Goal: Transaction & Acquisition: Purchase product/service

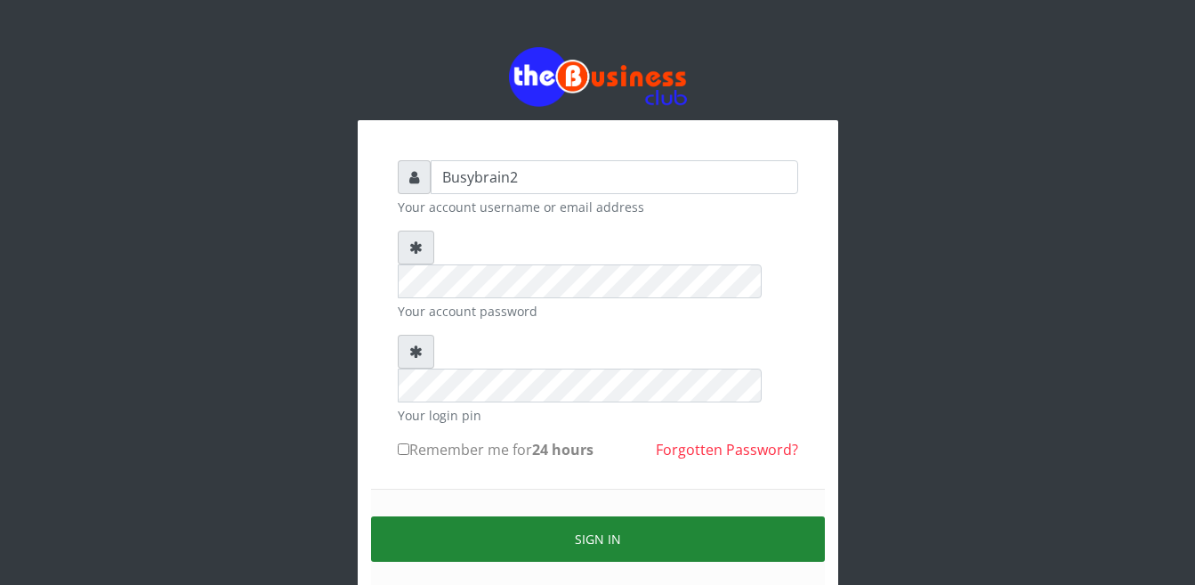
click at [618, 516] on button "Sign in" at bounding box center [598, 538] width 454 height 45
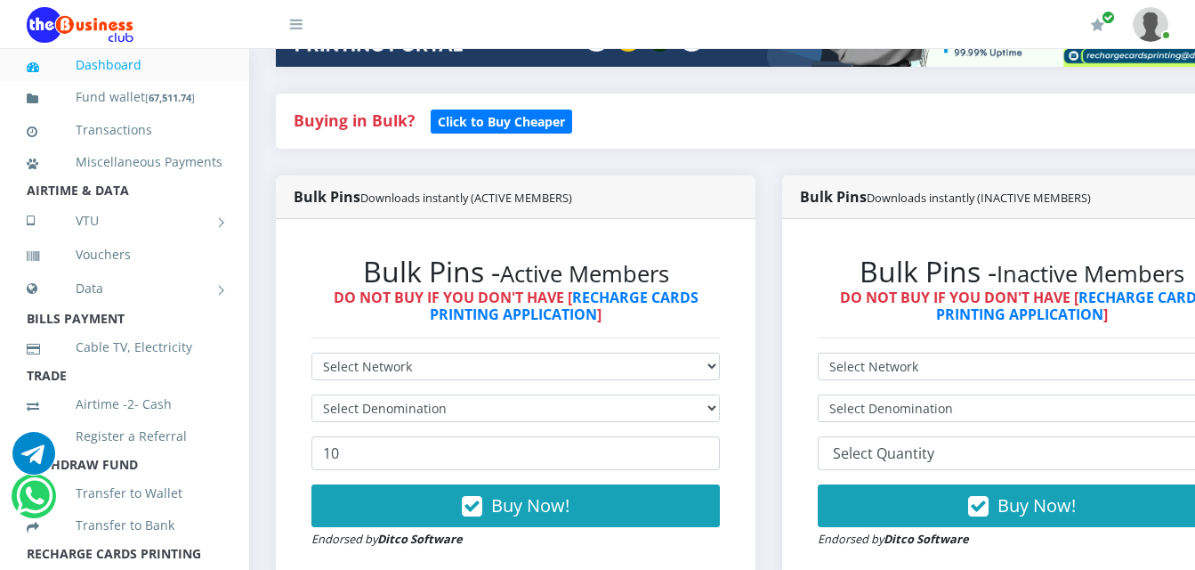
scroll to position [354, 0]
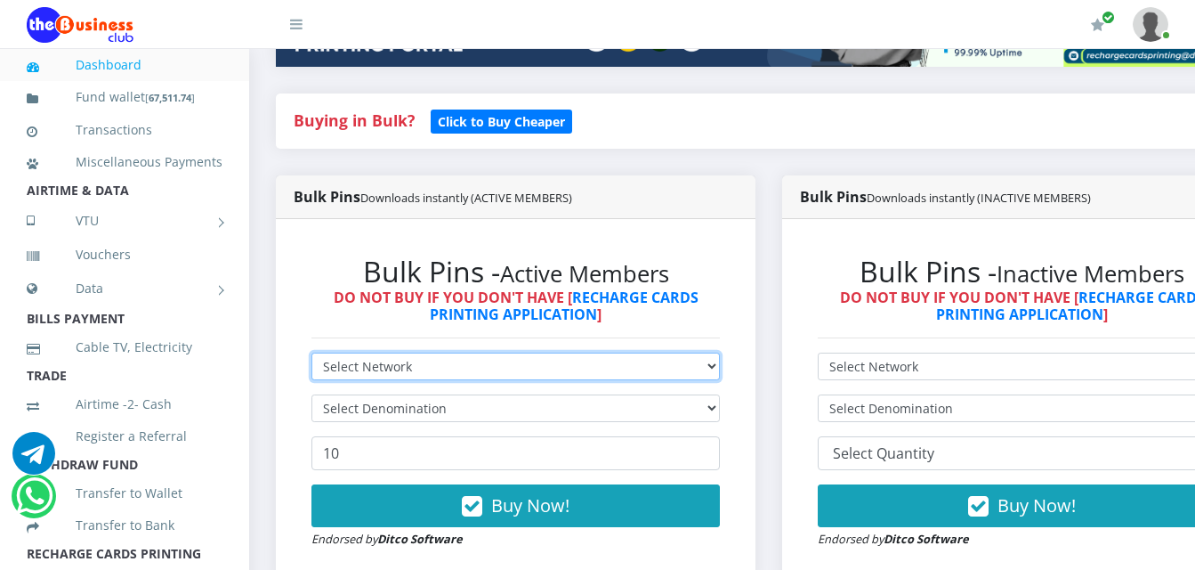
click at [504, 354] on select "Select Network MTN Globacom 9Mobile Airtel" at bounding box center [516, 366] width 409 height 28
select select "MTN"
click at [312, 352] on select "Select Network MTN Globacom 9Mobile Airtel" at bounding box center [516, 366] width 409 height 28
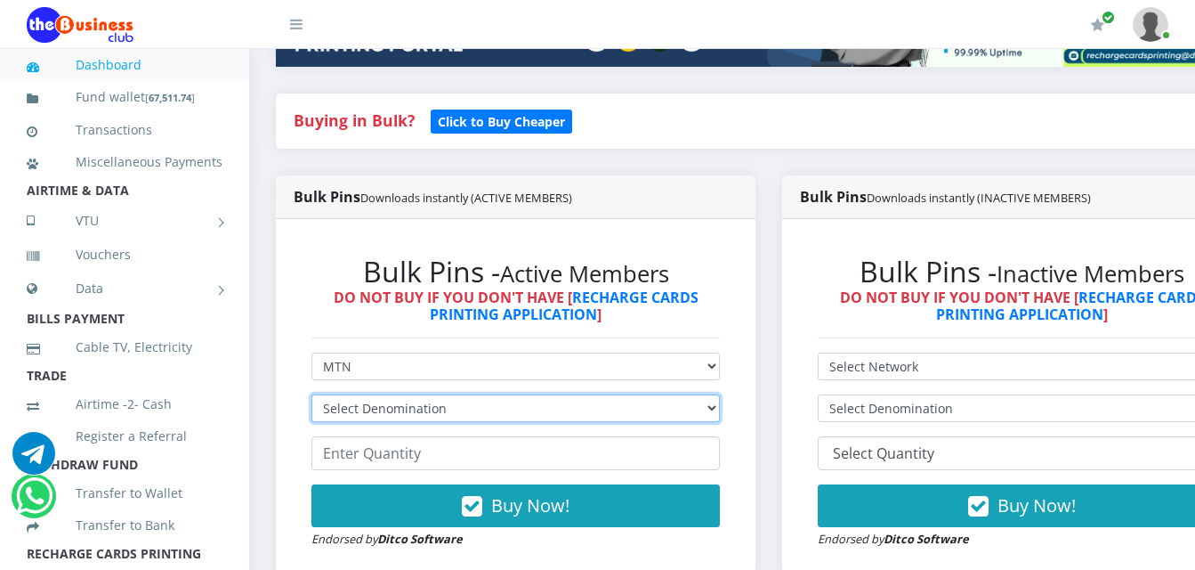
click at [473, 394] on select "Select Denomination MTN NGN100 - ₦96.99 MTN NGN200 - ₦193.98 MTN NGN400 - ₦387.…" at bounding box center [516, 408] width 409 height 28
select select "96.99-100"
click at [312, 394] on select "Select Denomination MTN NGN100 - ₦96.99 MTN NGN200 - ₦193.98 MTN NGN400 - ₦387.…" at bounding box center [516, 408] width 409 height 28
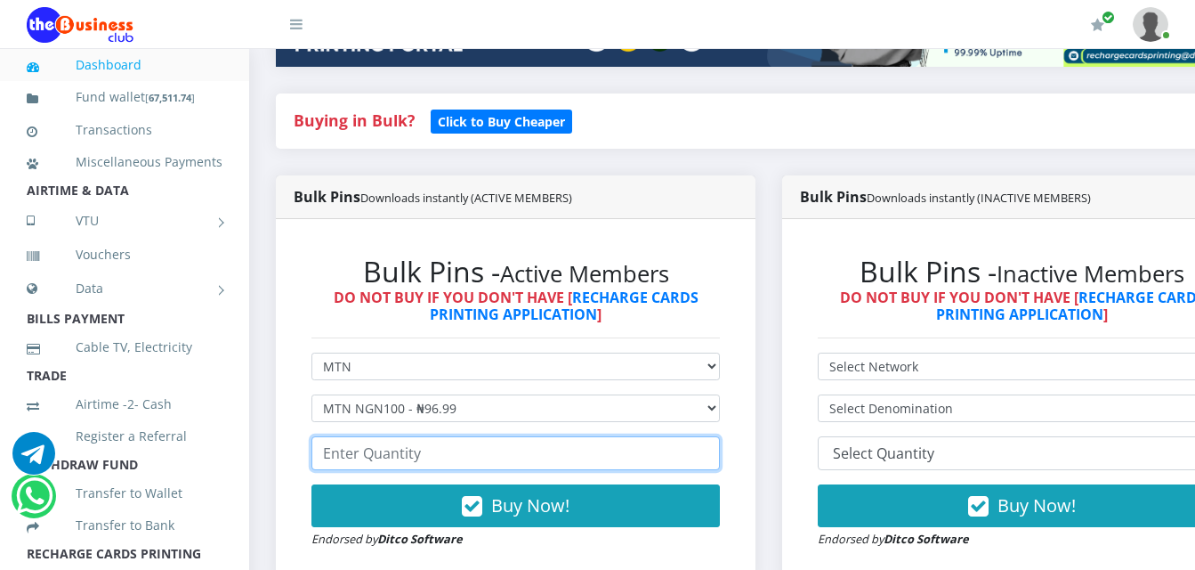
click at [479, 436] on input "number" at bounding box center [516, 453] width 409 height 34
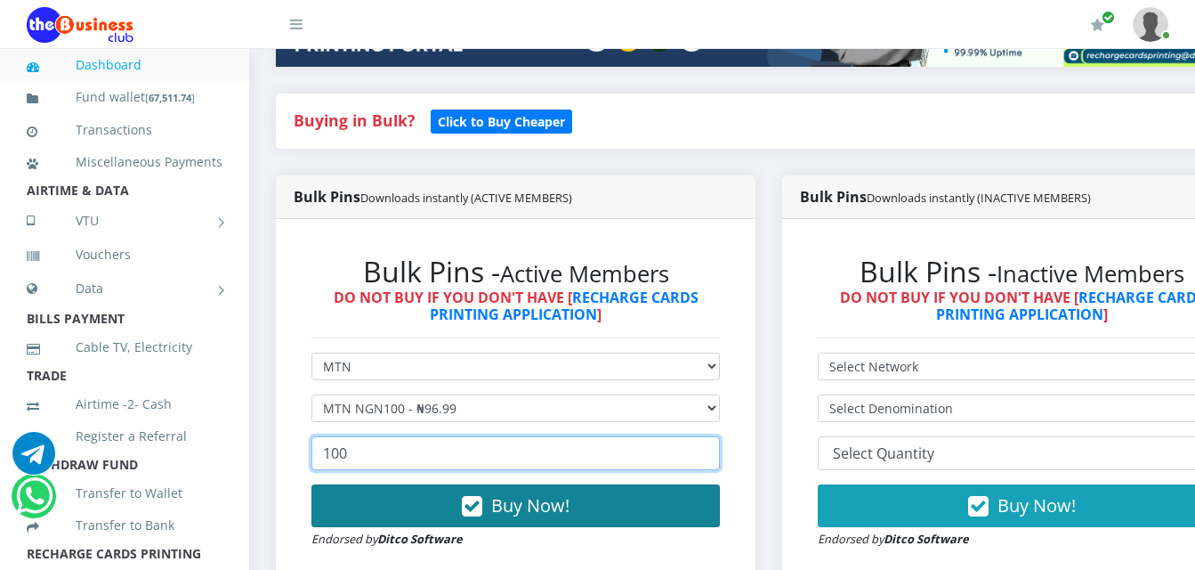
type input "100"
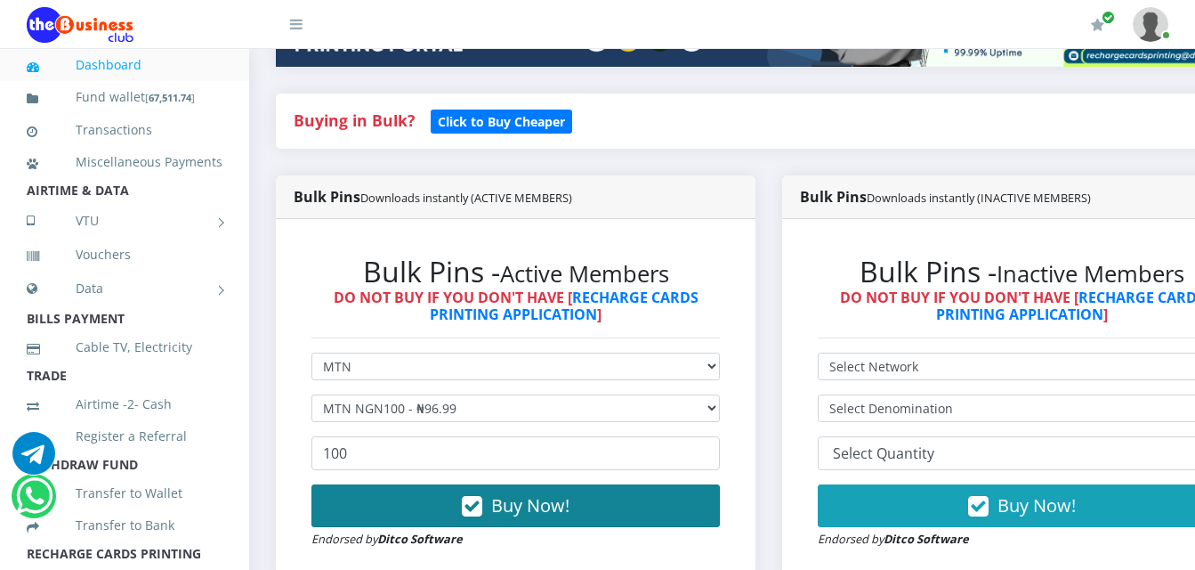
drag, startPoint x: 503, startPoint y: 490, endPoint x: 499, endPoint y: 479, distance: 11.3
click at [499, 493] on span "Buy Now!" at bounding box center [530, 505] width 78 height 24
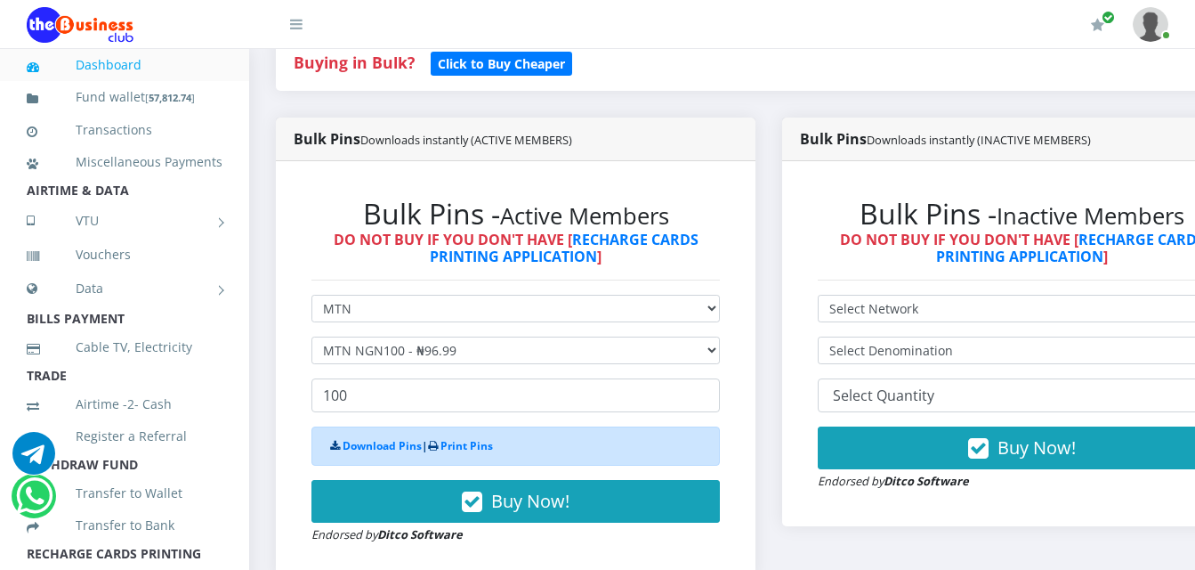
scroll to position [443, 0]
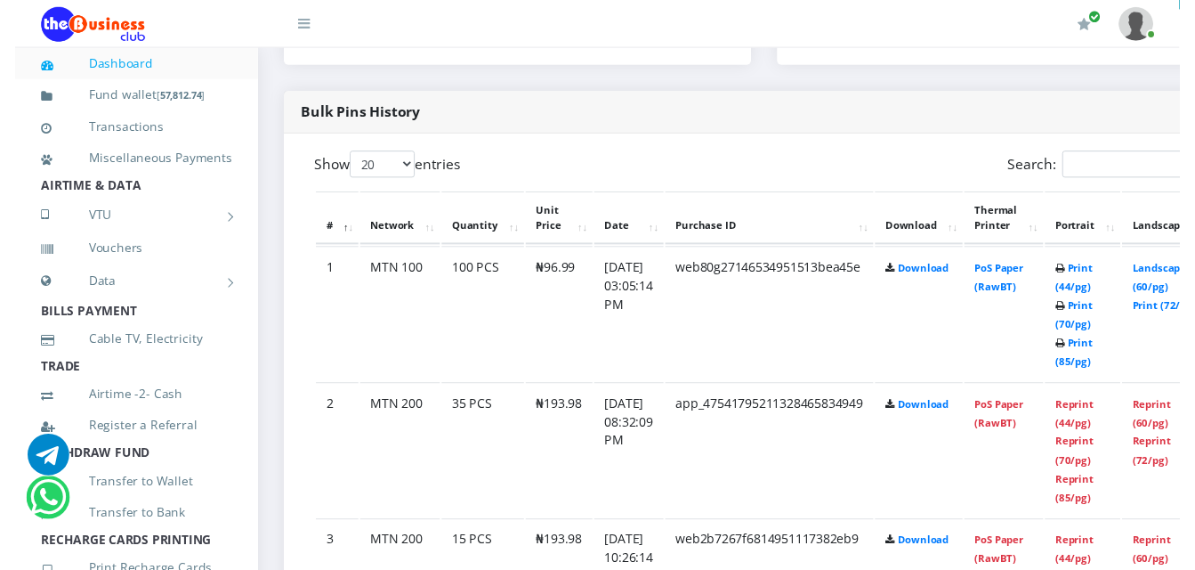
scroll to position [888, 0]
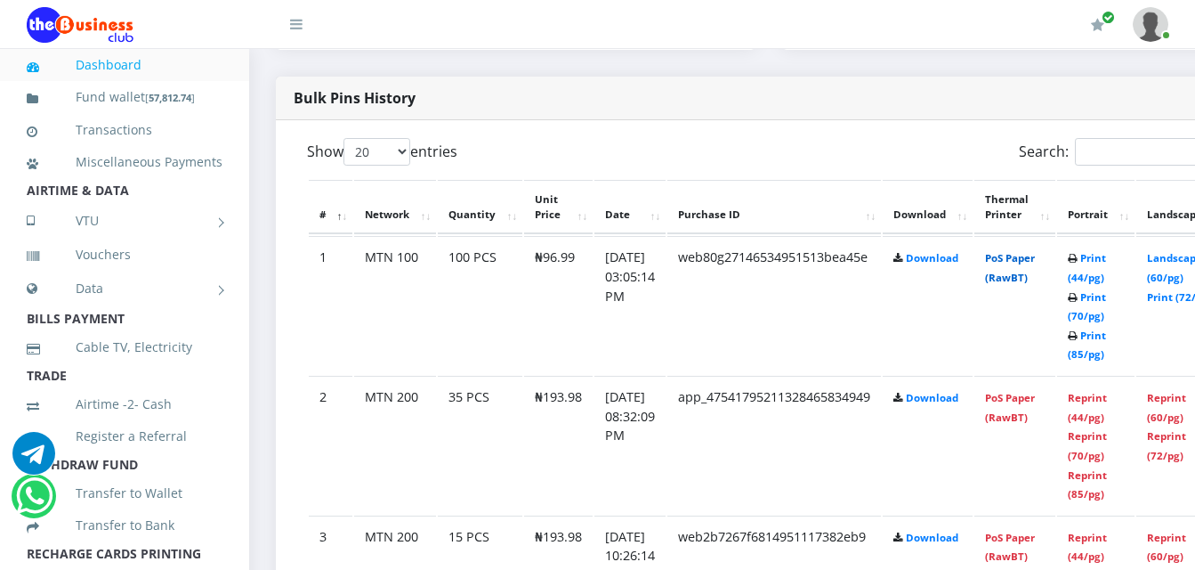
click at [1031, 251] on link "PoS Paper (RawBT)" at bounding box center [1010, 267] width 50 height 33
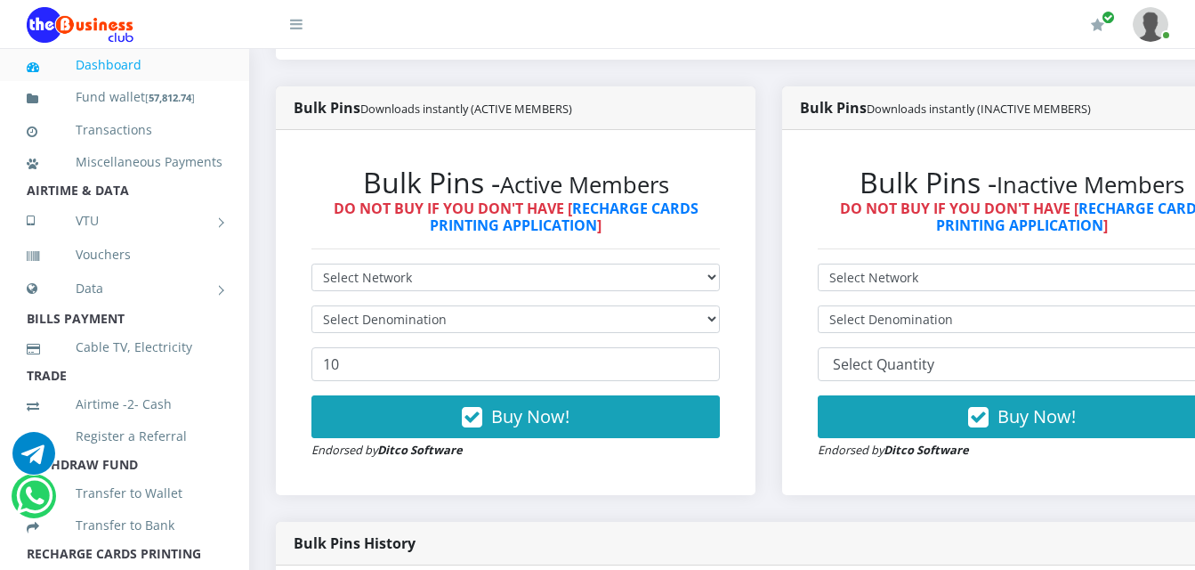
scroll to position [0, 0]
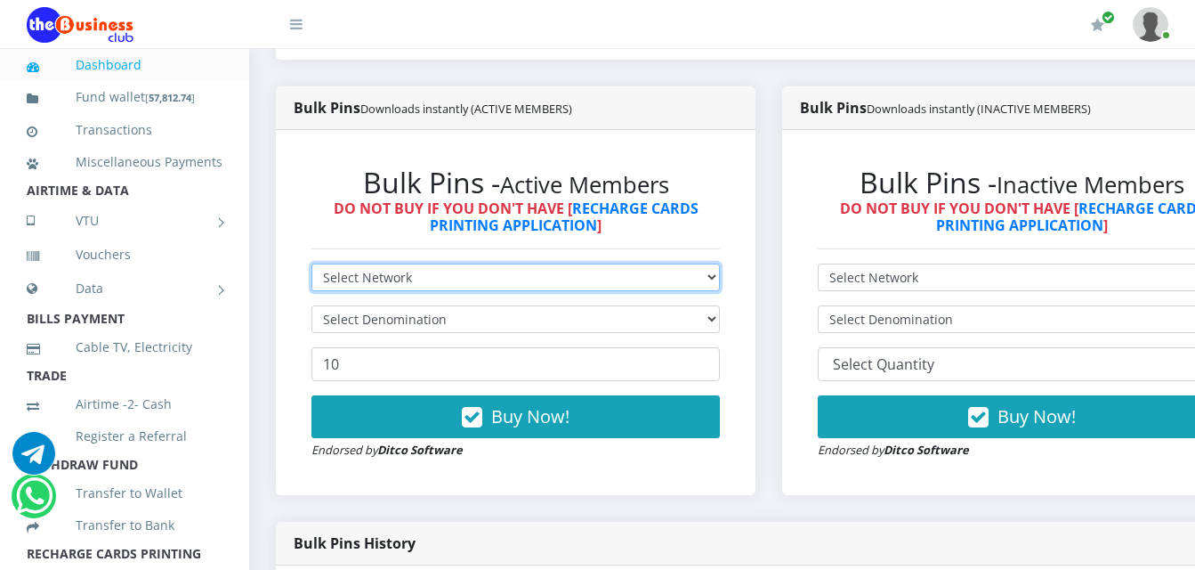
click at [561, 263] on select "Select Network MTN Globacom 9Mobile Airtel" at bounding box center [516, 277] width 409 height 28
select select "MTN"
click at [312, 263] on select "Select Network MTN Globacom 9Mobile Airtel" at bounding box center [516, 277] width 409 height 28
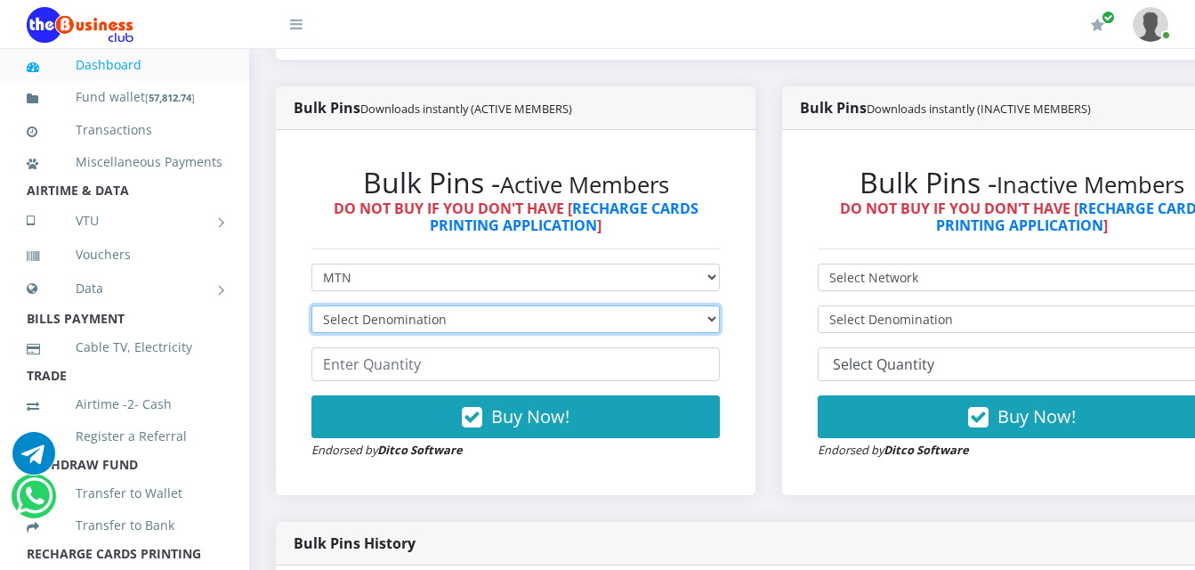
click at [513, 305] on select "Select Denomination MTN NGN100 - ₦96.99 MTN NGN200 - ₦193.98 MTN NGN400 - ₦387.…" at bounding box center [516, 319] width 409 height 28
select select "193.98-200"
click at [312, 305] on select "Select Denomination MTN NGN100 - ₦96.99 MTN NGN200 - ₦193.98 MTN NGN400 - ₦387.…" at bounding box center [516, 319] width 409 height 28
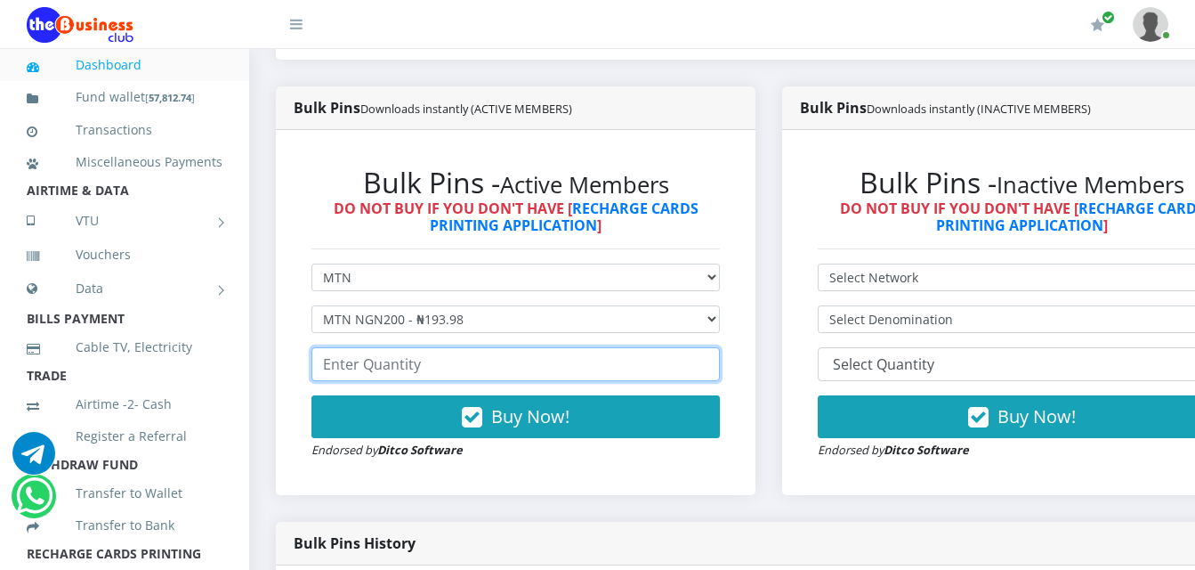
click at [489, 347] on input "number" at bounding box center [516, 364] width 409 height 34
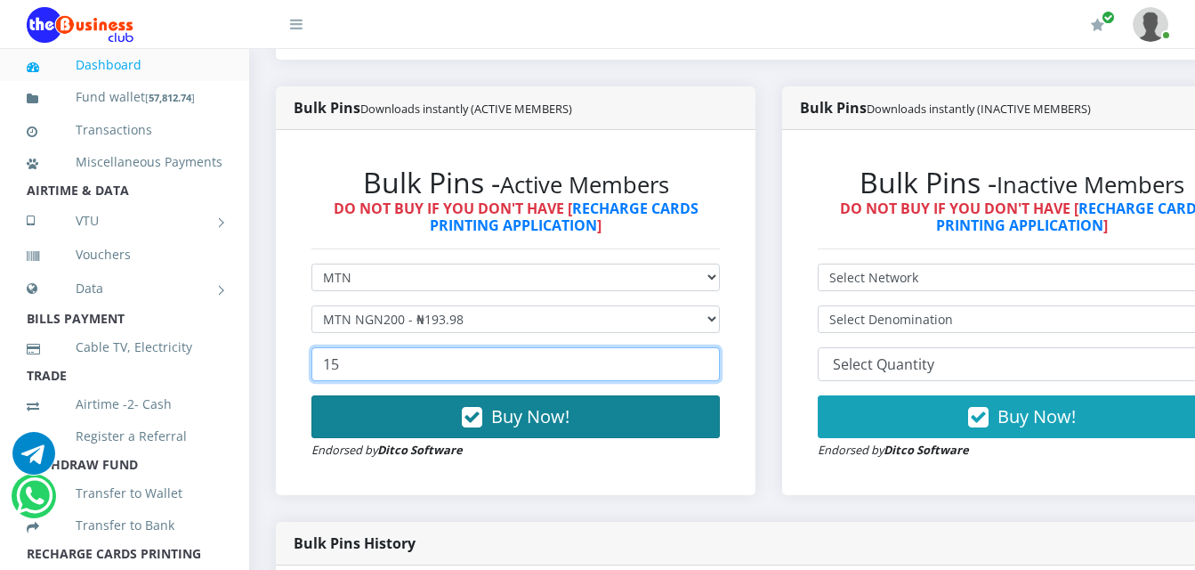
type input "15"
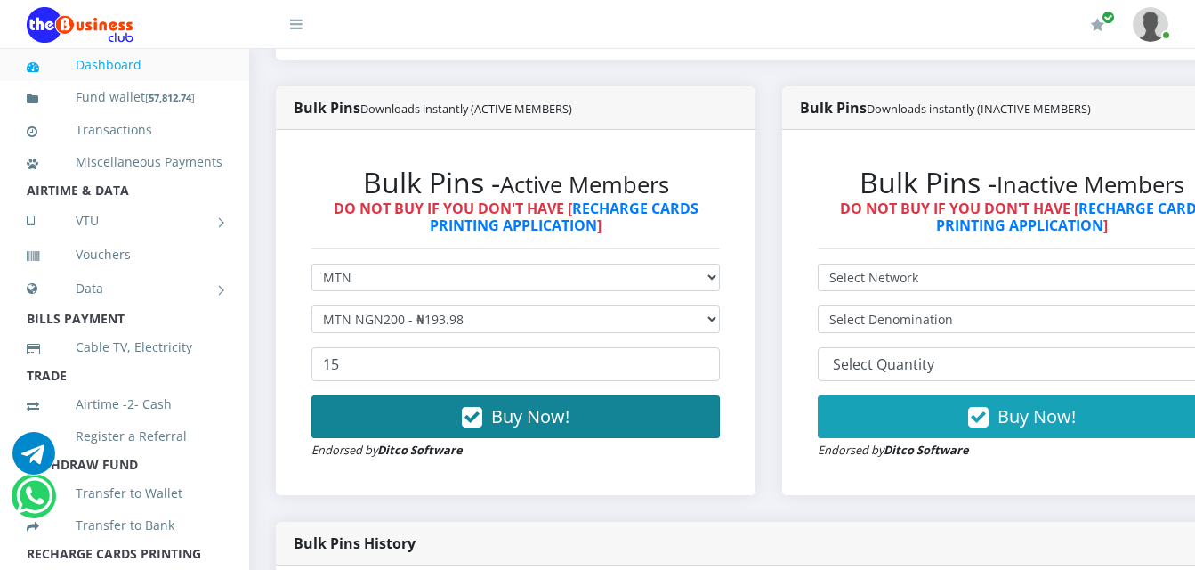
click at [553, 404] on span "Buy Now!" at bounding box center [530, 416] width 78 height 24
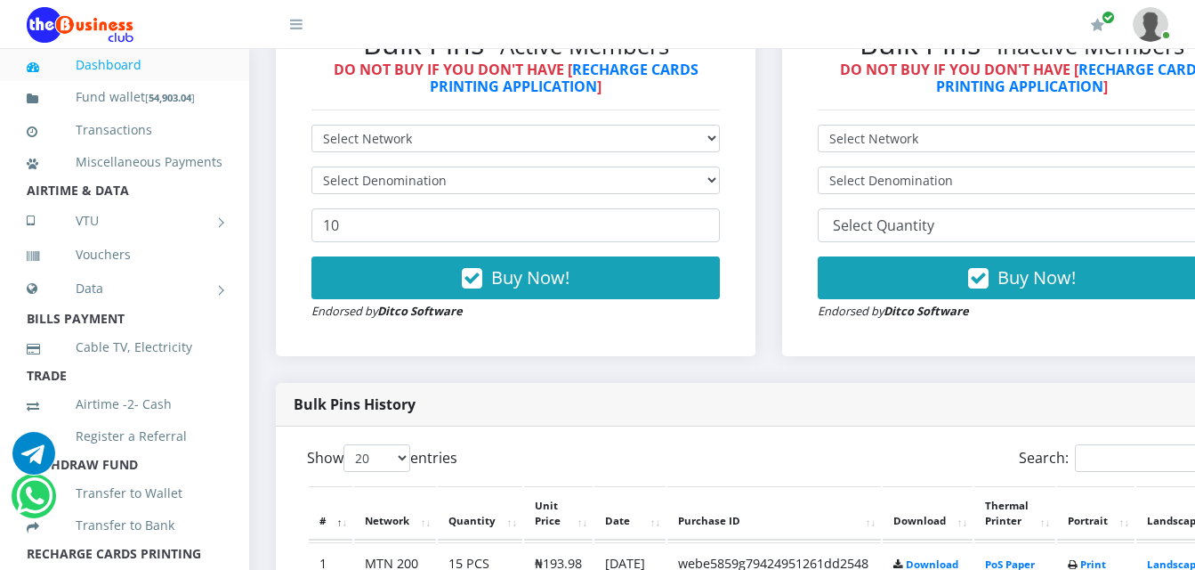
scroll to position [799, 0]
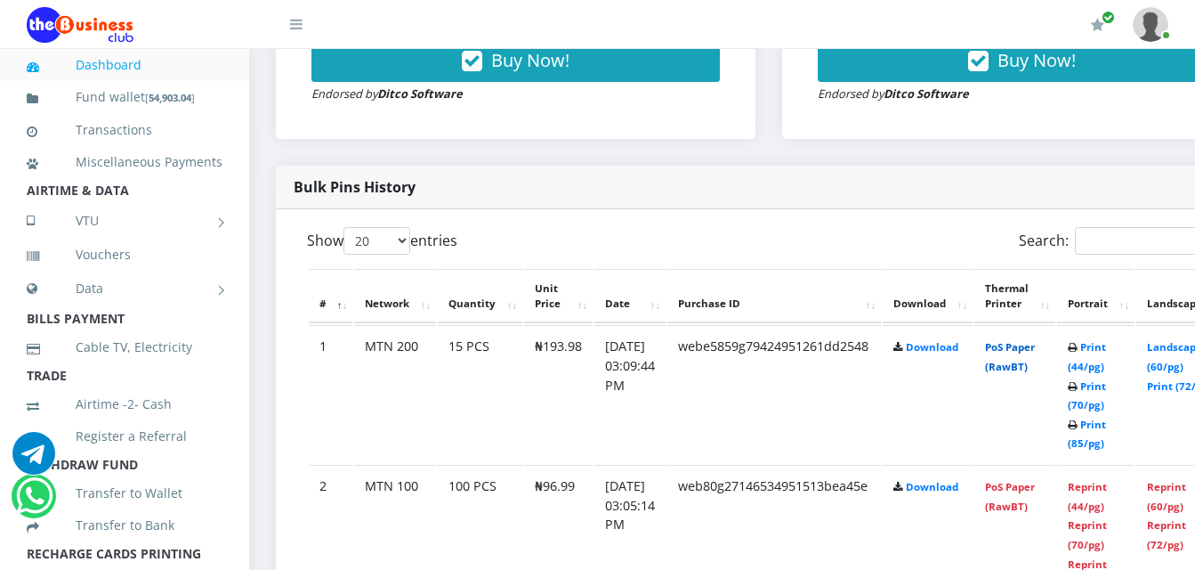
click at [1029, 340] on link "PoS Paper (RawBT)" at bounding box center [1010, 356] width 50 height 33
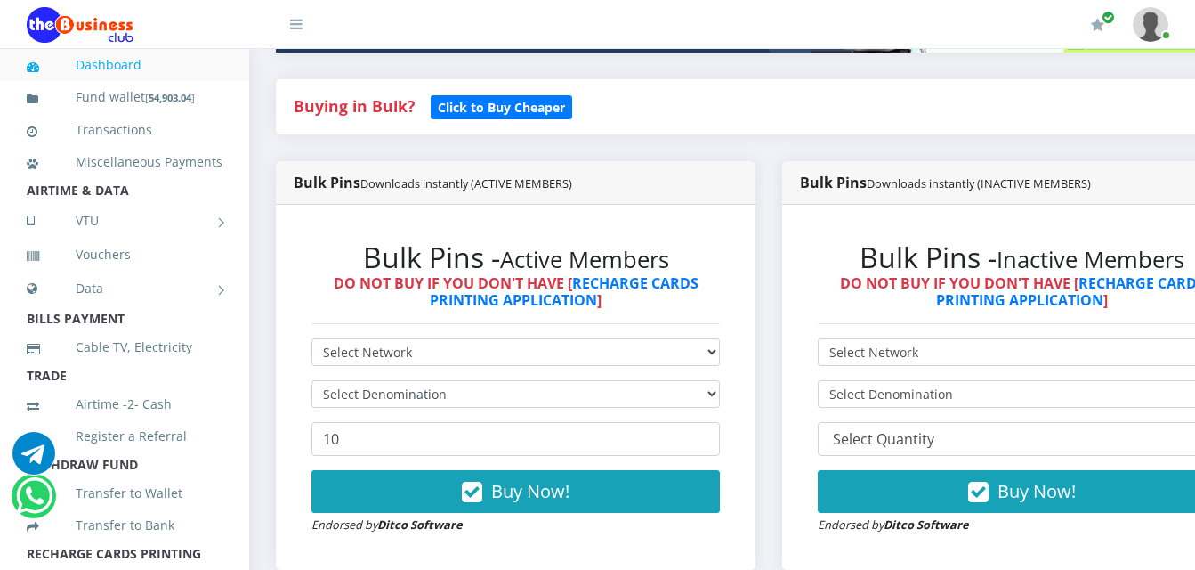
scroll to position [354, 0]
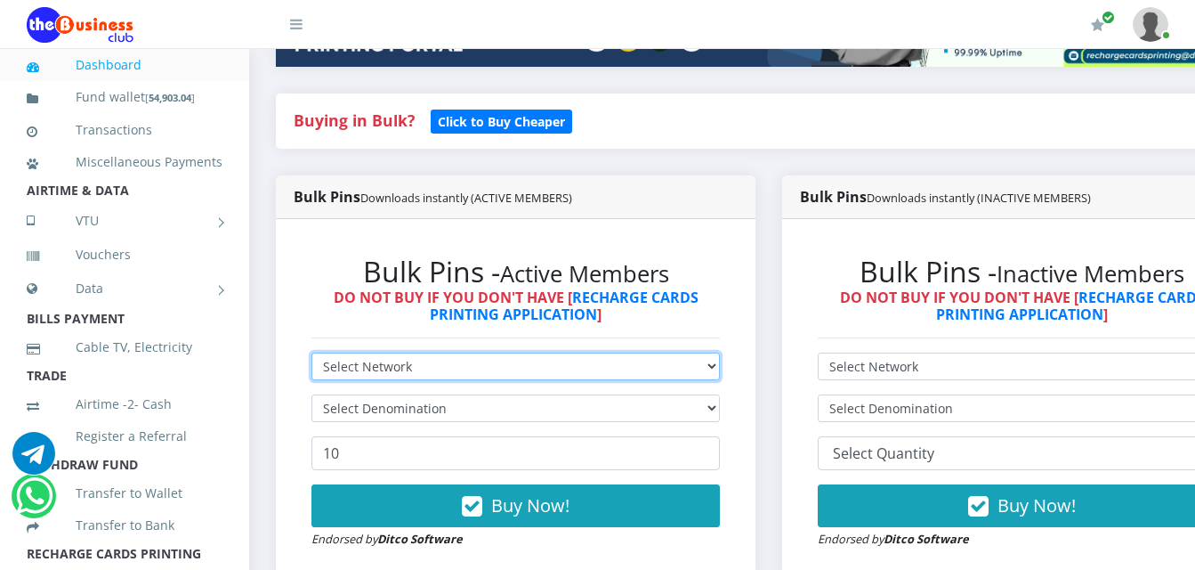
click at [448, 352] on select "Select Network MTN Globacom 9Mobile Airtel" at bounding box center [516, 366] width 409 height 28
select select "MTN"
click at [312, 352] on select "Select Network MTN Globacom 9Mobile Airtel" at bounding box center [516, 366] width 409 height 28
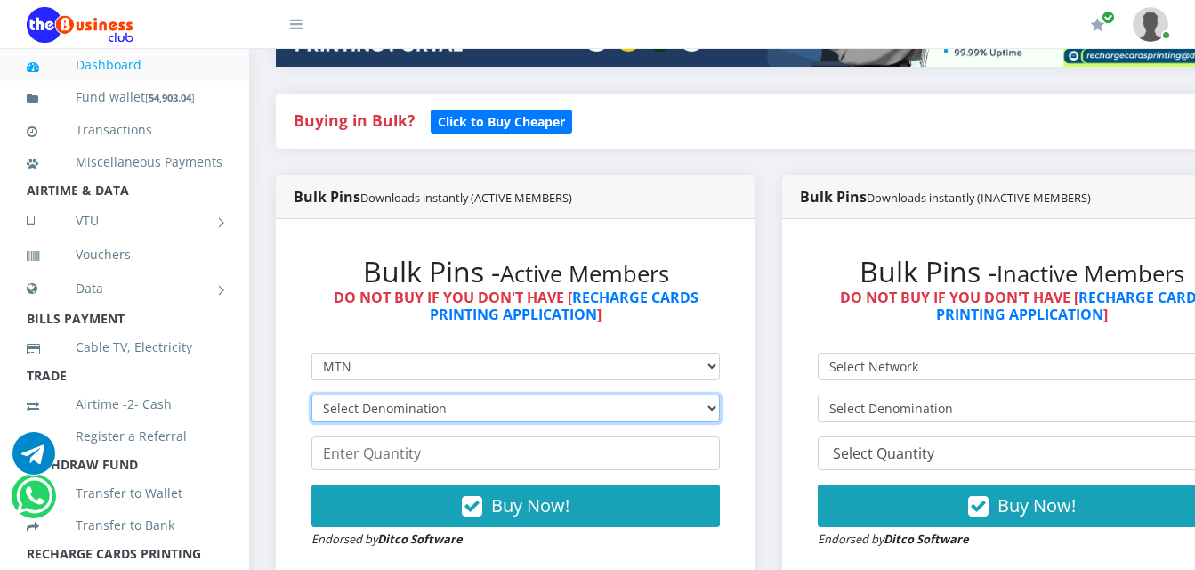
click at [441, 394] on select "Select Denomination MTN NGN100 - ₦96.99 MTN NGN200 - ₦193.98 MTN NGN400 - ₦387.…" at bounding box center [516, 408] width 409 height 28
click at [312, 394] on select "Select Denomination MTN NGN100 - ₦96.99 MTN NGN200 - ₦193.98 MTN NGN400 - ₦387.…" at bounding box center [516, 408] width 409 height 28
click at [464, 394] on select "Select Denomination MTN NGN100 - ₦96.99 MTN NGN200 - ₦193.98 MTN NGN400 - ₦387.…" at bounding box center [516, 408] width 409 height 28
select select "484.95-500"
click at [312, 394] on select "Select Denomination MTN NGN100 - ₦96.99 MTN NGN200 - ₦193.98 MTN NGN400 - ₦387.…" at bounding box center [516, 408] width 409 height 28
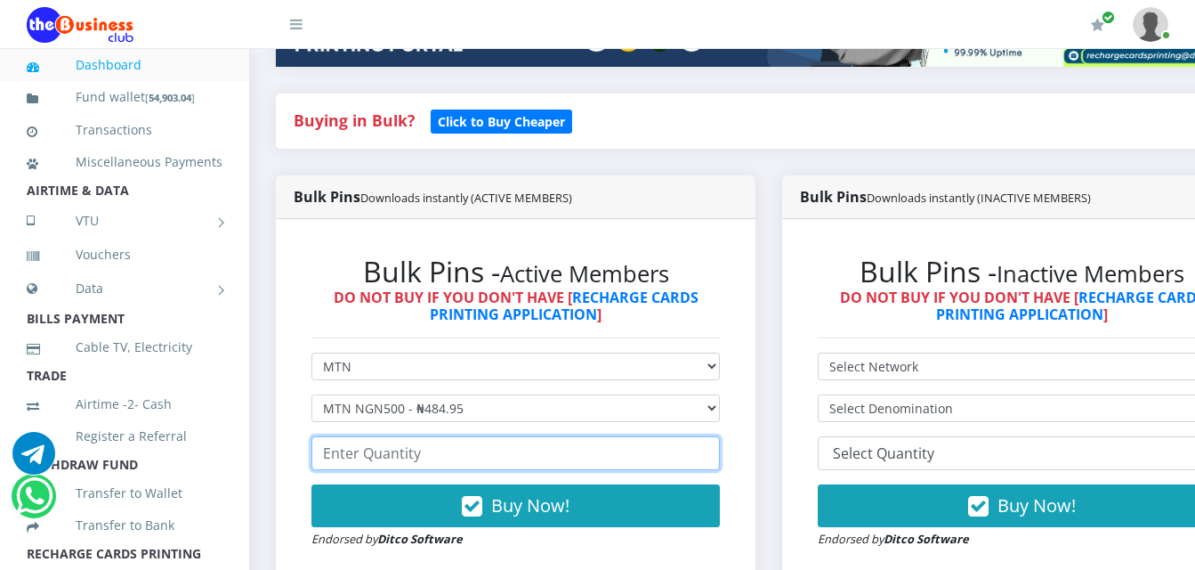
click at [472, 436] on input "number" at bounding box center [516, 453] width 409 height 34
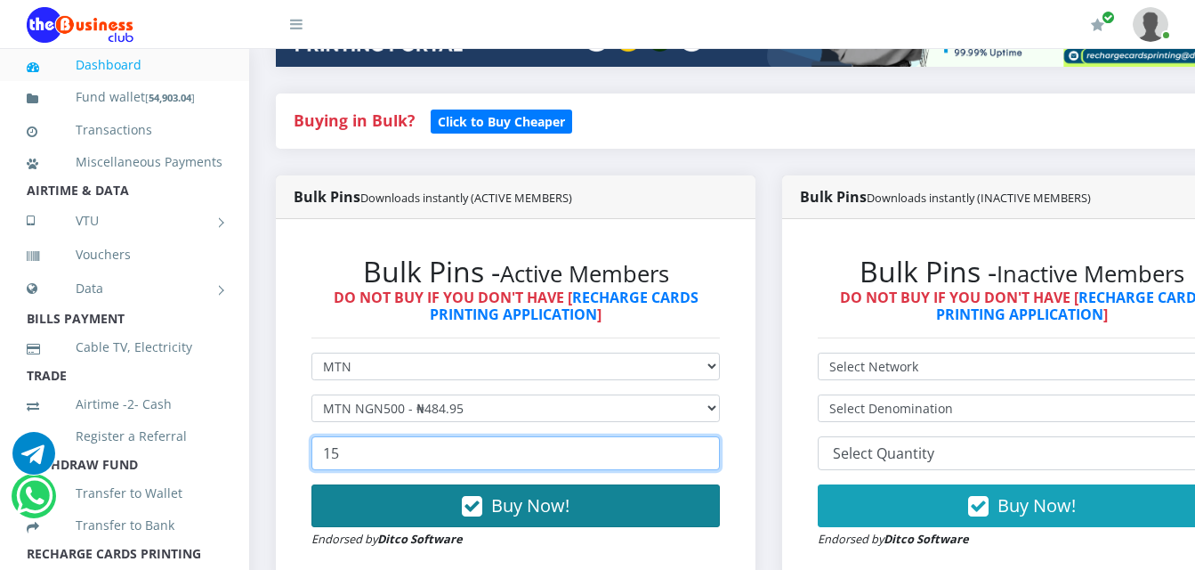
type input "15"
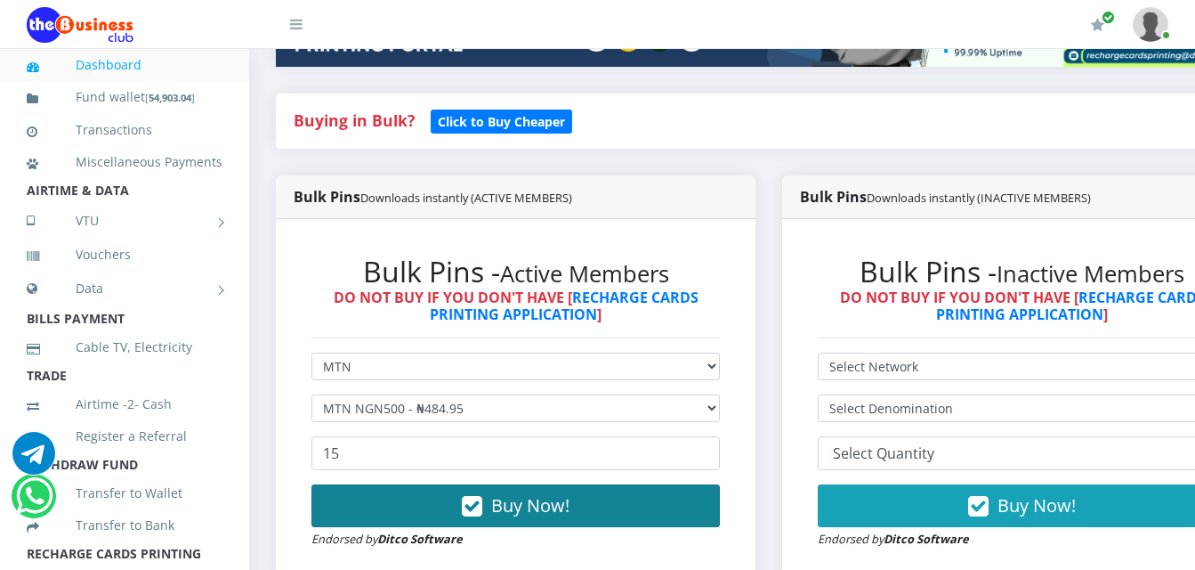
click at [482, 498] on icon "button" at bounding box center [472, 507] width 20 height 18
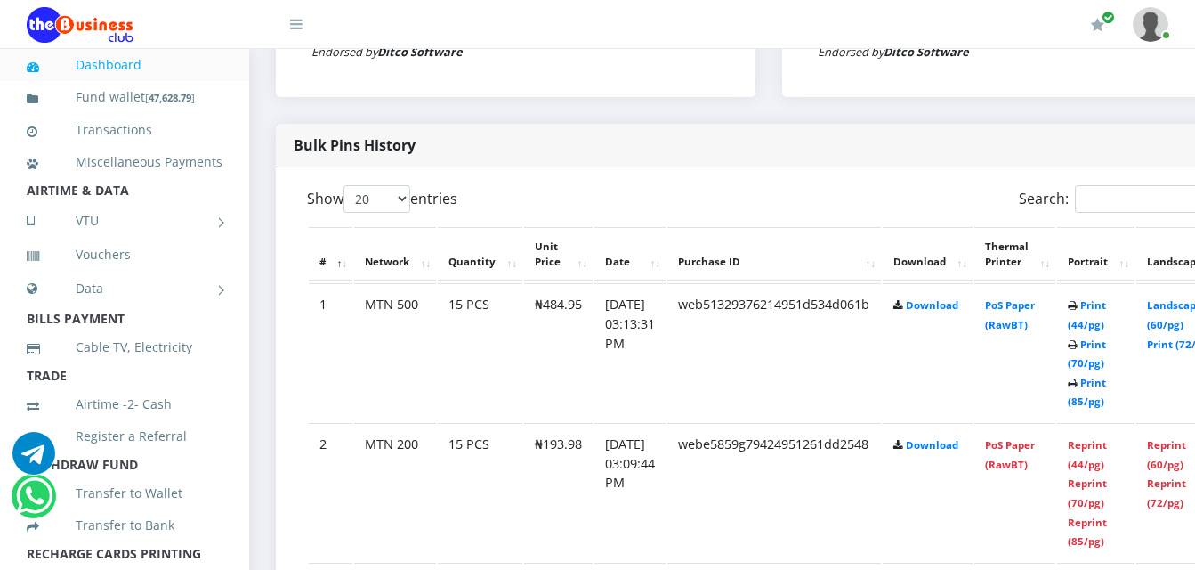
scroll to position [841, 0]
click at [1032, 298] on link "PoS Paper (RawBT)" at bounding box center [1010, 314] width 50 height 33
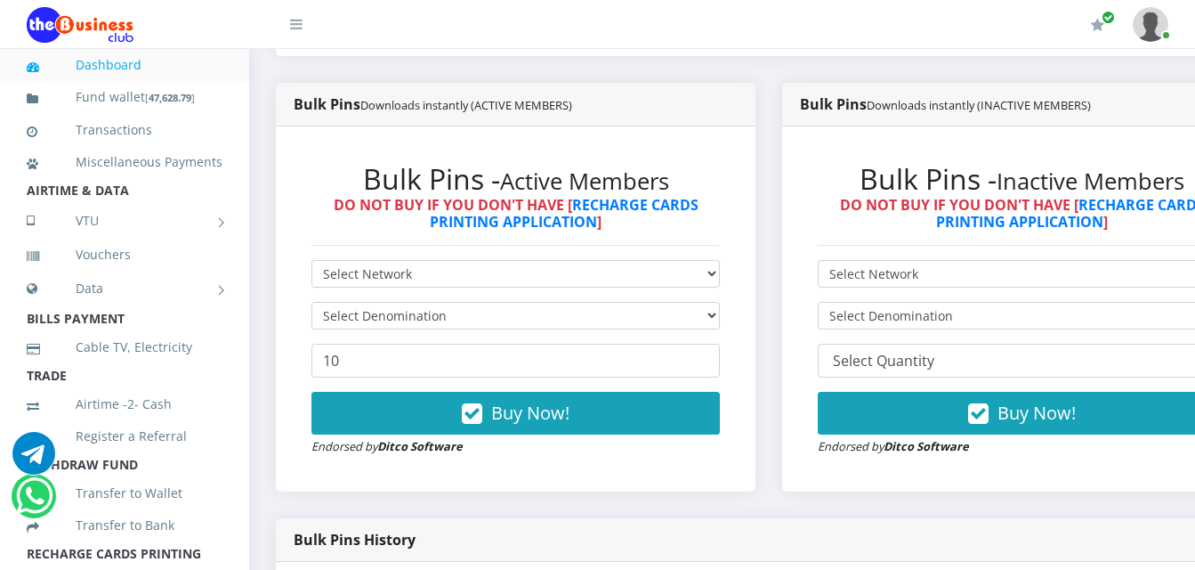
scroll to position [396, 0]
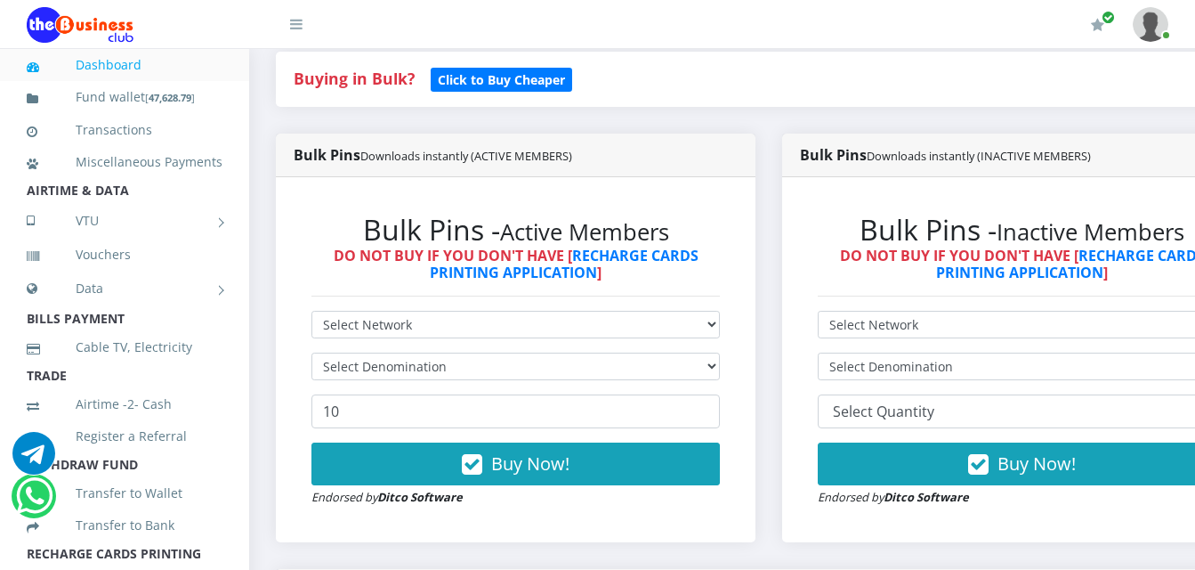
click at [608, 290] on div "Bulk Pins - Active Members DO NOT BUY IF YOU DON'T HAVE [ RECHARGE CARDS PRINTI…" at bounding box center [516, 359] width 444 height 329
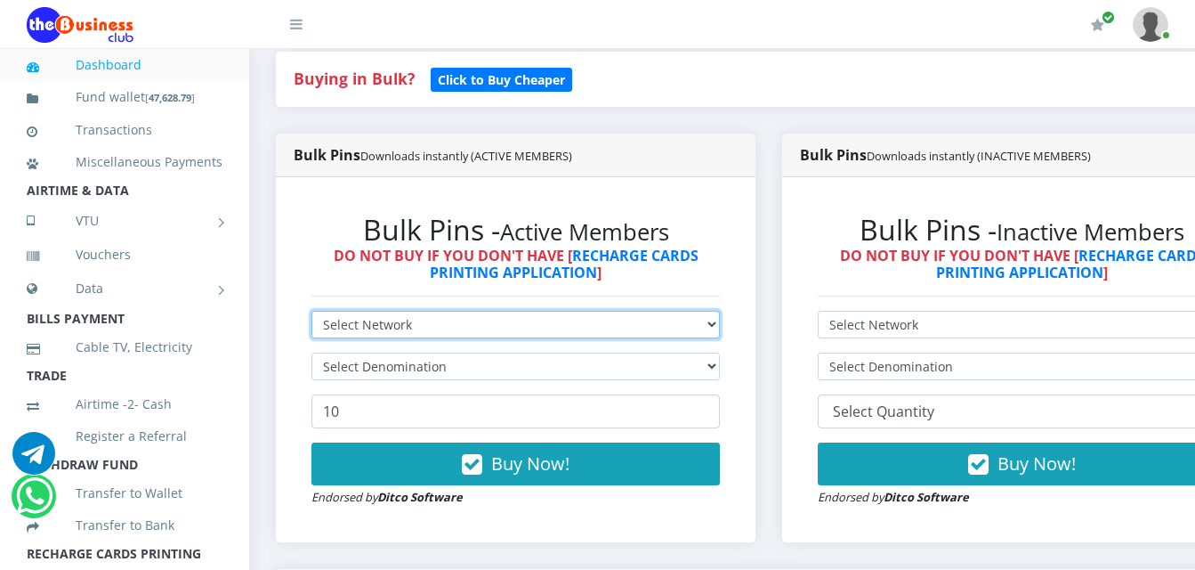
click at [596, 311] on select "Select Network MTN Globacom 9Mobile Airtel" at bounding box center [516, 325] width 409 height 28
select select "MTN"
click at [312, 311] on select "Select Network MTN Globacom 9Mobile Airtel" at bounding box center [516, 325] width 409 height 28
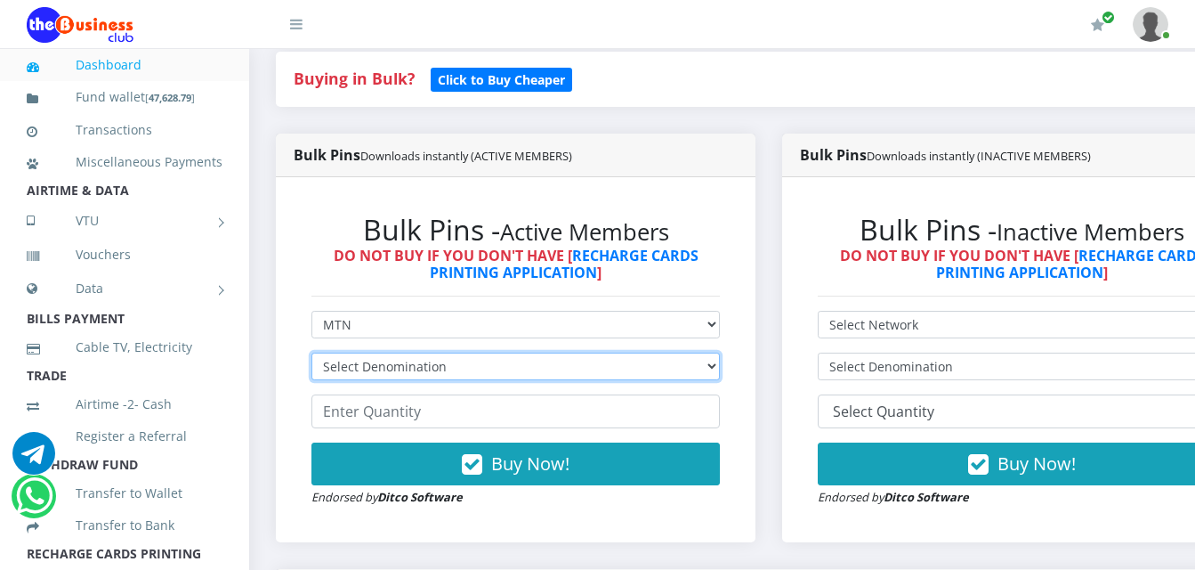
click at [579, 358] on select "Select Denomination" at bounding box center [516, 366] width 409 height 28
click at [577, 352] on select "Select Denomination MTN NGN100 - ₦96.99 MTN NGN200 - ₦193.98 MTN NGN400 - ₦387.…" at bounding box center [516, 366] width 409 height 28
click at [519, 352] on select "Select Denomination MTN NGN100 - ₦96.99 MTN NGN200 - ₦193.98 MTN NGN400 - ₦387.…" at bounding box center [516, 366] width 409 height 28
select select "193.98-200"
click at [312, 352] on select "Select Denomination MTN NGN100 - ₦96.99 MTN NGN200 - ₦193.98 MTN NGN400 - ₦387.…" at bounding box center [516, 366] width 409 height 28
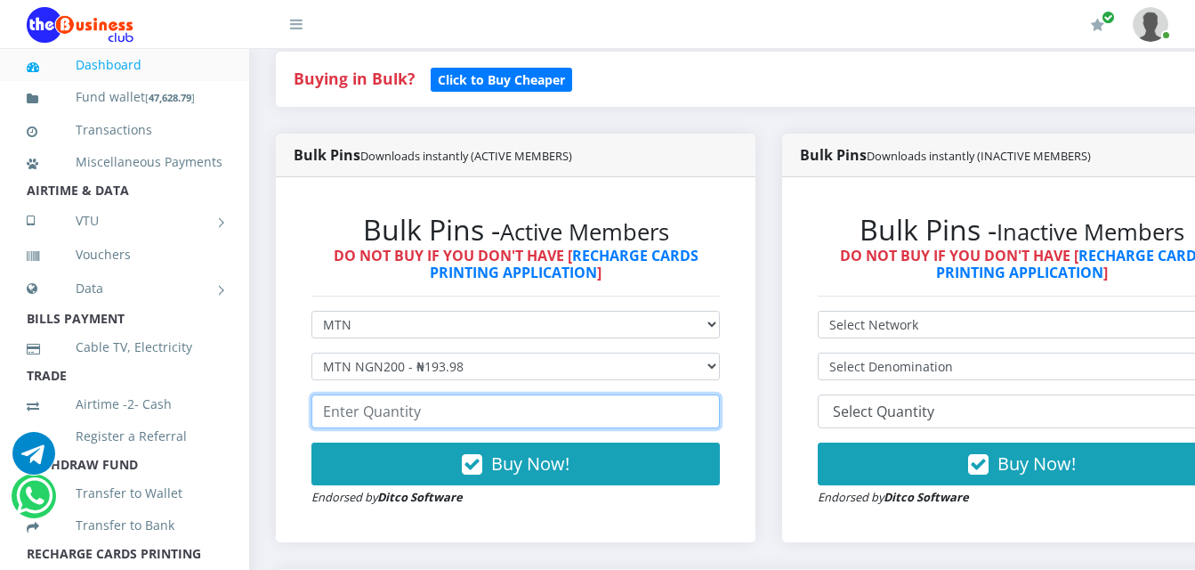
click at [488, 394] on input "number" at bounding box center [516, 411] width 409 height 34
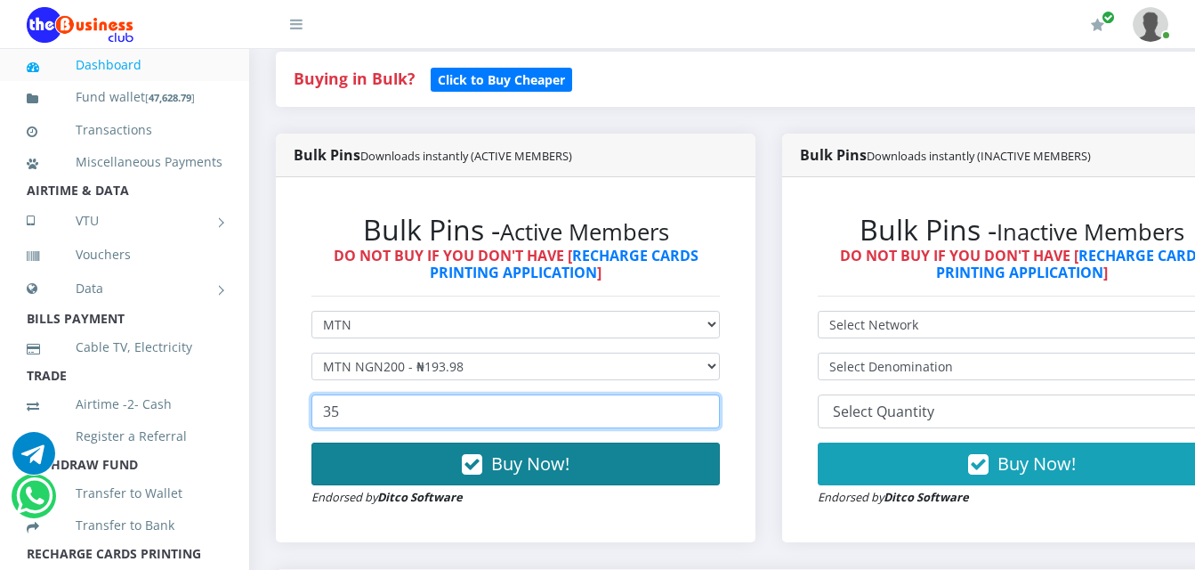
type input "35"
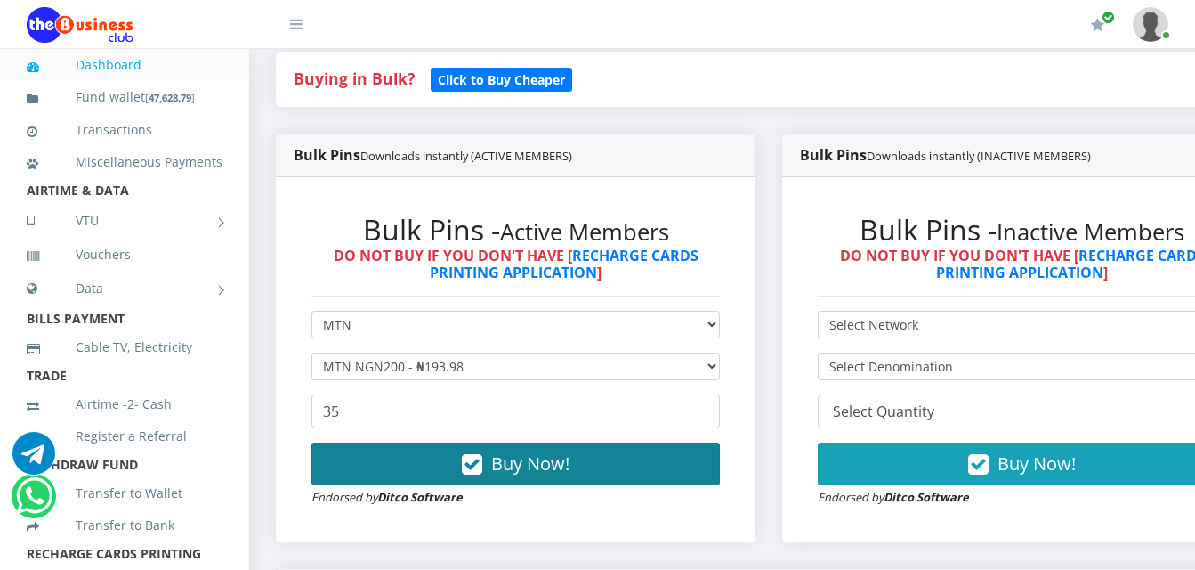
click at [529, 451] on span "Buy Now!" at bounding box center [530, 463] width 78 height 24
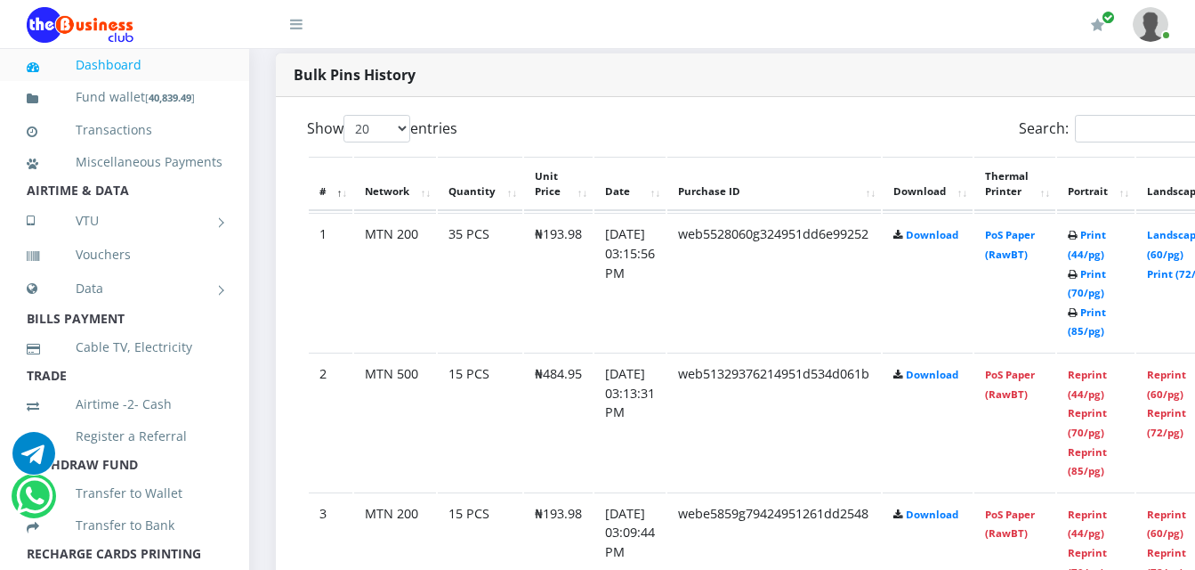
scroll to position [822, 0]
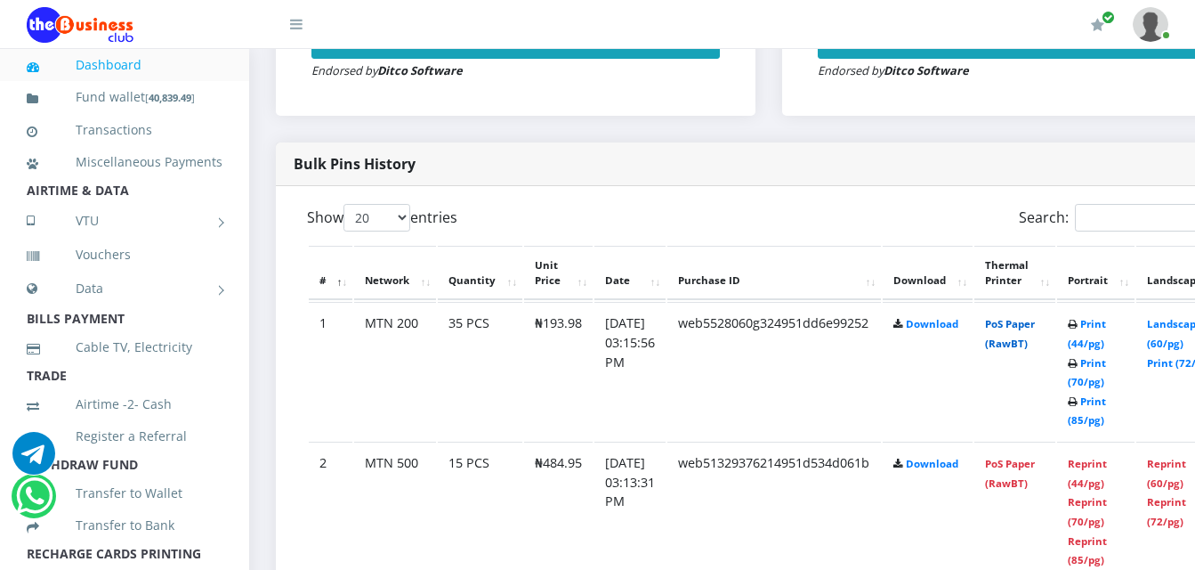
click at [1035, 317] on link "PoS Paper (RawBT)" at bounding box center [1010, 333] width 50 height 33
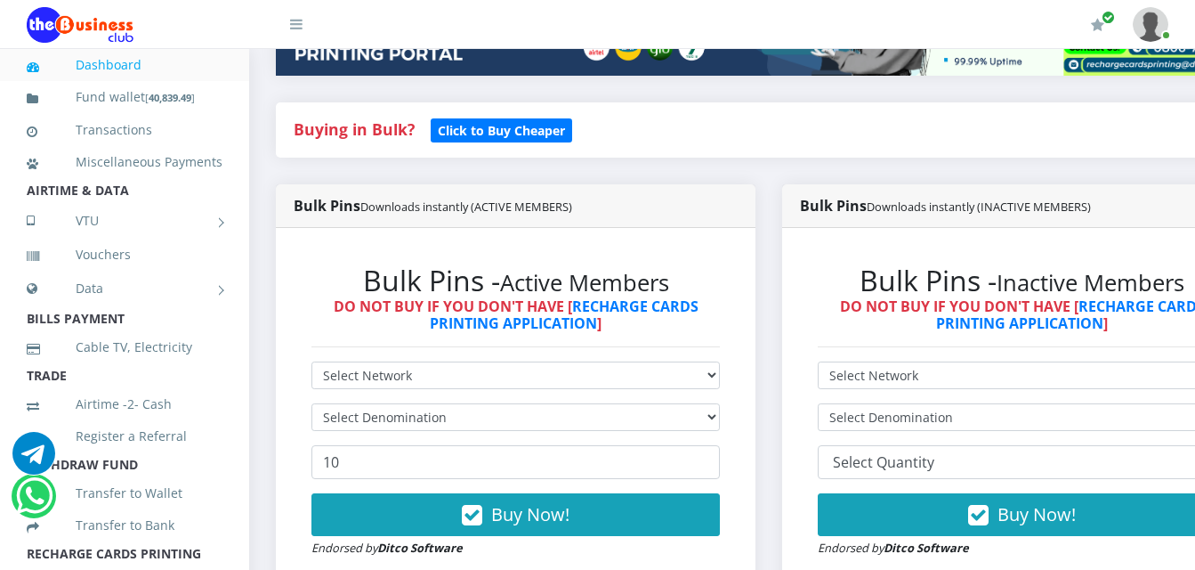
scroll to position [356, 0]
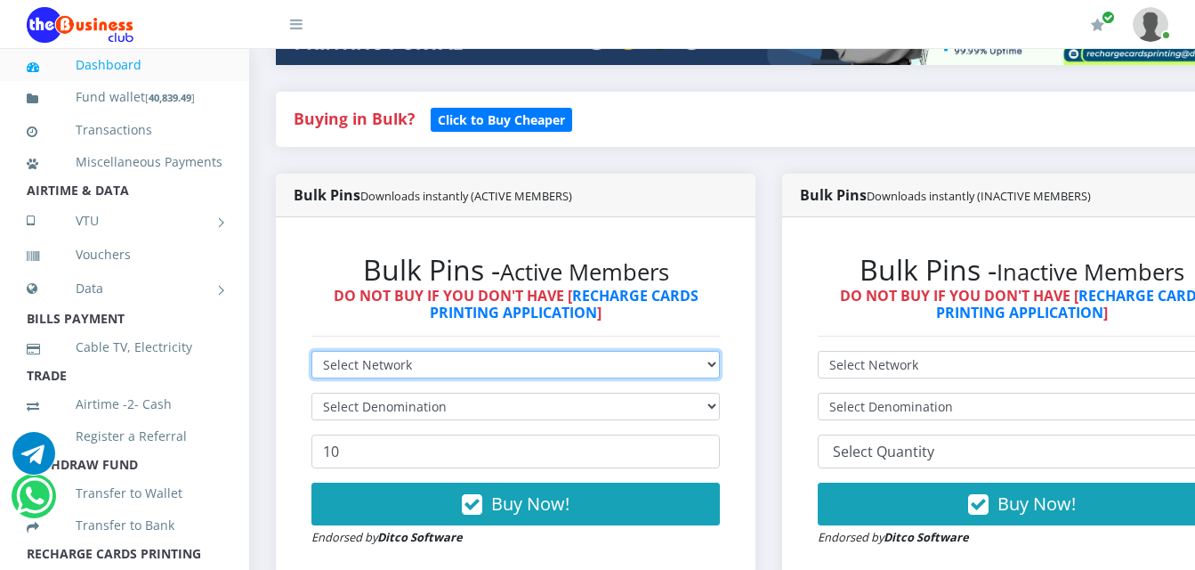
click at [457, 351] on select "Select Network MTN Globacom 9Mobile Airtel" at bounding box center [516, 365] width 409 height 28
select select "Airtel"
click at [312, 351] on select "Select Network MTN Globacom 9Mobile Airtel" at bounding box center [516, 365] width 409 height 28
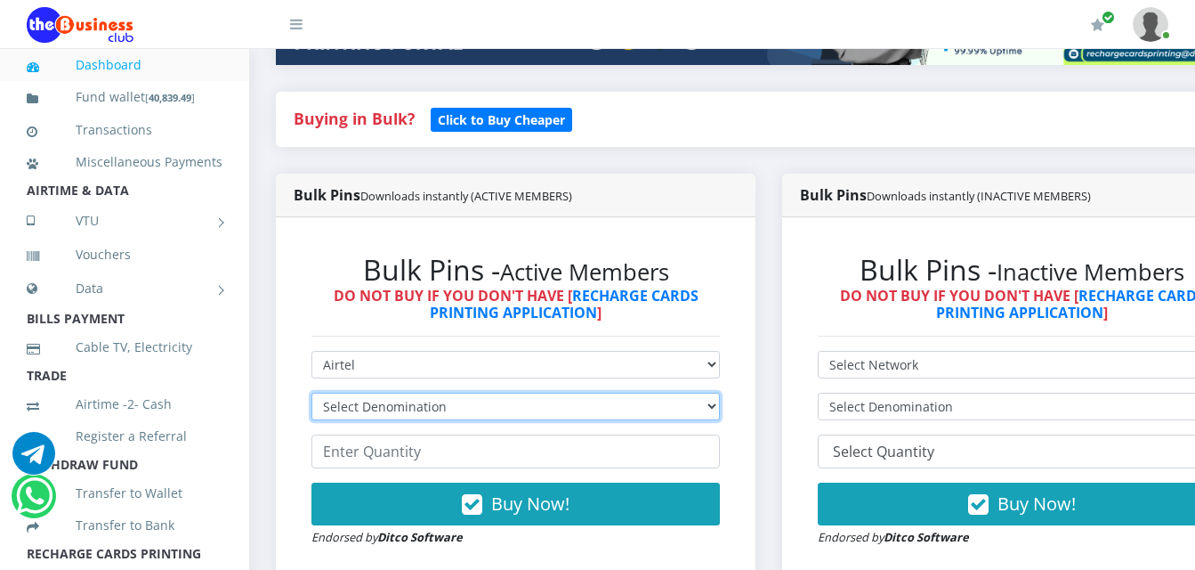
click at [465, 392] on select "Select Denomination Airtel NGN100 - ₦96.38 Airtel NGN200 - ₦192.76 Airtel NGN50…" at bounding box center [516, 406] width 409 height 28
select select "96.38-100"
click at [312, 392] on select "Select Denomination Airtel NGN100 - ₦96.38 Airtel NGN200 - ₦192.76 Airtel NGN50…" at bounding box center [516, 406] width 409 height 28
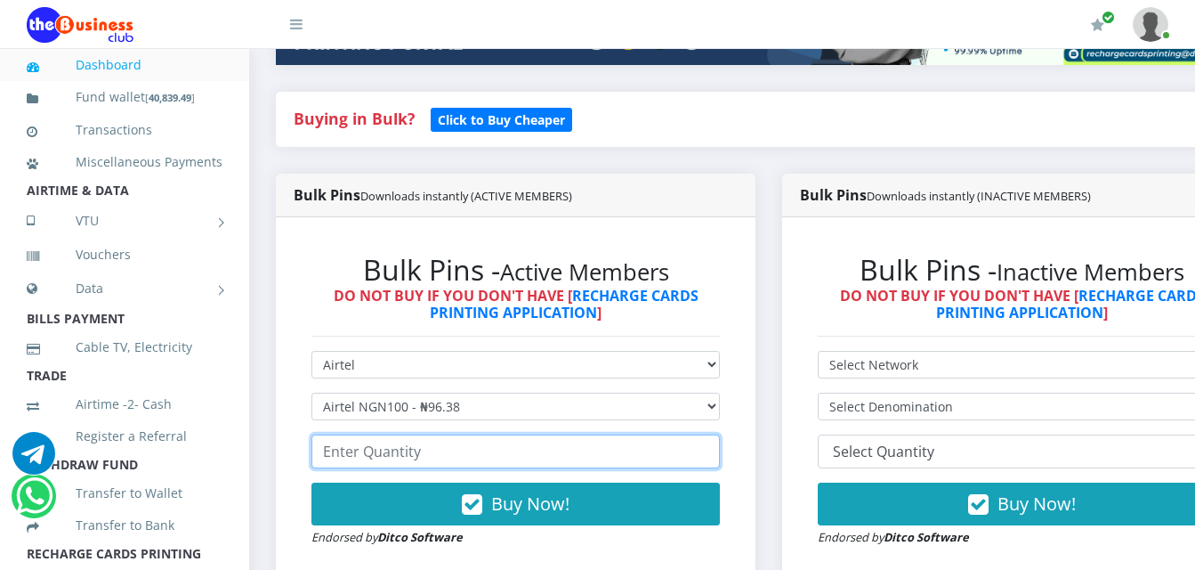
click at [471, 438] on input "number" at bounding box center [516, 451] width 409 height 34
type input "3"
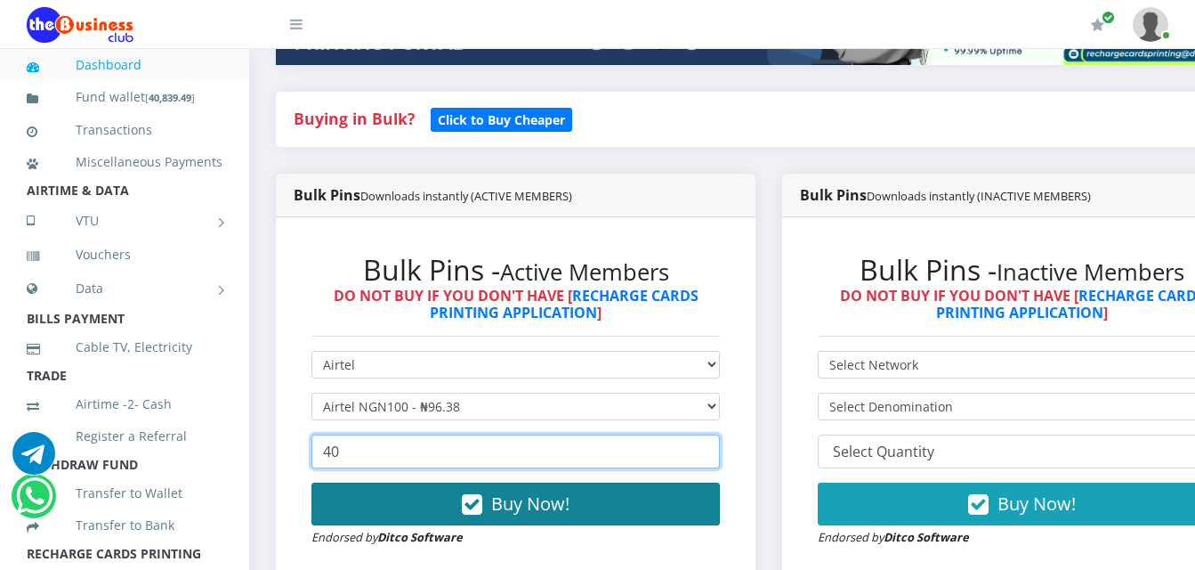
type input "40"
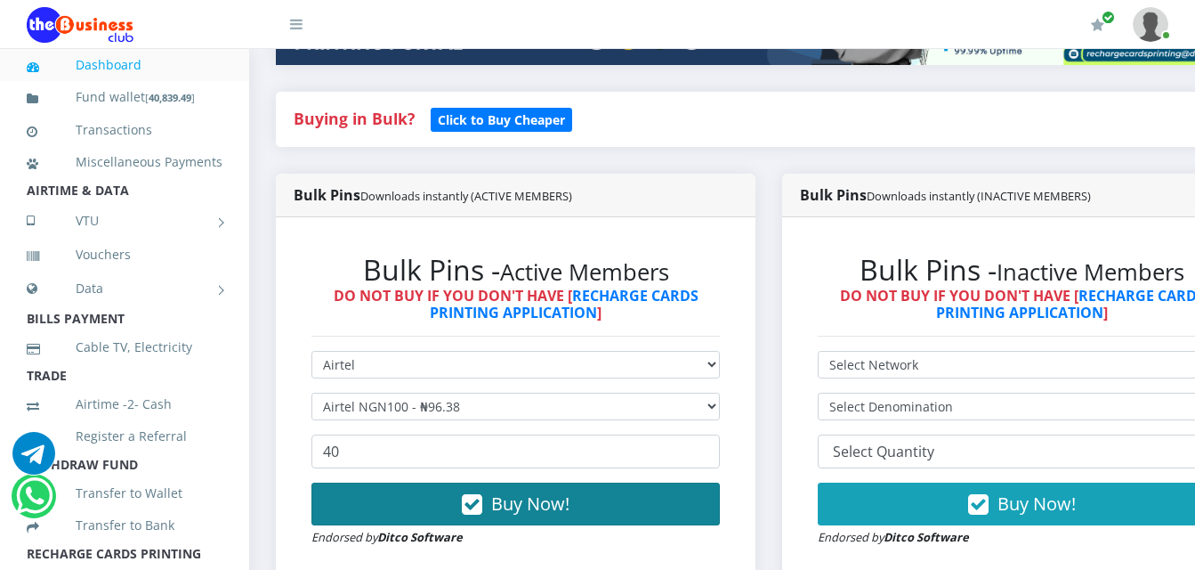
click at [546, 491] on span "Buy Now!" at bounding box center [530, 503] width 78 height 24
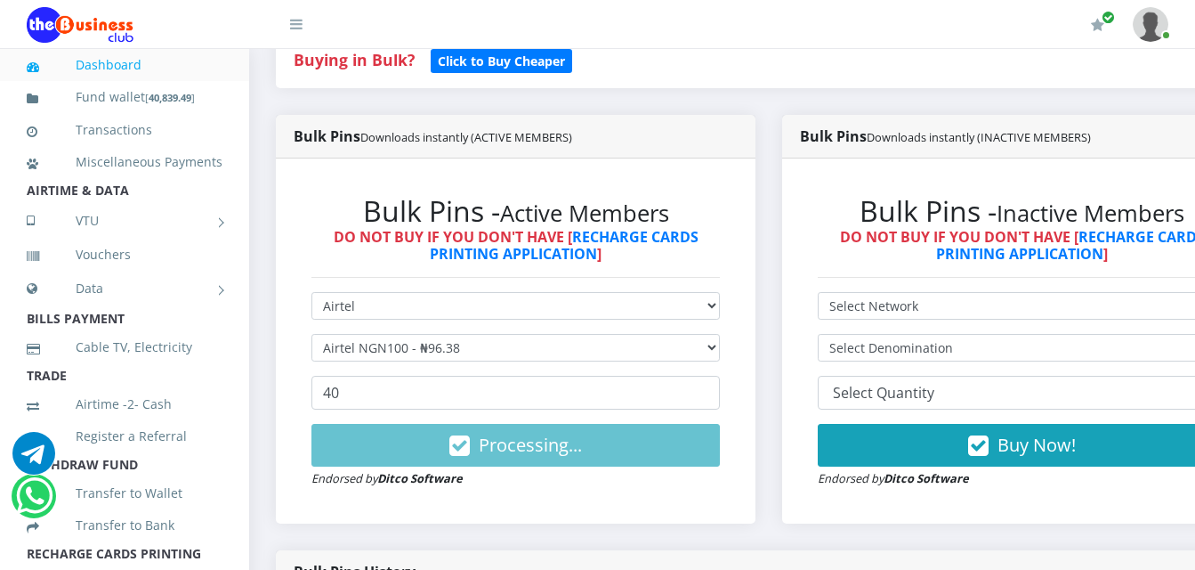
scroll to position [445, 0]
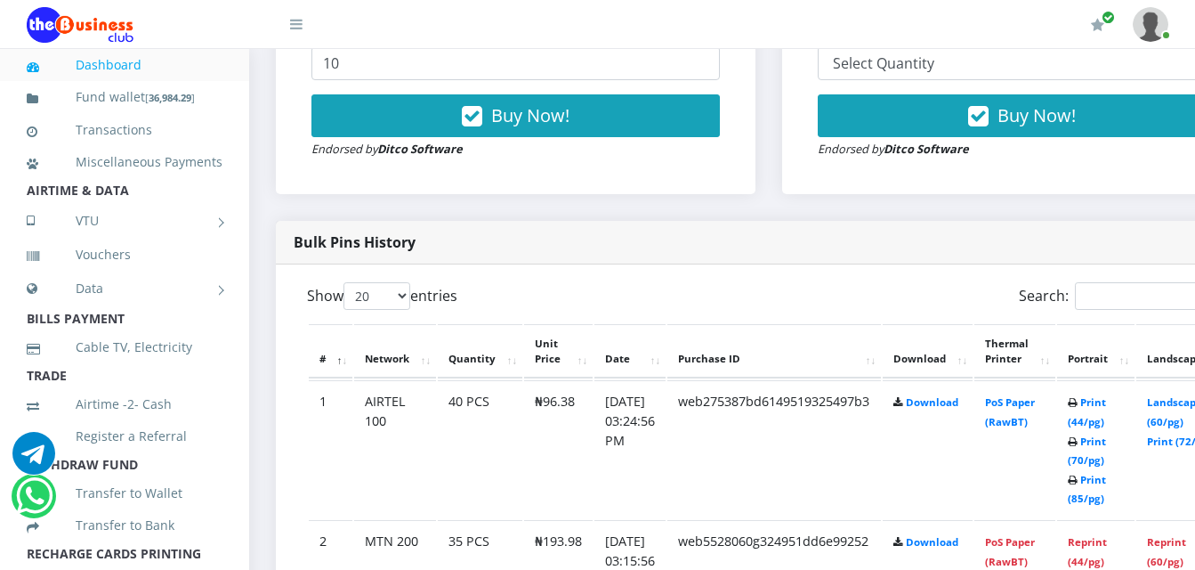
scroll to position [801, 0]
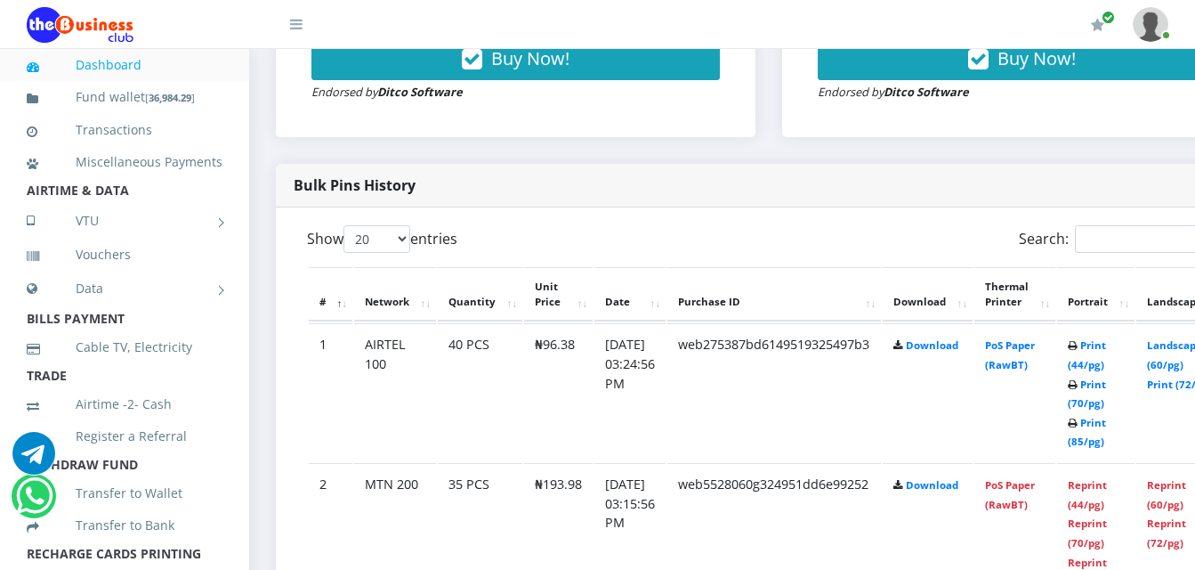
click at [1029, 340] on td "PoS Paper (RawBT)" at bounding box center [1015, 392] width 81 height 138
click at [1020, 344] on link "PoS Paper (RawBT)" at bounding box center [1010, 354] width 50 height 33
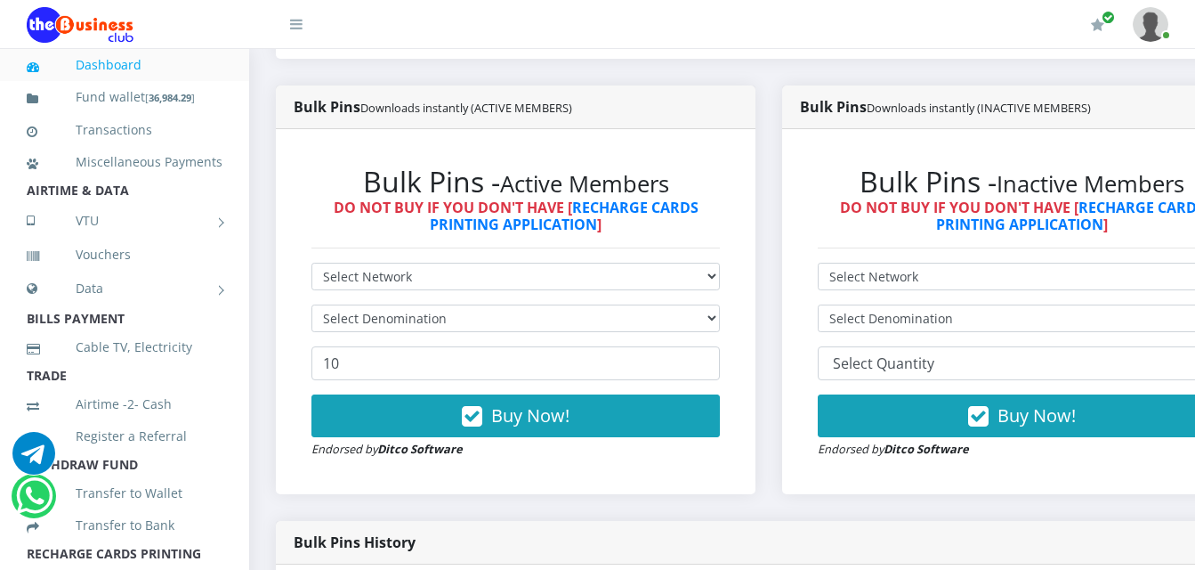
scroll to position [445, 0]
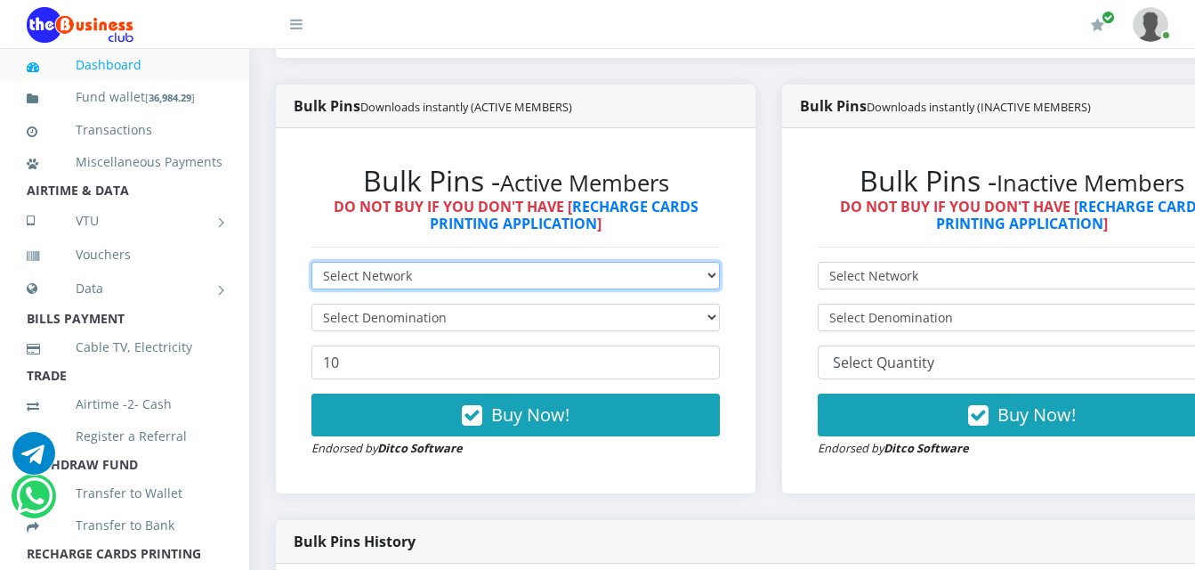
click at [587, 262] on select "Select Network MTN Globacom 9Mobile Airtel" at bounding box center [516, 276] width 409 height 28
select select "Airtel"
click at [312, 262] on select "Select Network MTN Globacom 9Mobile Airtel" at bounding box center [516, 276] width 409 height 28
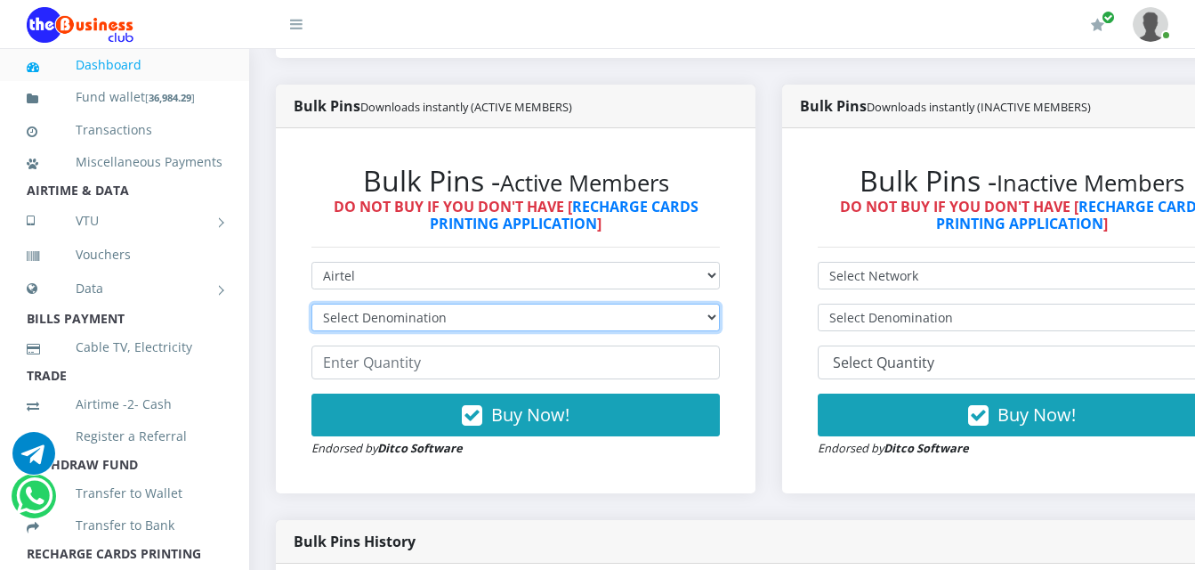
click at [579, 303] on select "Select Denomination Airtel NGN100 - ₦96.38 Airtel NGN200 - ₦192.76 Airtel NGN50…" at bounding box center [516, 317] width 409 height 28
select select "192.76-200"
click at [312, 303] on select "Select Denomination Airtel NGN100 - ₦96.38 Airtel NGN200 - ₦192.76 Airtel NGN50…" at bounding box center [516, 317] width 409 height 28
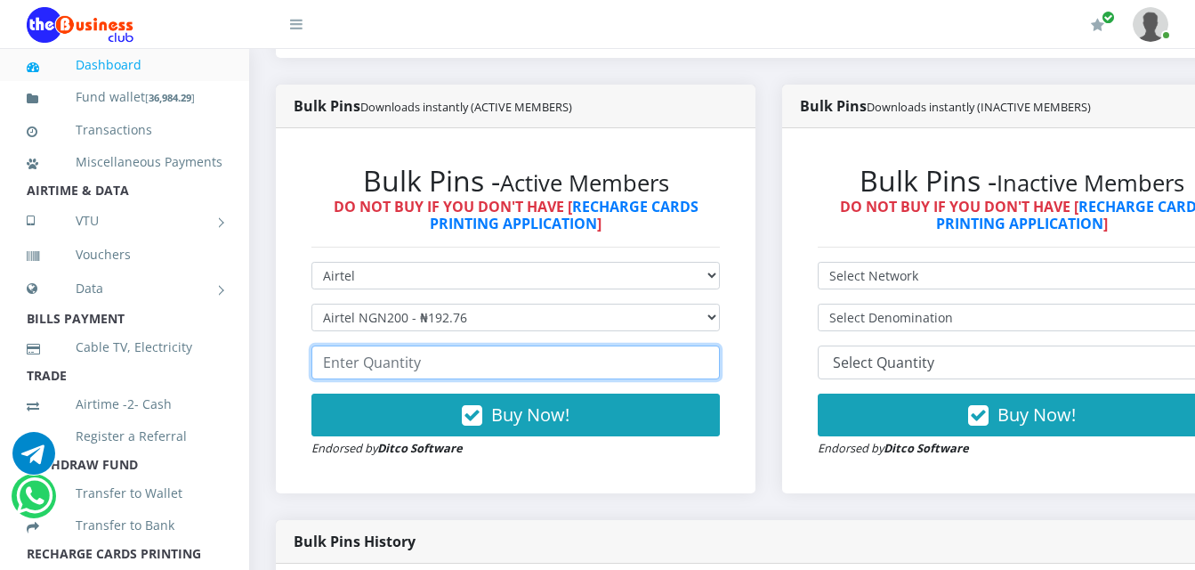
click at [582, 345] on input "number" at bounding box center [516, 362] width 409 height 34
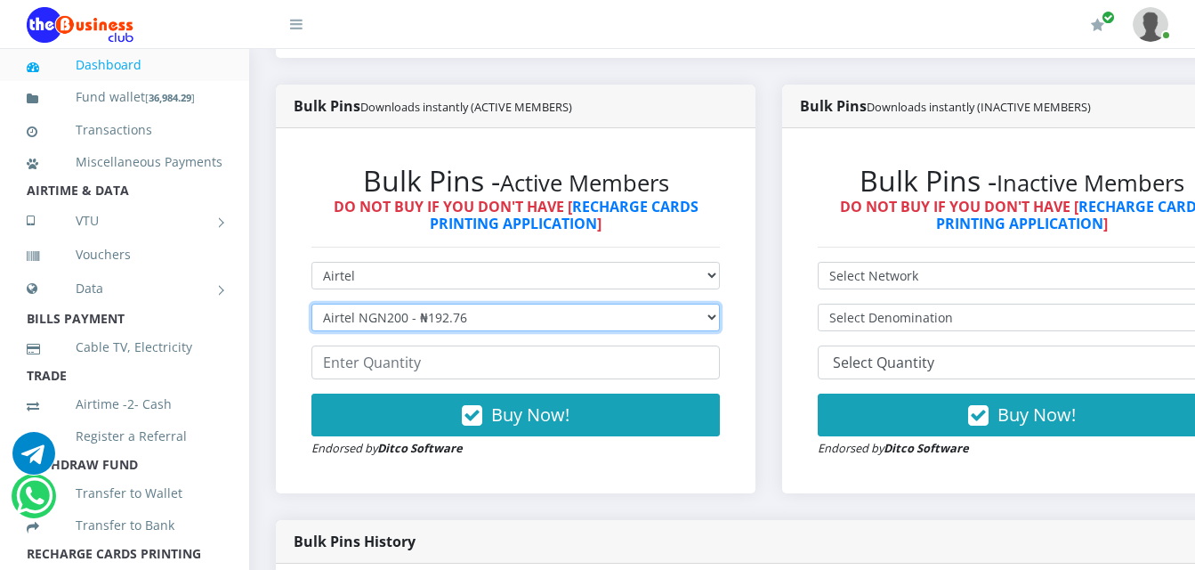
click at [651, 303] on select "Select Denomination Airtel NGN100 - ₦96.38 Airtel NGN200 - ₦192.76 Airtel NGN50…" at bounding box center [516, 317] width 409 height 28
click at [312, 303] on select "Select Denomination Airtel NGN100 - ₦96.38 Airtel NGN200 - ₦192.76 Airtel NGN50…" at bounding box center [516, 317] width 409 height 28
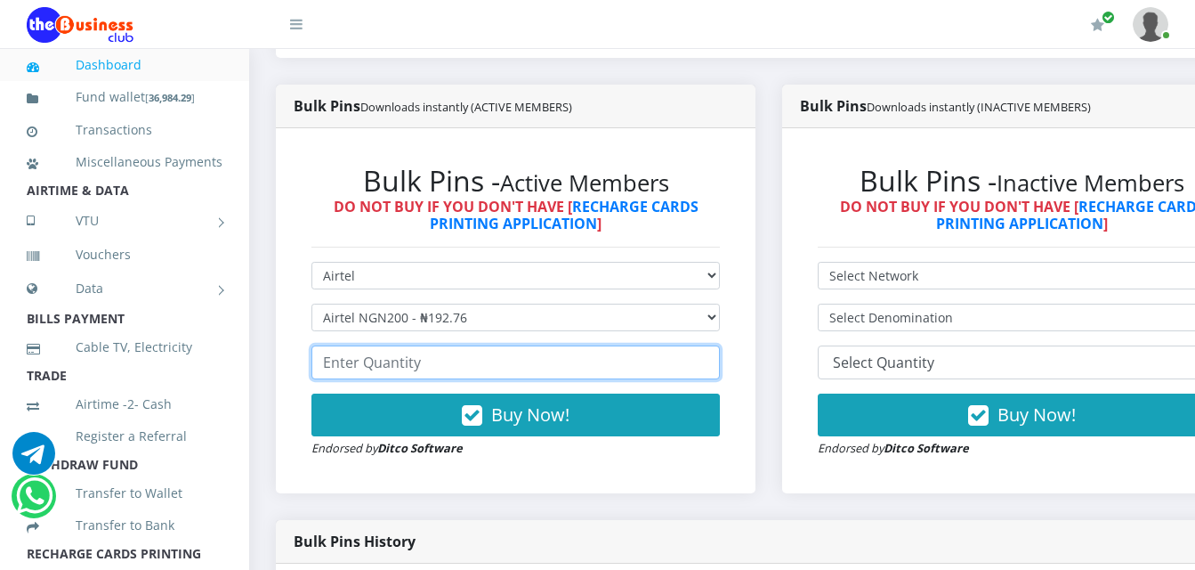
click at [684, 353] on input "number" at bounding box center [516, 362] width 409 height 34
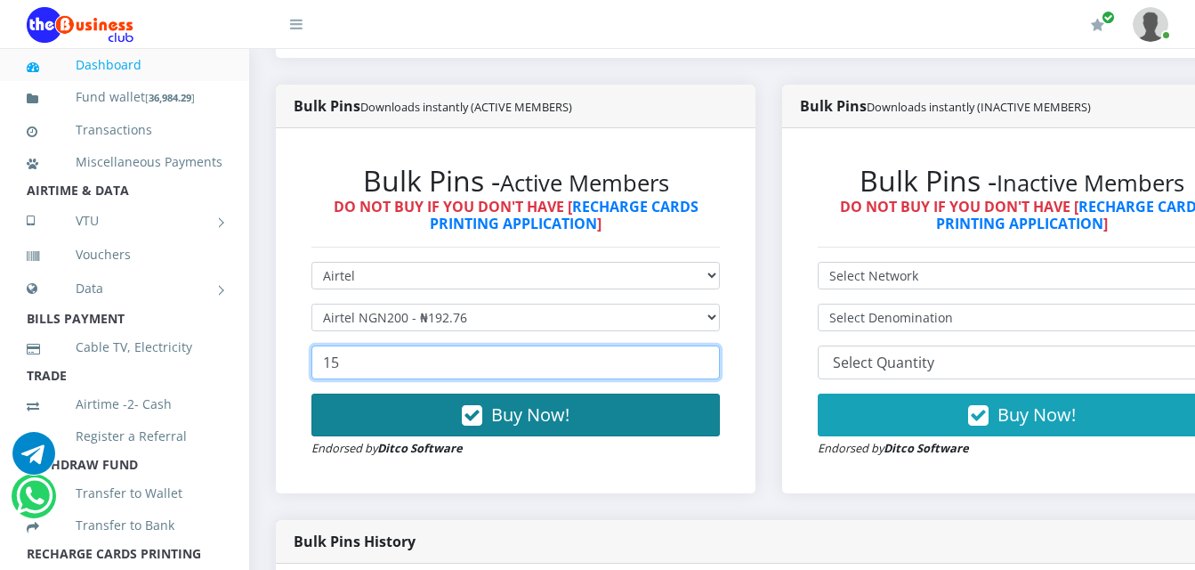
type input "15"
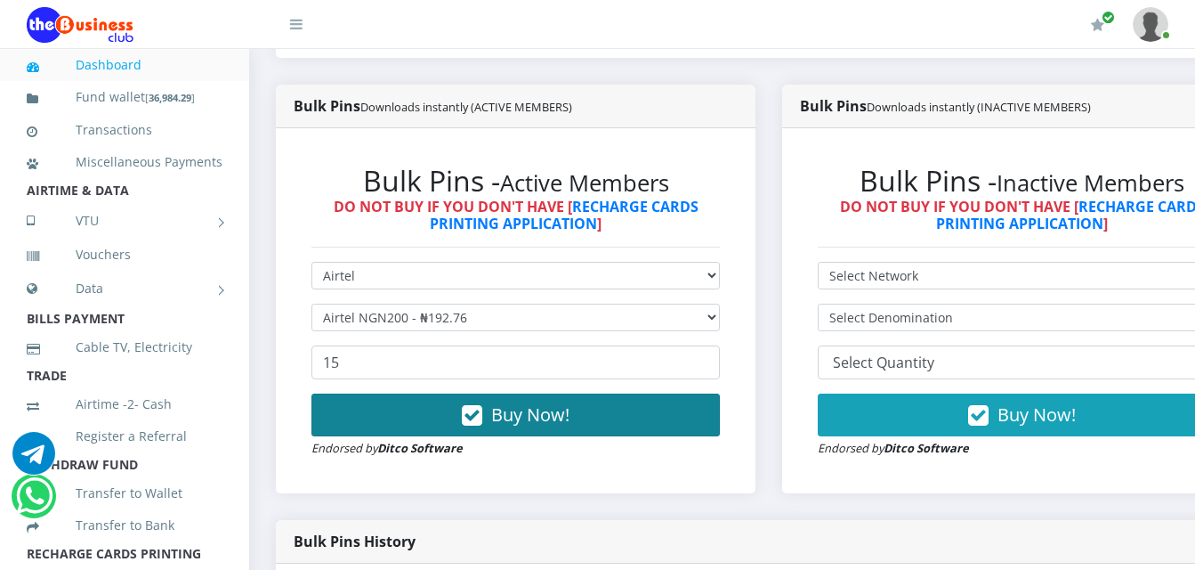
click at [675, 397] on button "Buy Now!" at bounding box center [516, 414] width 409 height 43
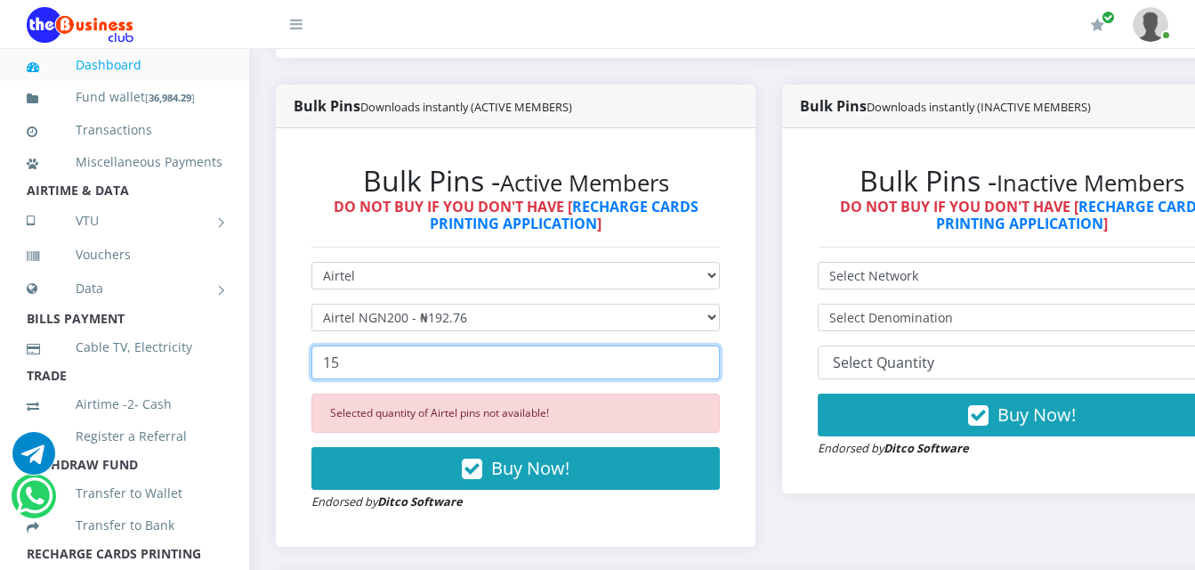
click at [659, 345] on input "15" at bounding box center [516, 362] width 409 height 34
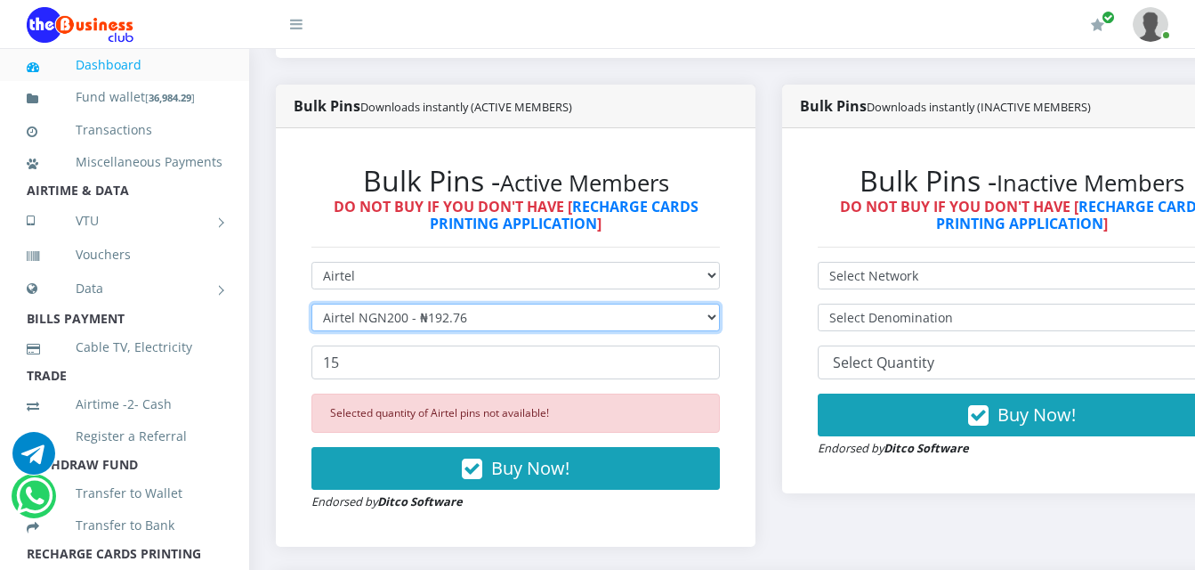
click at [676, 303] on select "Select Denomination Airtel NGN100 - ₦96.38 Airtel NGN200 - ₦192.76 Airtel NGN50…" at bounding box center [516, 317] width 409 height 28
select select "481.9-500"
click at [312, 303] on select "Select Denomination Airtel NGN100 - ₦96.38 Airtel NGN200 - ₦192.76 Airtel NGN50…" at bounding box center [516, 317] width 409 height 28
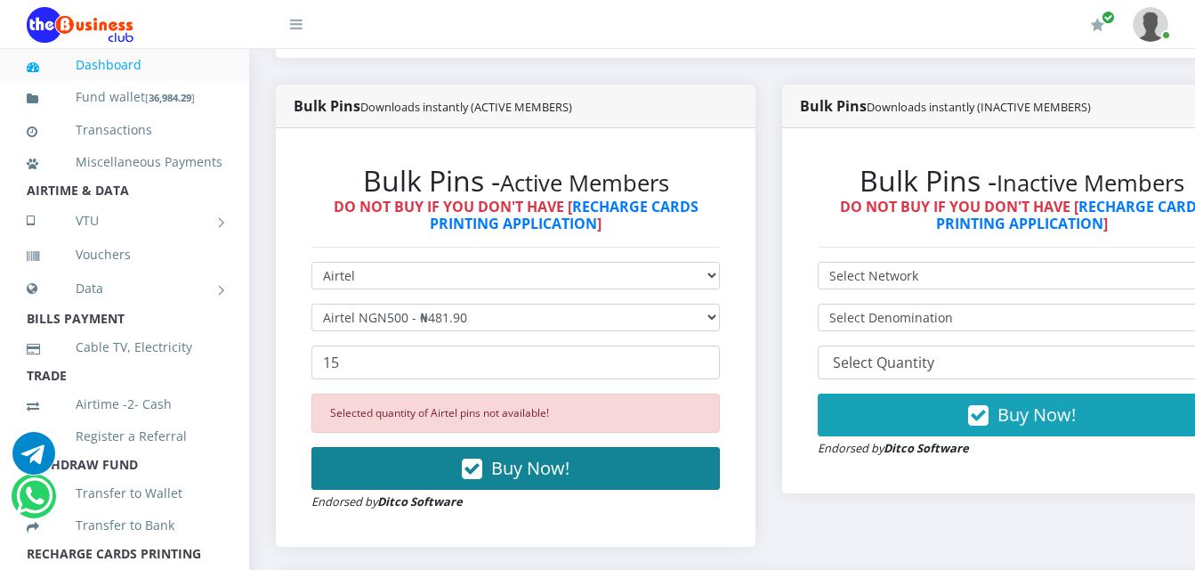
click at [667, 447] on button "Buy Now!" at bounding box center [516, 468] width 409 height 43
click at [502, 456] on span "Buy Now!" at bounding box center [530, 468] width 78 height 24
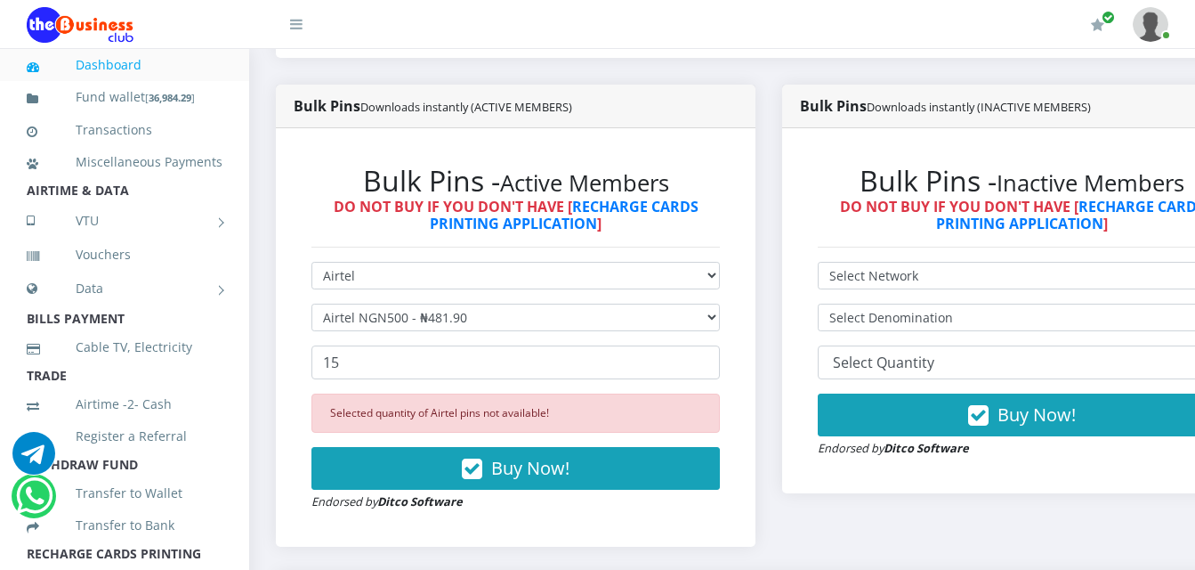
click at [481, 247] on hr at bounding box center [516, 247] width 409 height 1
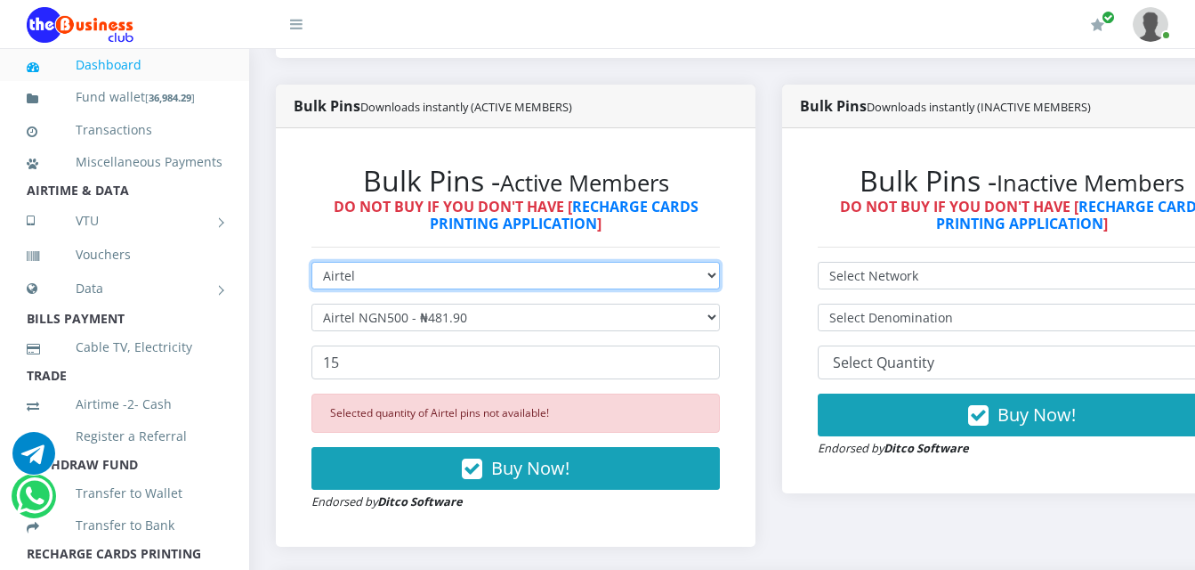
click at [474, 262] on select "Select Network MTN Globacom 9Mobile Airtel" at bounding box center [516, 276] width 409 height 28
select select "Glo"
click at [312, 262] on select "Select Network MTN Globacom 9Mobile Airtel" at bounding box center [516, 276] width 409 height 28
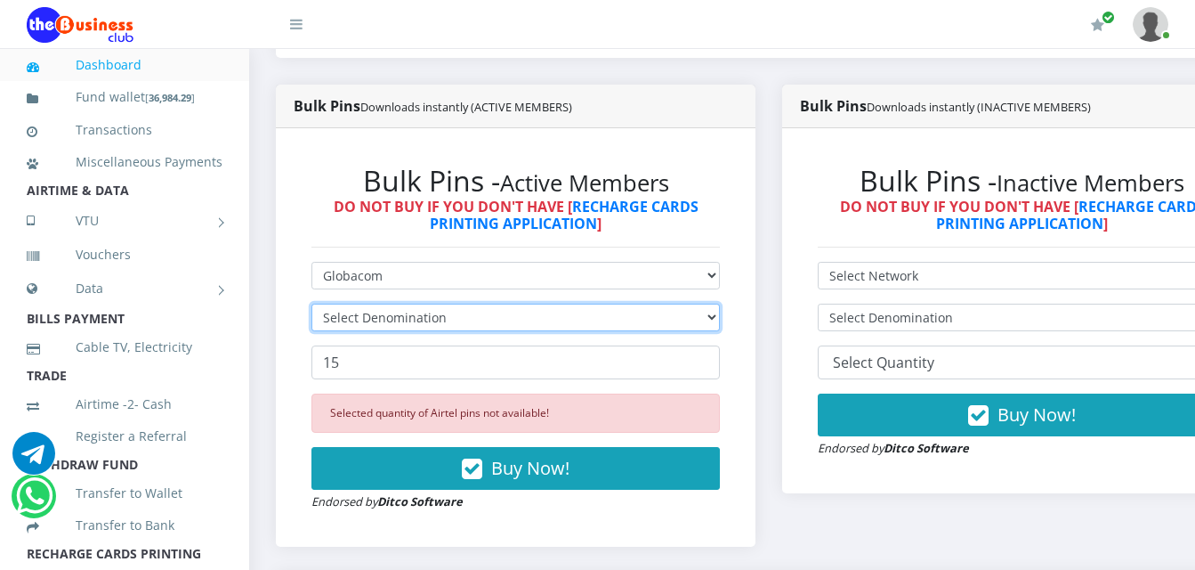
click at [465, 303] on select "Select Denomination" at bounding box center [516, 317] width 409 height 28
click at [476, 303] on select "Select Denomination" at bounding box center [516, 317] width 409 height 28
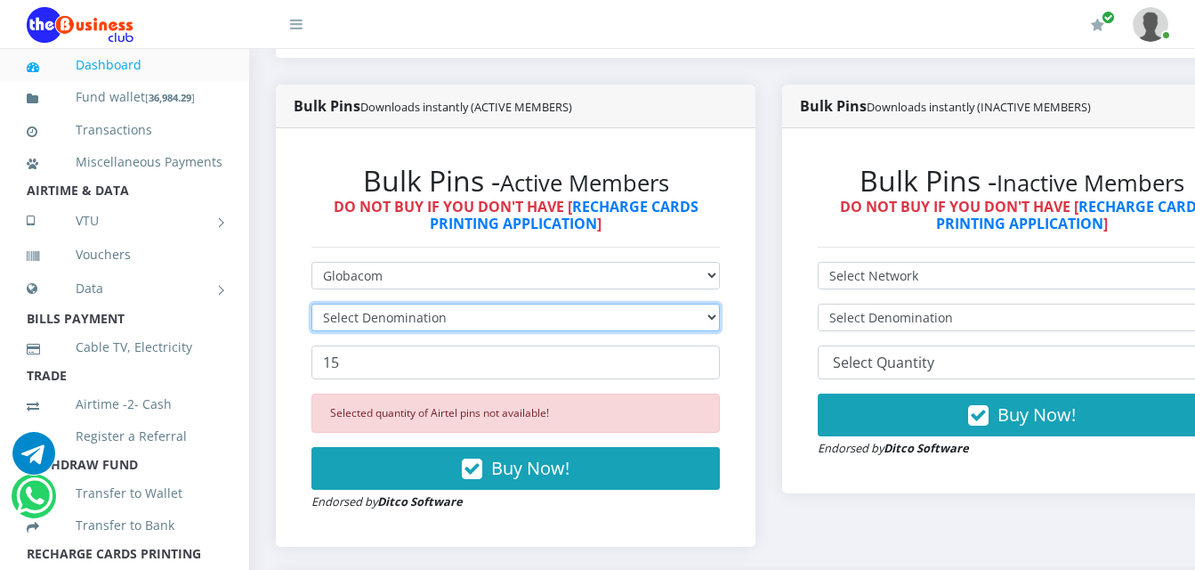
click at [476, 303] on select "Select Denomination" at bounding box center [516, 317] width 409 height 28
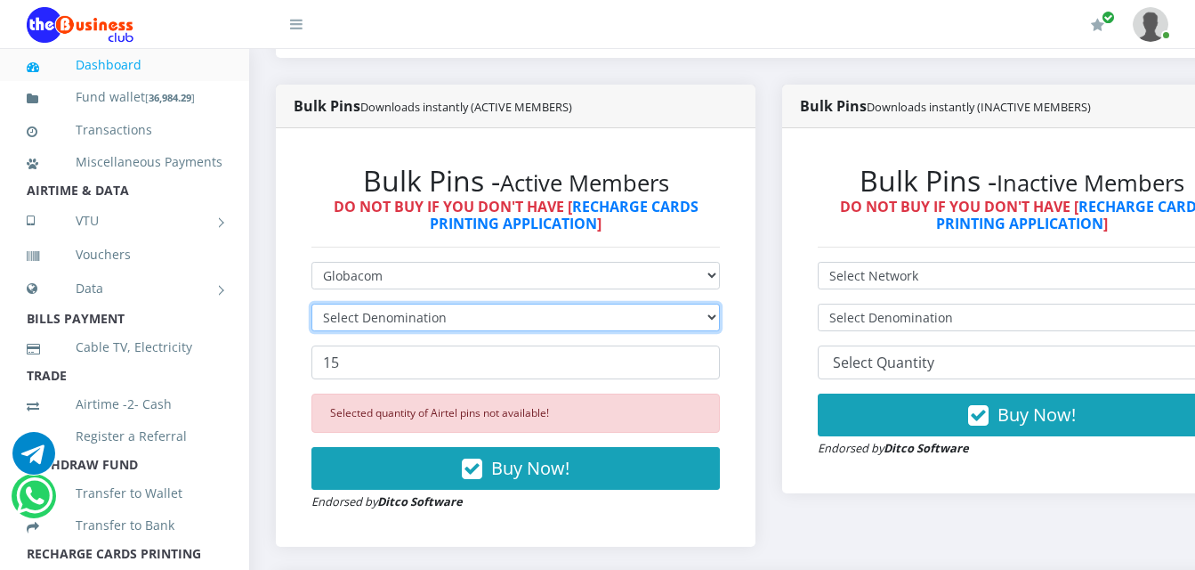
click at [476, 303] on select "Select Denomination" at bounding box center [516, 317] width 409 height 28
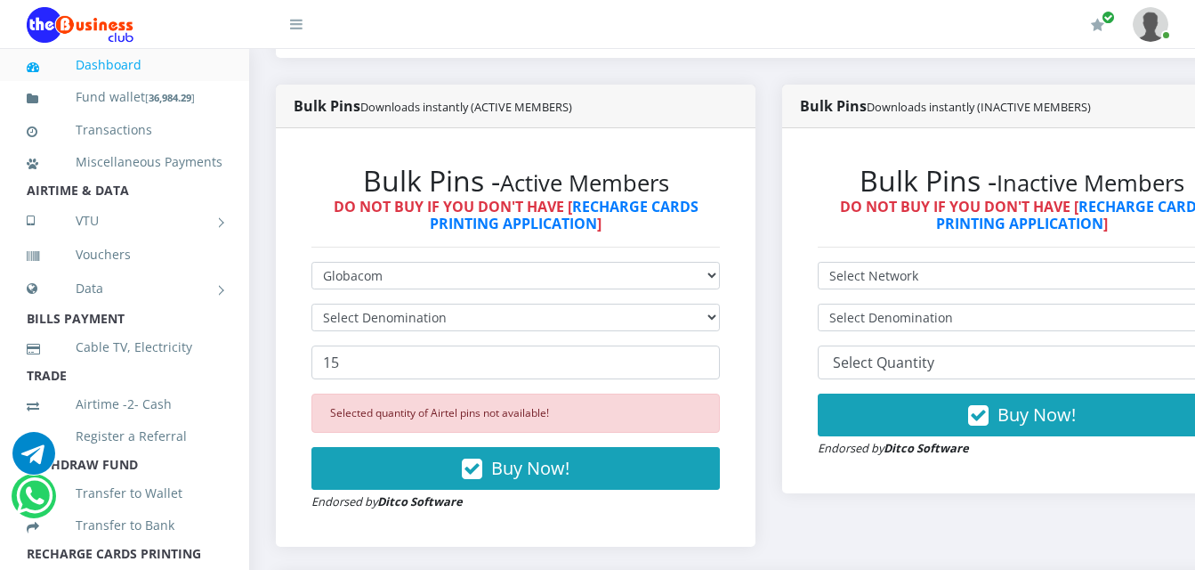
click at [967, 466] on div "Bulk Pins - Inactive Members DO NOT BUY IF YOU DON'T HAVE [ RECHARGE CARDS PRIN…" at bounding box center [1022, 310] width 480 height 365
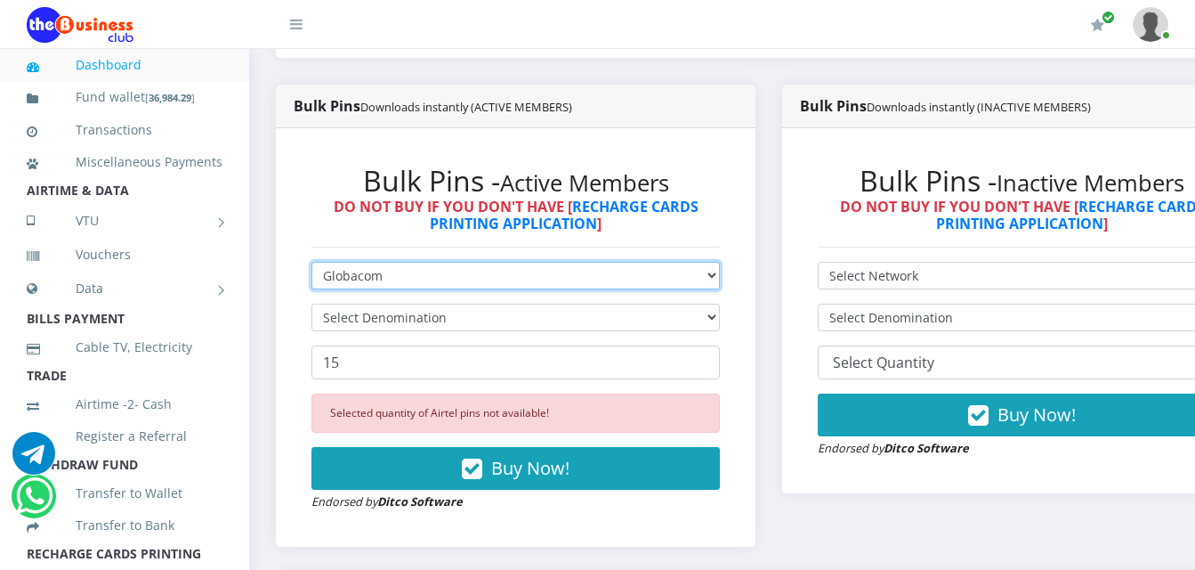
click at [608, 262] on select "Select Network MTN Globacom 9Mobile Airtel" at bounding box center [516, 276] width 409 height 28
click at [312, 262] on select "Select Network MTN Globacom 9Mobile Airtel" at bounding box center [516, 276] width 409 height 28
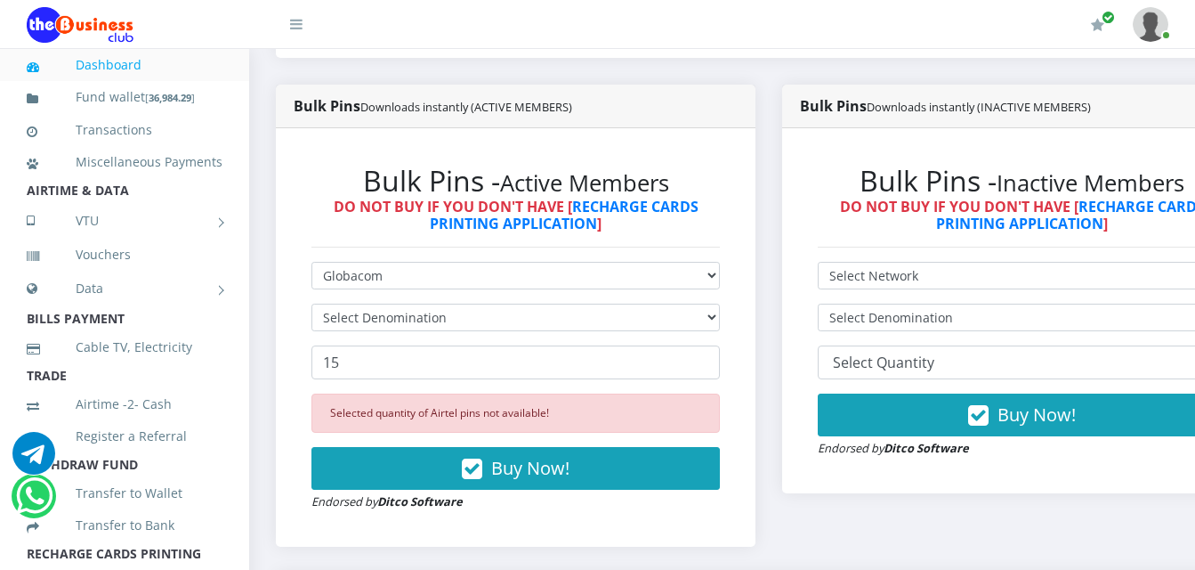
click at [591, 316] on form "Select Network MTN Globacom 9Mobile Airtel Select Denomination 15 Selected quan…" at bounding box center [516, 386] width 409 height 249
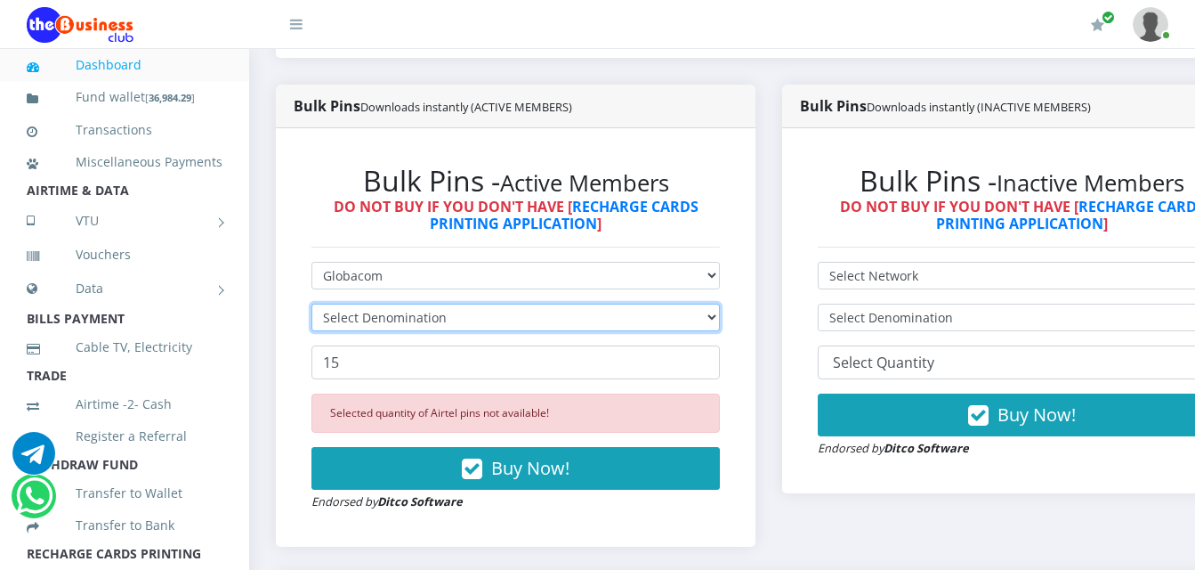
click at [595, 306] on select "Select Denomination" at bounding box center [516, 317] width 409 height 28
click at [601, 303] on select "Select Denomination" at bounding box center [516, 317] width 409 height 28
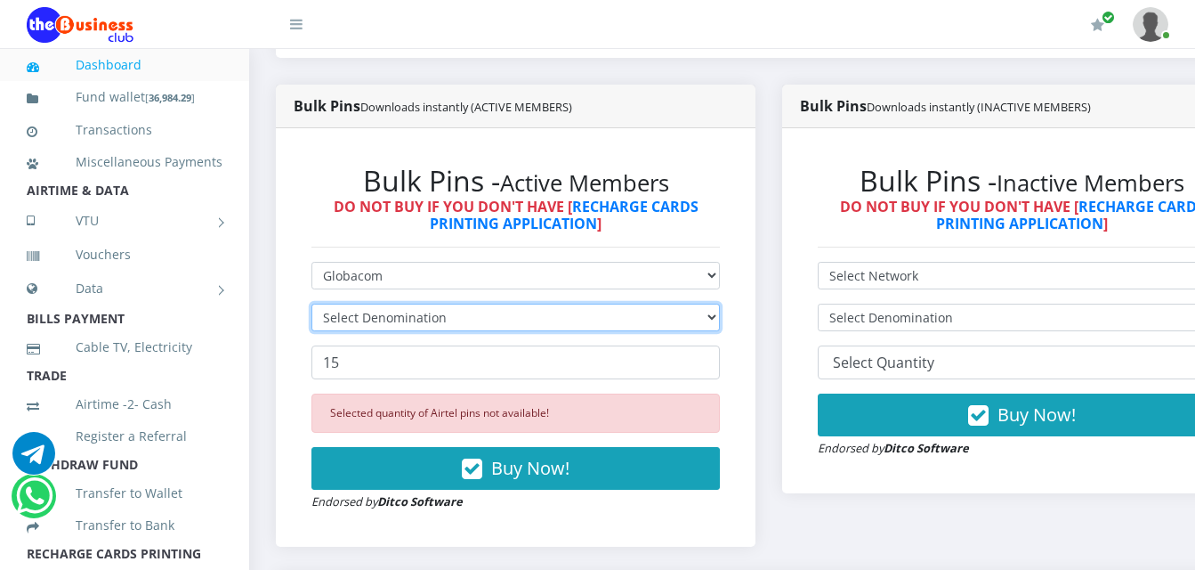
click at [603, 303] on select "Select Denomination" at bounding box center [516, 317] width 409 height 28
click at [605, 303] on select "Select Denomination" at bounding box center [516, 317] width 409 height 28
click at [605, 304] on select "Select Denomination" at bounding box center [516, 317] width 409 height 28
click at [609, 306] on select "Select Denomination" at bounding box center [516, 317] width 409 height 28
click at [612, 307] on select "Select Denomination" at bounding box center [516, 317] width 409 height 28
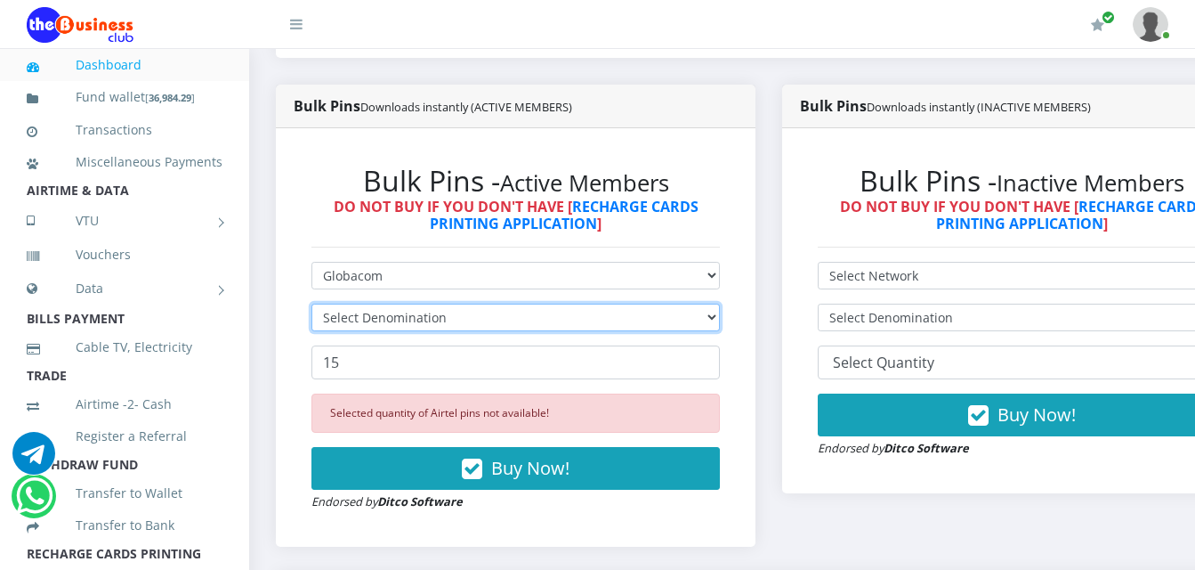
click at [615, 309] on select "Select Denomination" at bounding box center [516, 317] width 409 height 28
click at [624, 310] on select "Select Denomination" at bounding box center [516, 317] width 409 height 28
click at [643, 315] on select "Select Denomination" at bounding box center [516, 317] width 409 height 28
click at [647, 303] on select "Select Denomination" at bounding box center [516, 317] width 409 height 28
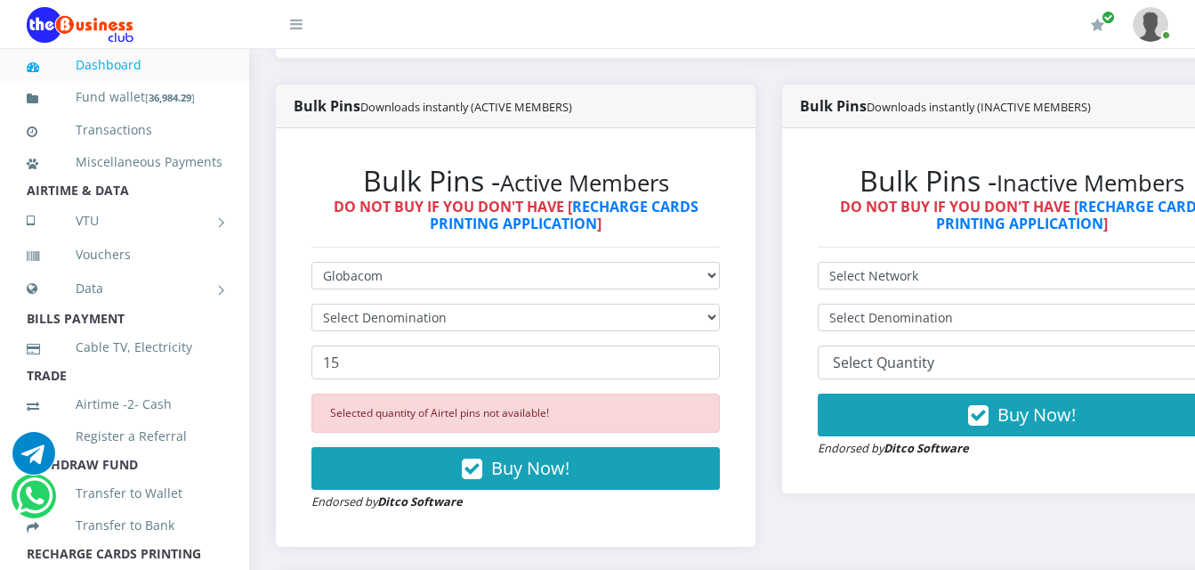
click at [651, 281] on form "Select Network MTN Globacom 9Mobile Airtel Select Denomination 15 Selected quan…" at bounding box center [516, 386] width 409 height 249
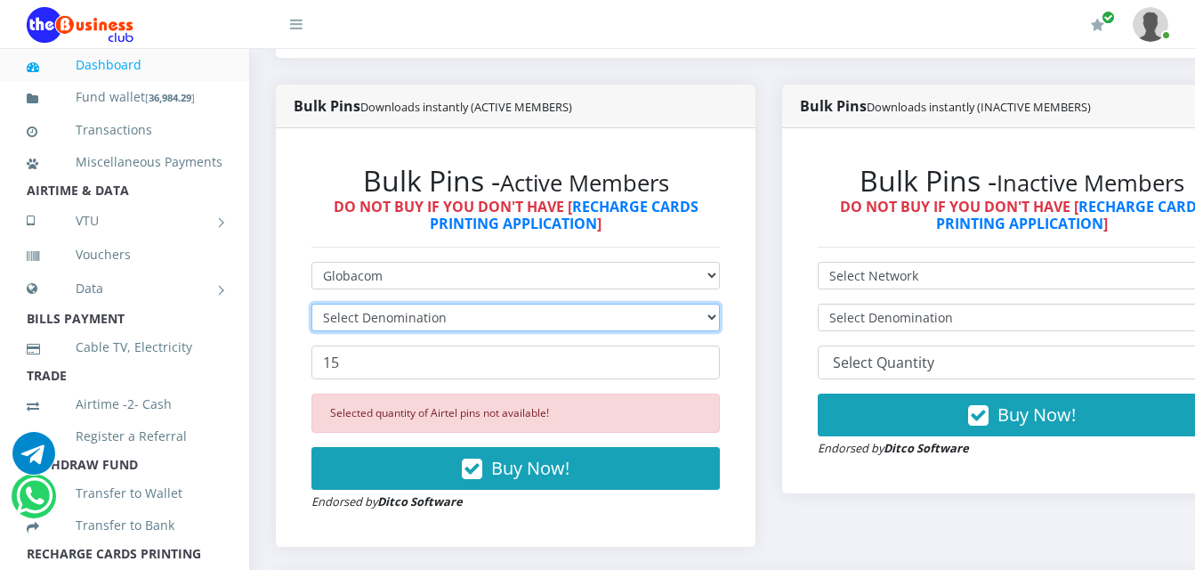
click at [651, 303] on select "Select Denomination" at bounding box center [516, 317] width 409 height 28
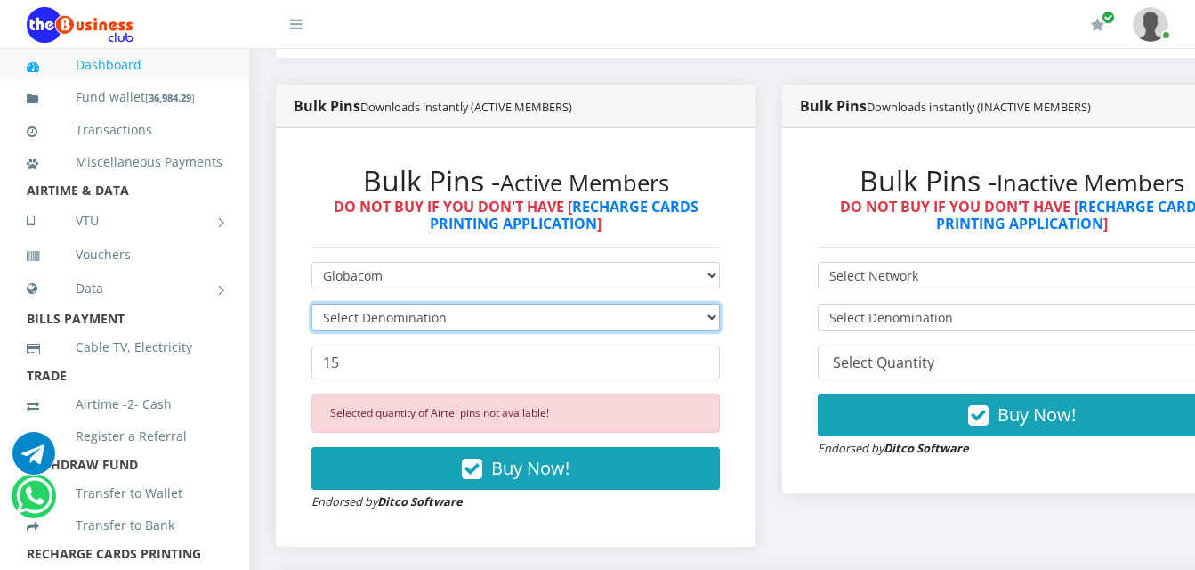
click at [651, 303] on select "Select Denomination" at bounding box center [516, 317] width 409 height 28
click at [652, 303] on select "Select Denomination" at bounding box center [516, 317] width 409 height 28
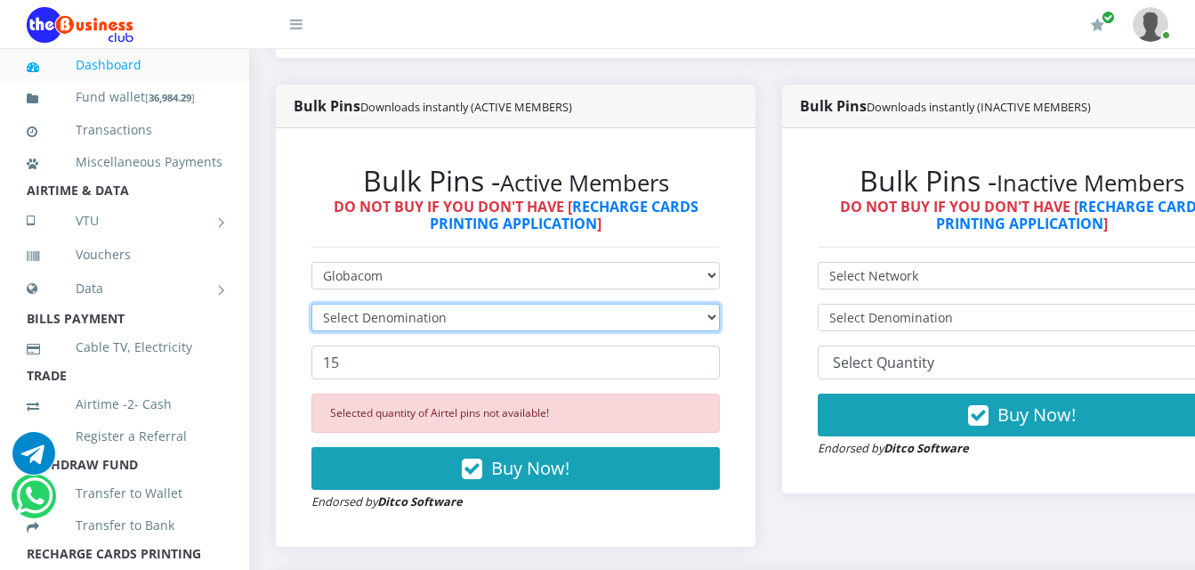
click at [653, 303] on select "Select Denomination" at bounding box center [516, 317] width 409 height 28
click at [654, 305] on select "Select Denomination" at bounding box center [516, 317] width 409 height 28
click at [654, 311] on select "Select Denomination" at bounding box center [516, 317] width 409 height 28
click at [654, 313] on select "Select Denomination" at bounding box center [516, 317] width 409 height 28
click at [654, 319] on form "Select Network MTN Globacom 9Mobile Airtel Select Denomination 15 Selected quan…" at bounding box center [516, 386] width 409 height 249
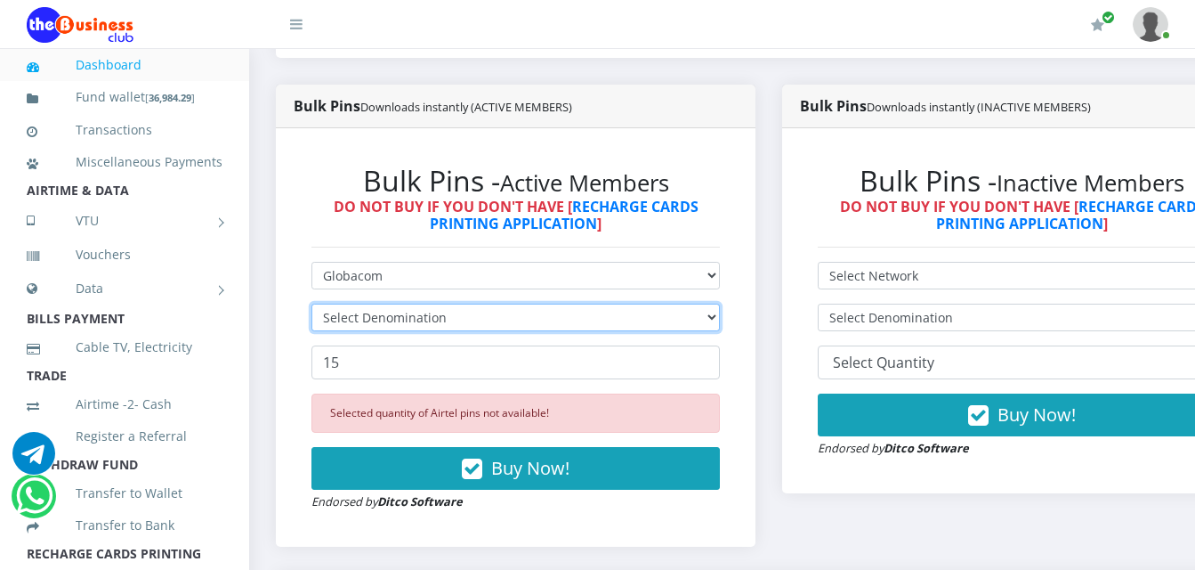
click at [312, 303] on select "Select Denomination" at bounding box center [516, 317] width 409 height 28
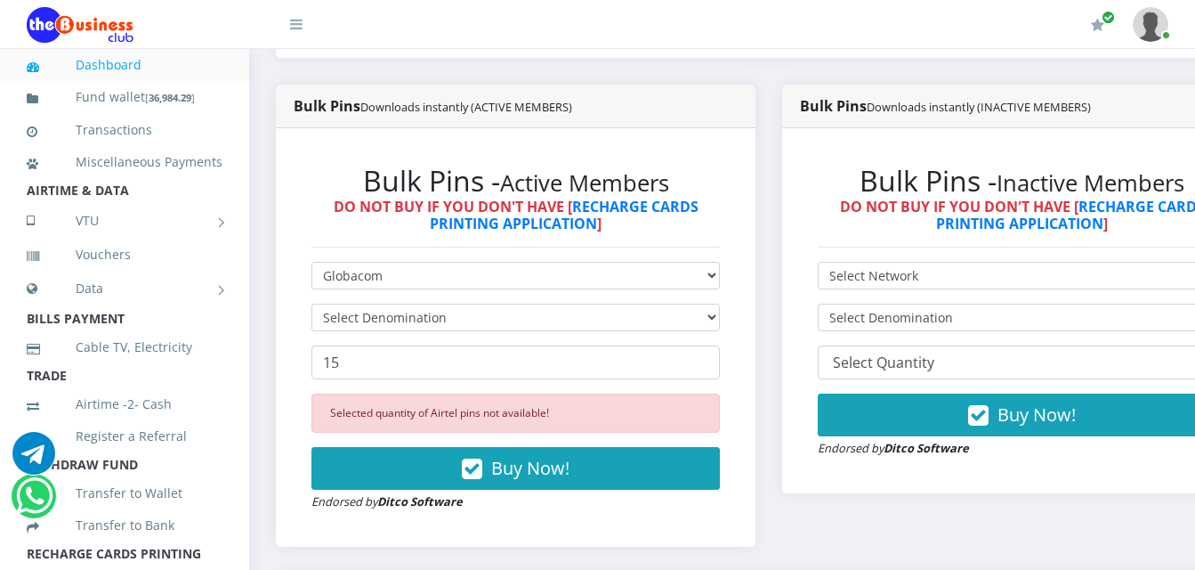
click at [654, 320] on form "Select Network MTN Globacom 9Mobile Airtel Select Denomination 15 Selected quan…" at bounding box center [516, 386] width 409 height 249
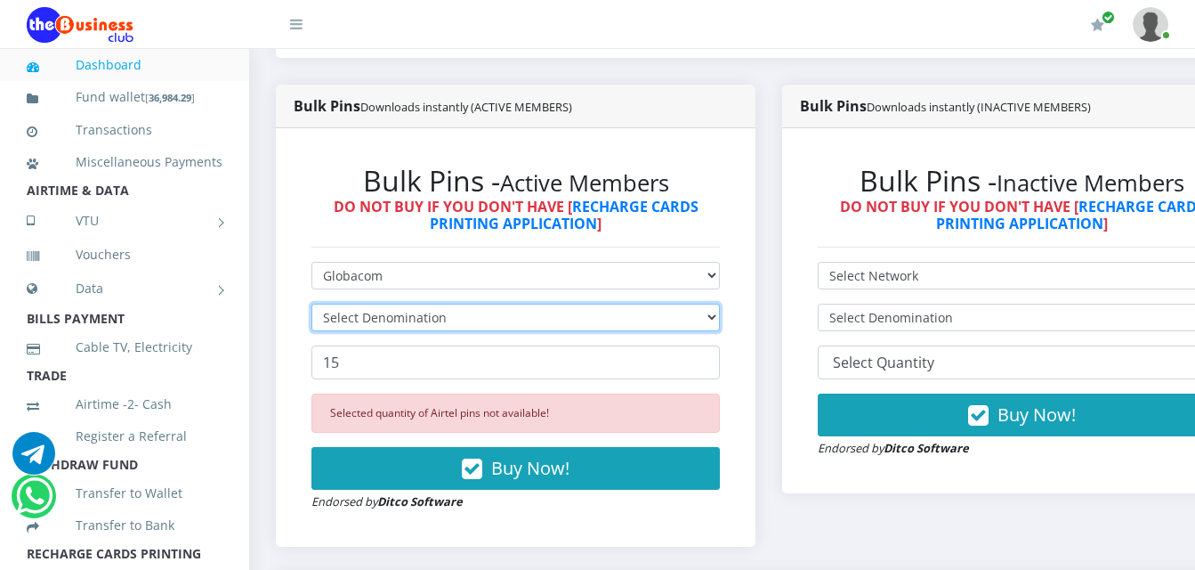
click at [658, 303] on select "Select Denomination" at bounding box center [516, 317] width 409 height 28
click at [659, 303] on select "Select Denomination" at bounding box center [516, 317] width 409 height 28
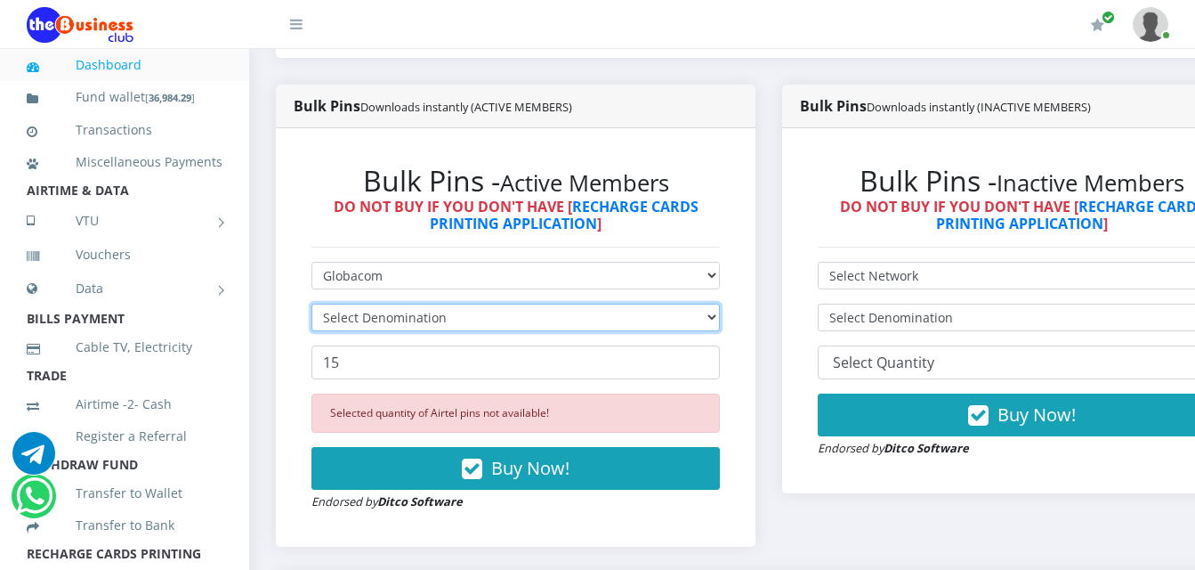
click at [659, 303] on select "Select Denomination" at bounding box center [516, 317] width 409 height 28
click at [659, 304] on select "Select Denomination" at bounding box center [516, 317] width 409 height 28
click at [659, 306] on select "Select Denomination" at bounding box center [516, 317] width 409 height 28
click at [659, 307] on select "Select Denomination" at bounding box center [516, 317] width 409 height 28
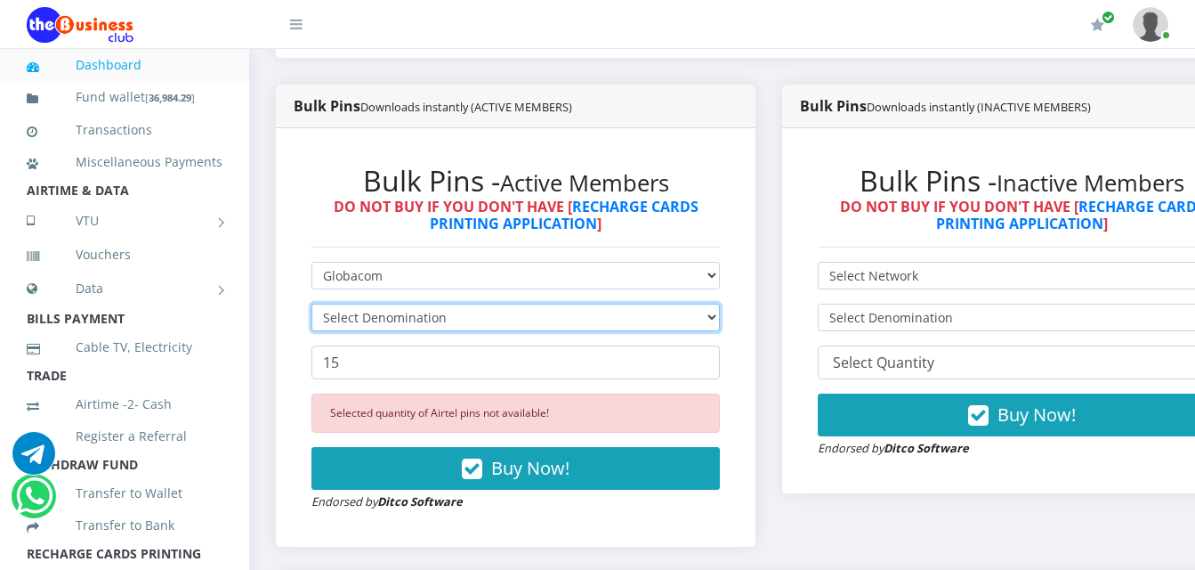
click at [660, 310] on select "Select Denomination" at bounding box center [516, 317] width 409 height 28
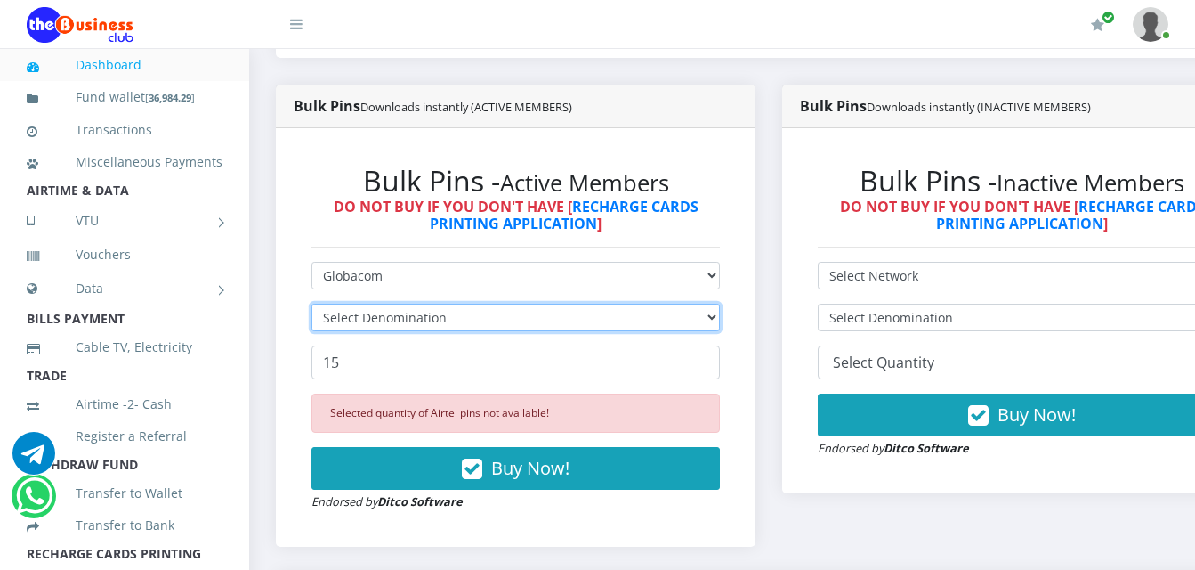
click at [660, 310] on select "Select Denomination" at bounding box center [516, 317] width 409 height 28
click at [660, 308] on select "Select Denomination" at bounding box center [516, 317] width 409 height 28
drag, startPoint x: 659, startPoint y: 307, endPoint x: 659, endPoint y: 297, distance: 9.8
click at [659, 304] on select "Select Denomination" at bounding box center [516, 317] width 409 height 28
click at [659, 303] on select "Select Denomination" at bounding box center [516, 317] width 409 height 28
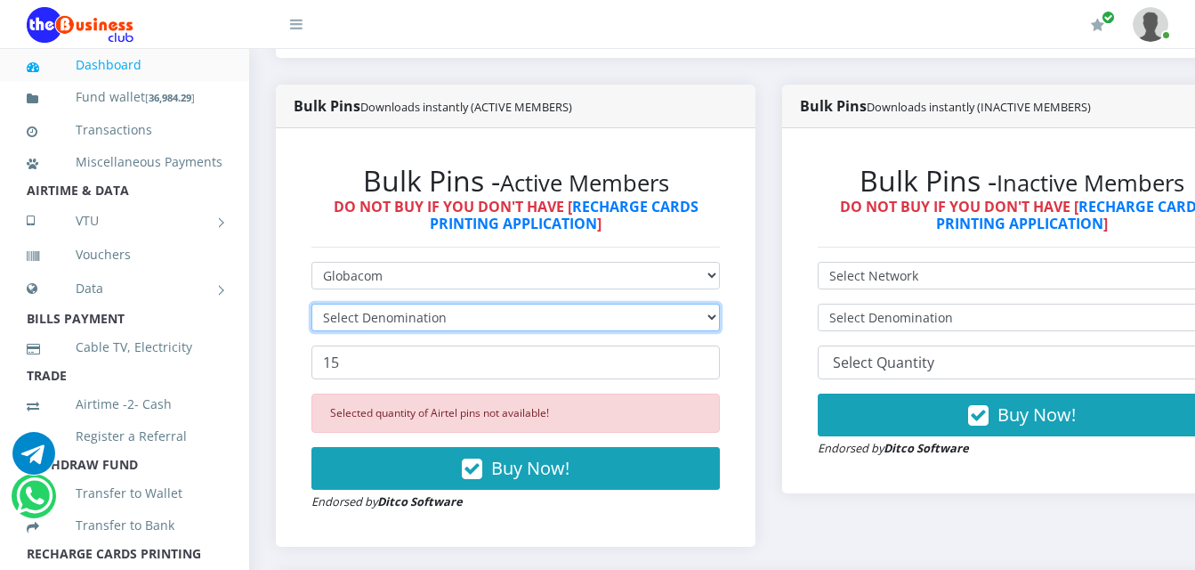
click at [659, 303] on select "Select Denomination" at bounding box center [516, 317] width 409 height 28
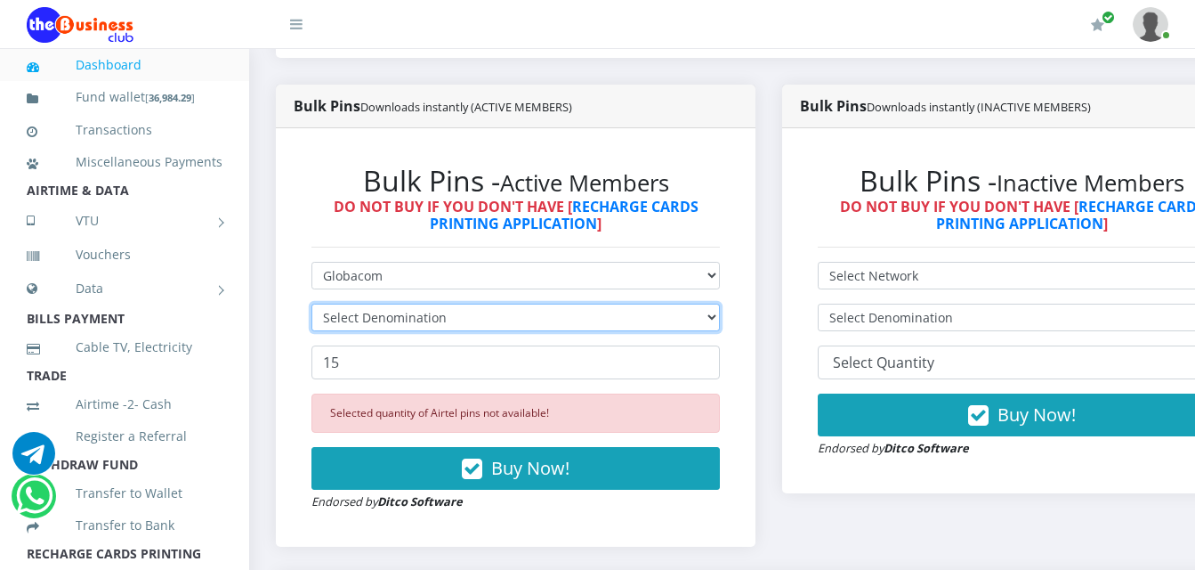
click at [659, 303] on select "Select Denomination" at bounding box center [516, 317] width 409 height 28
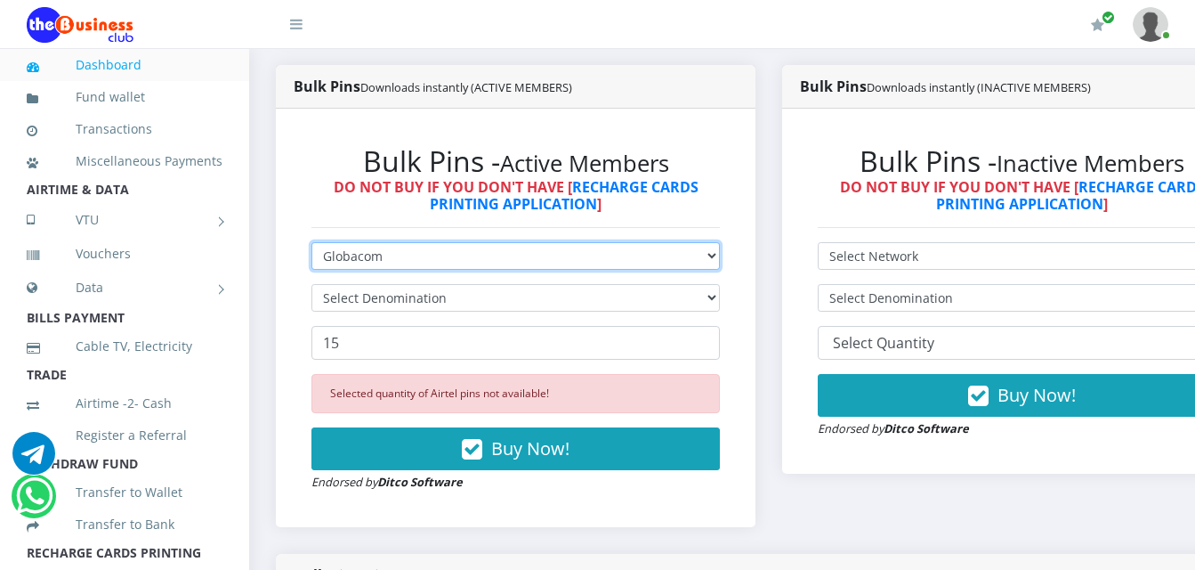
click at [700, 260] on select "Select Network MTN Globacom 9Mobile Airtel" at bounding box center [516, 256] width 409 height 28
click at [312, 246] on select "Select Network MTN Globacom 9Mobile Airtel" at bounding box center [516, 256] width 409 height 28
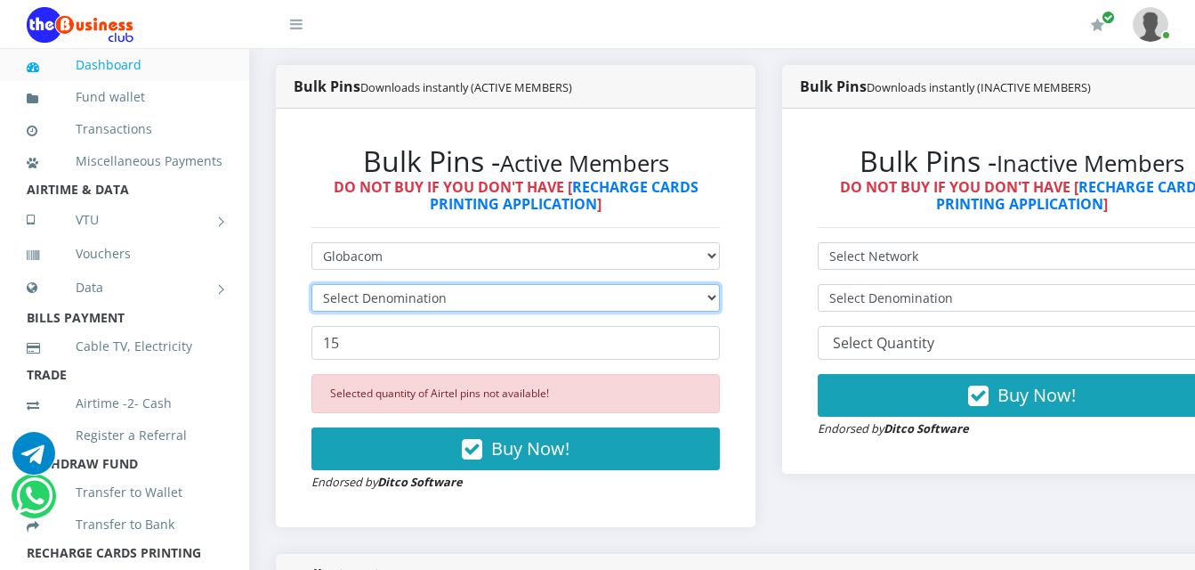
click at [705, 303] on select "Select Denomination" at bounding box center [516, 298] width 409 height 28
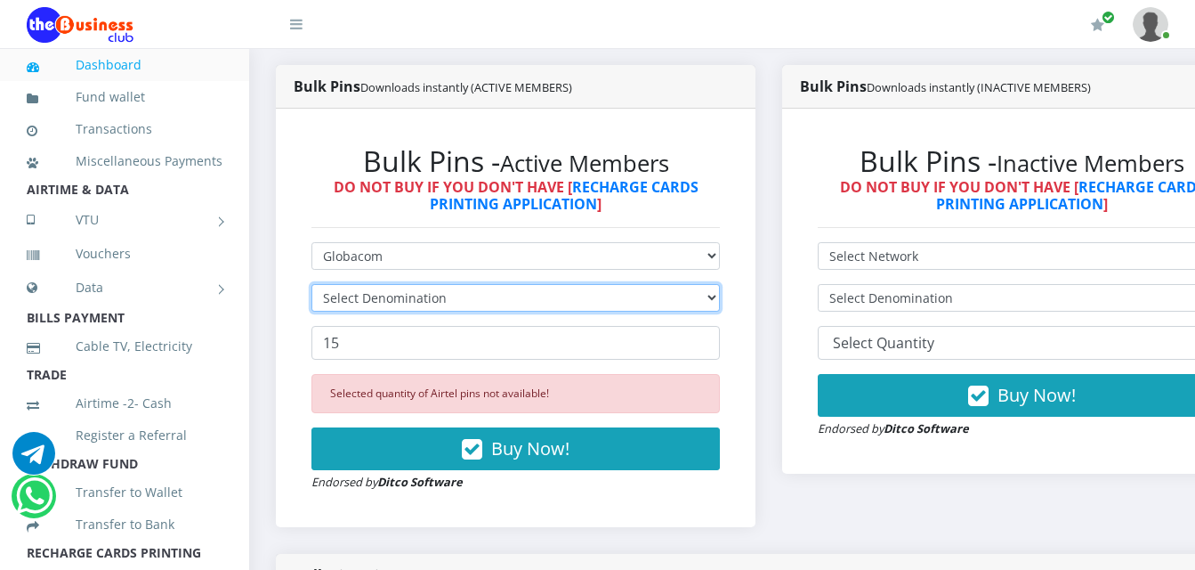
click at [705, 303] on select "Select Denomination" at bounding box center [516, 298] width 409 height 28
click at [706, 304] on select "Select Denomination" at bounding box center [516, 298] width 409 height 28
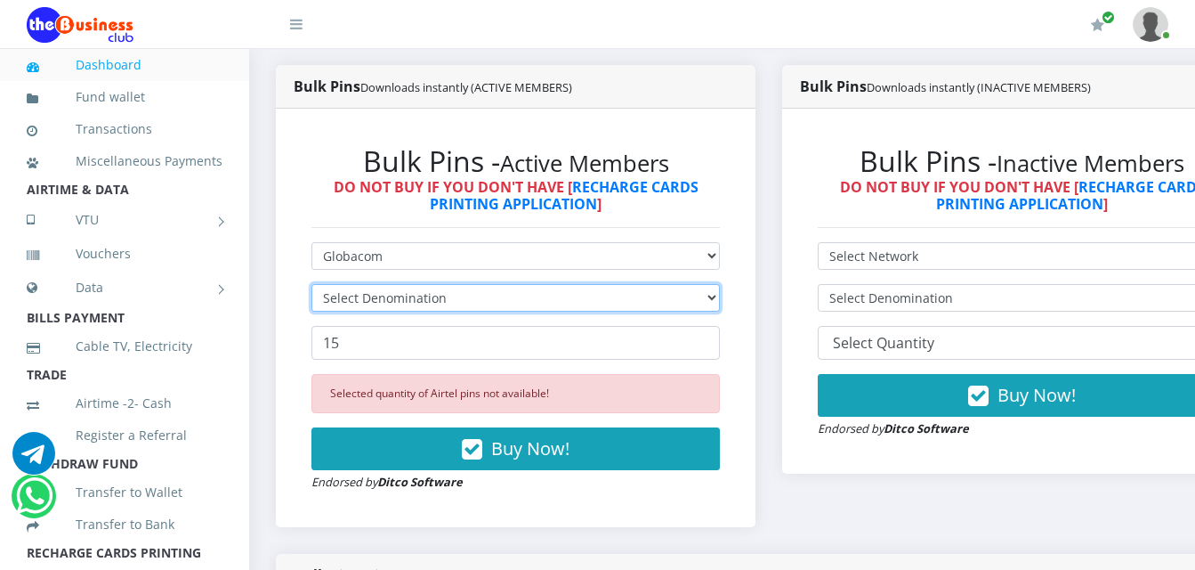
click at [706, 304] on select "Select Denomination" at bounding box center [516, 298] width 409 height 28
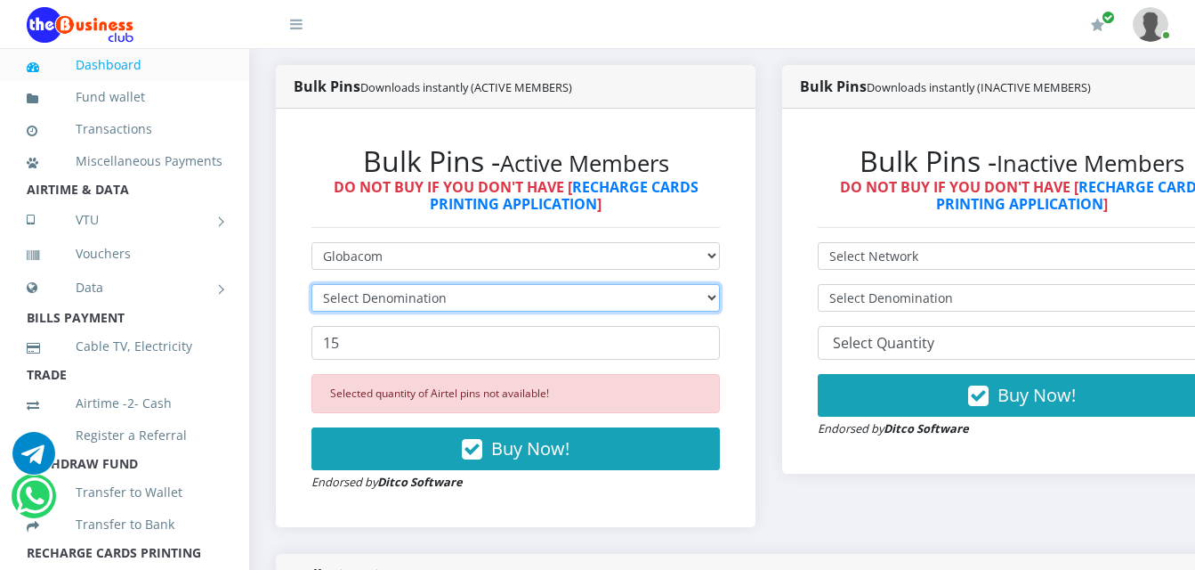
click at [706, 304] on select "Select Denomination" at bounding box center [516, 298] width 409 height 28
click at [706, 306] on select "Select Denomination" at bounding box center [516, 298] width 409 height 28
click at [707, 307] on select "Select Denomination" at bounding box center [516, 298] width 409 height 28
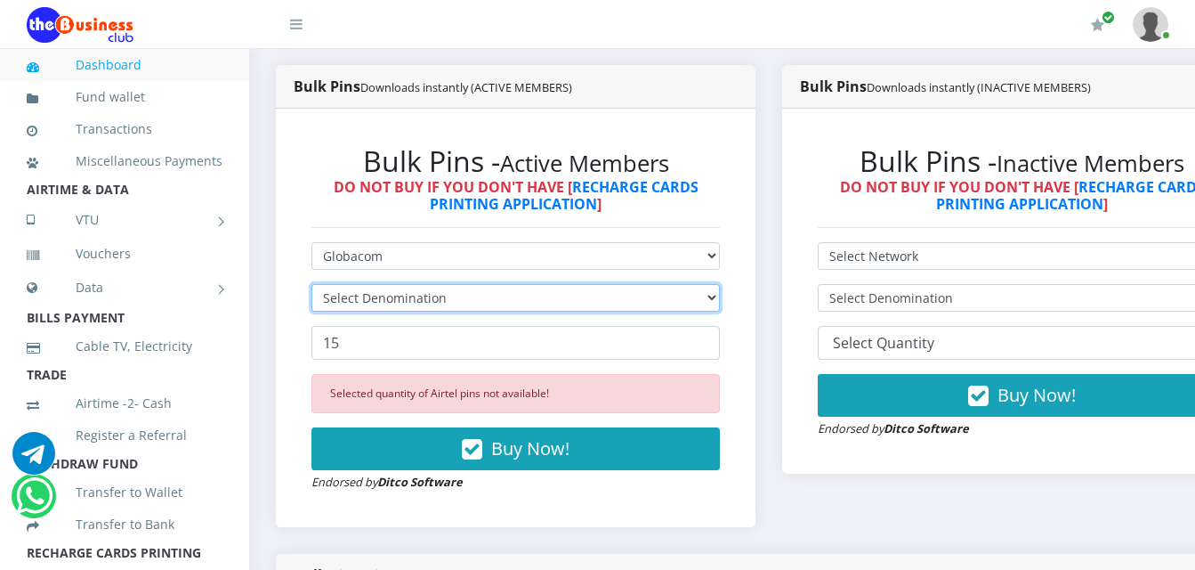
click at [707, 307] on select "Select Denomination" at bounding box center [516, 298] width 409 height 28
click at [708, 307] on select "Select Denomination" at bounding box center [516, 298] width 409 height 28
click at [708, 310] on select "Select Denomination" at bounding box center [516, 298] width 409 height 28
click at [708, 311] on select "Select Denomination" at bounding box center [516, 298] width 409 height 28
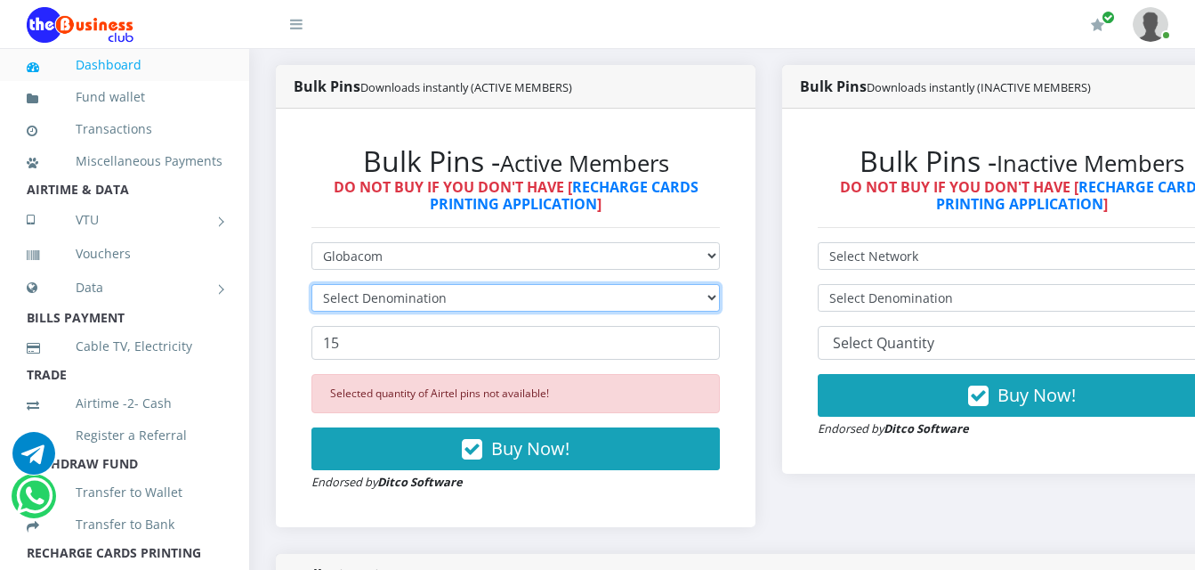
click at [708, 311] on select "Select Denomination" at bounding box center [516, 298] width 409 height 28
click at [708, 312] on select "Select Denomination" at bounding box center [516, 298] width 409 height 28
click at [669, 304] on select "Select Denomination" at bounding box center [516, 298] width 409 height 28
click at [668, 303] on select "Select Denomination" at bounding box center [516, 298] width 409 height 28
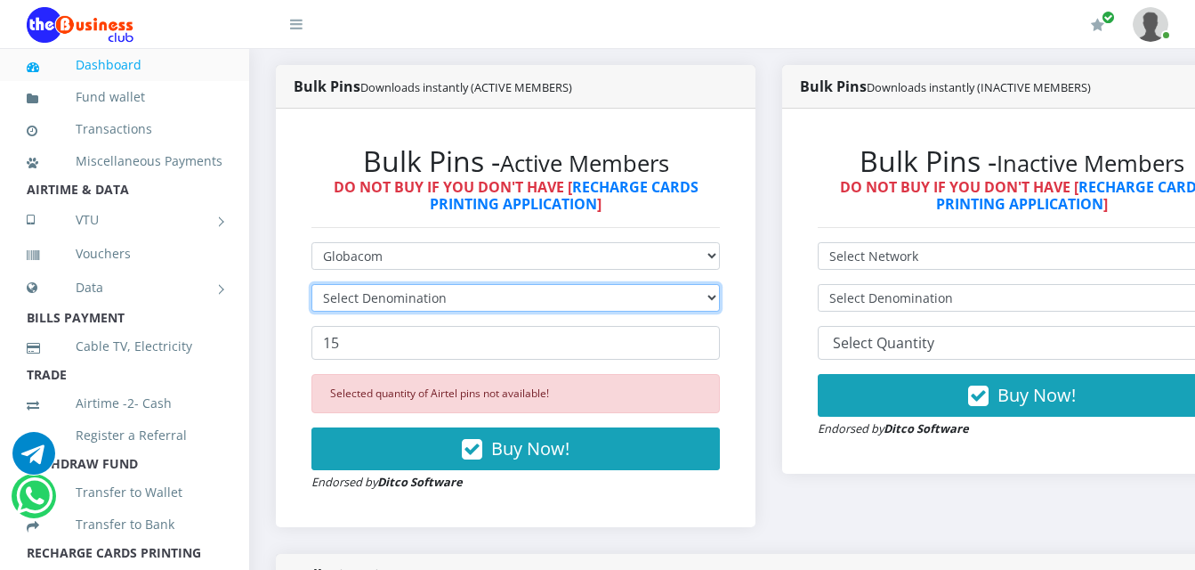
click at [668, 302] on select "Select Denomination" at bounding box center [516, 298] width 409 height 28
click at [668, 300] on select "Select Denomination" at bounding box center [516, 298] width 409 height 28
click at [672, 291] on select "Select Denomination" at bounding box center [516, 298] width 409 height 28
click at [674, 288] on select "Select Denomination" at bounding box center [516, 298] width 409 height 28
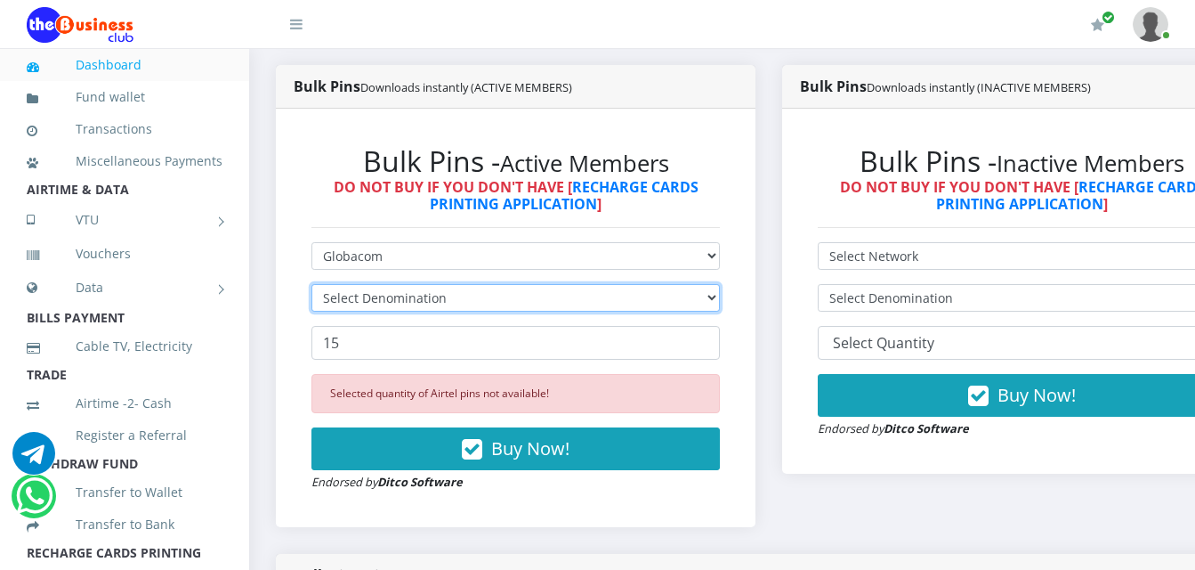
click at [674, 288] on select "Select Denomination" at bounding box center [516, 298] width 409 height 28
click at [675, 288] on select "Select Denomination" at bounding box center [516, 298] width 409 height 28
click at [676, 294] on select "Select Denomination" at bounding box center [516, 298] width 409 height 28
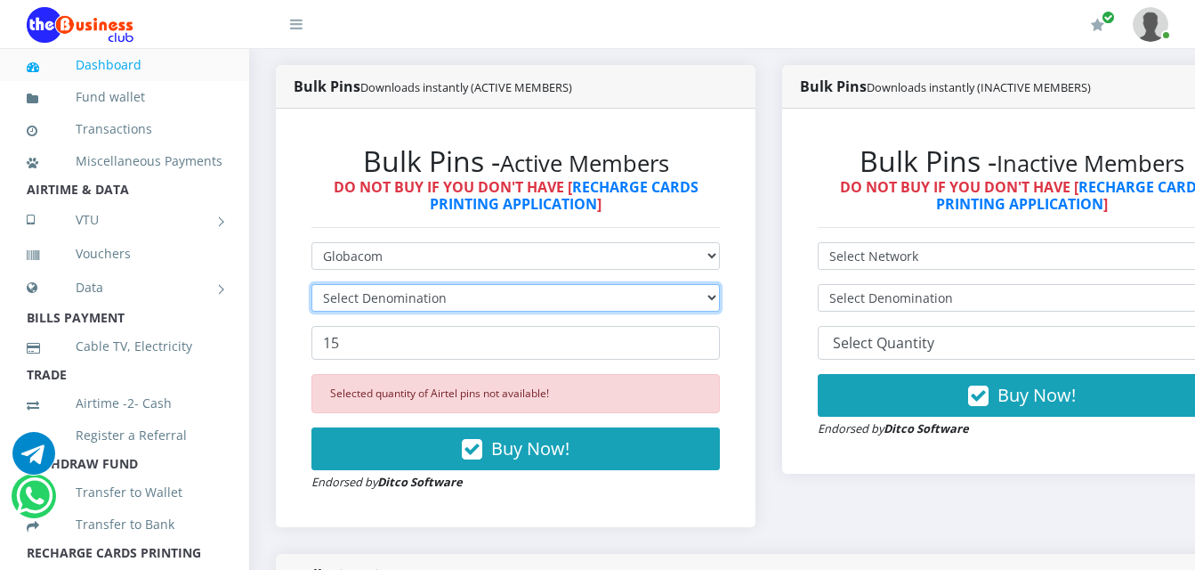
click at [678, 296] on select "Select Denomination" at bounding box center [516, 298] width 409 height 28
click at [678, 297] on select "Select Denomination" at bounding box center [516, 298] width 409 height 28
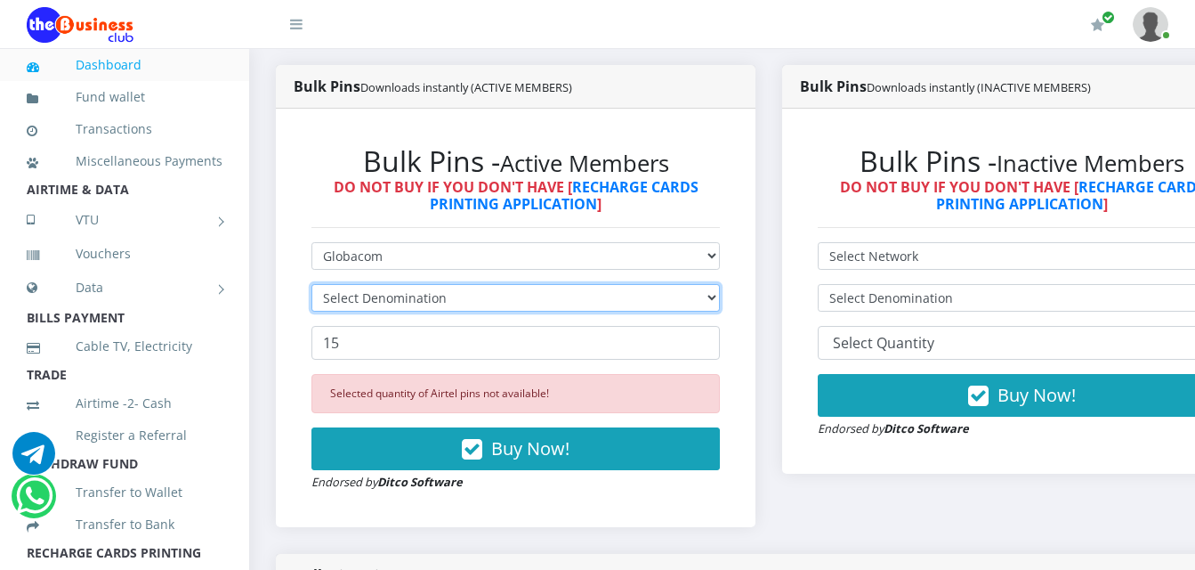
click at [678, 297] on select "Select Denomination" at bounding box center [516, 298] width 409 height 28
click at [679, 297] on select "Select Denomination" at bounding box center [516, 298] width 409 height 28
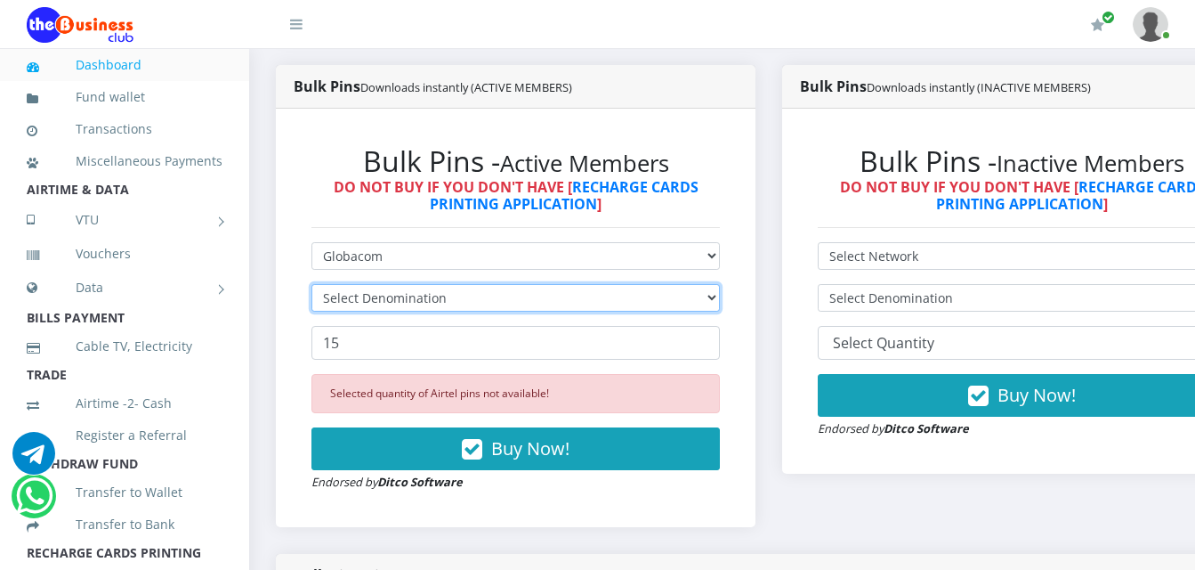
click at [679, 297] on select "Select Denomination" at bounding box center [516, 298] width 409 height 28
click at [679, 298] on select "Select Denomination" at bounding box center [516, 298] width 409 height 28
click at [679, 305] on select "Select Denomination" at bounding box center [516, 298] width 409 height 28
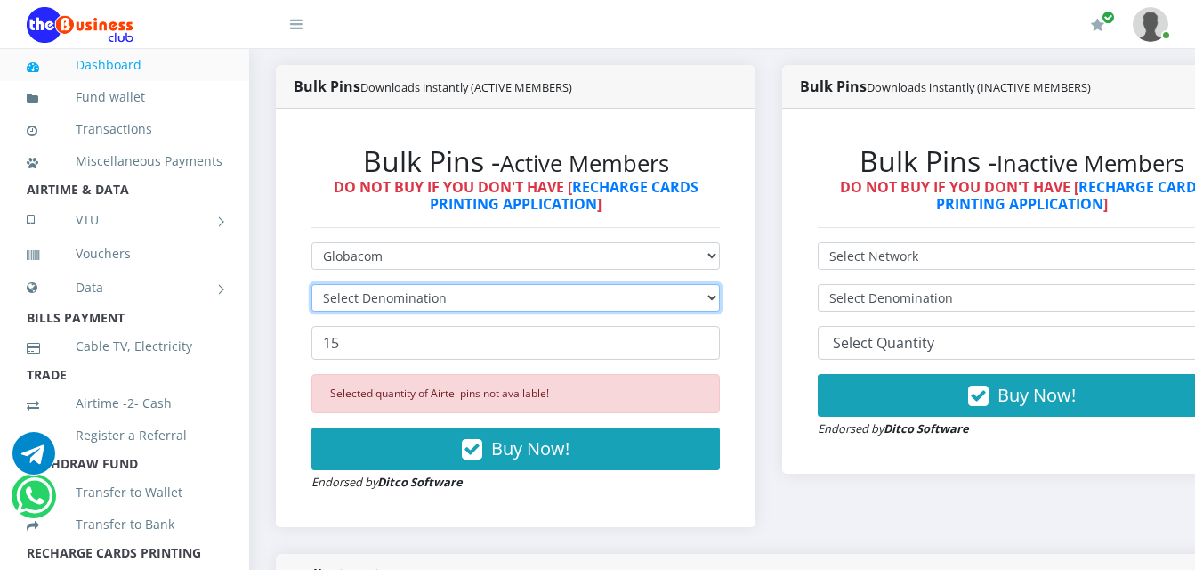
click at [679, 305] on select "Select Denomination" at bounding box center [516, 298] width 409 height 28
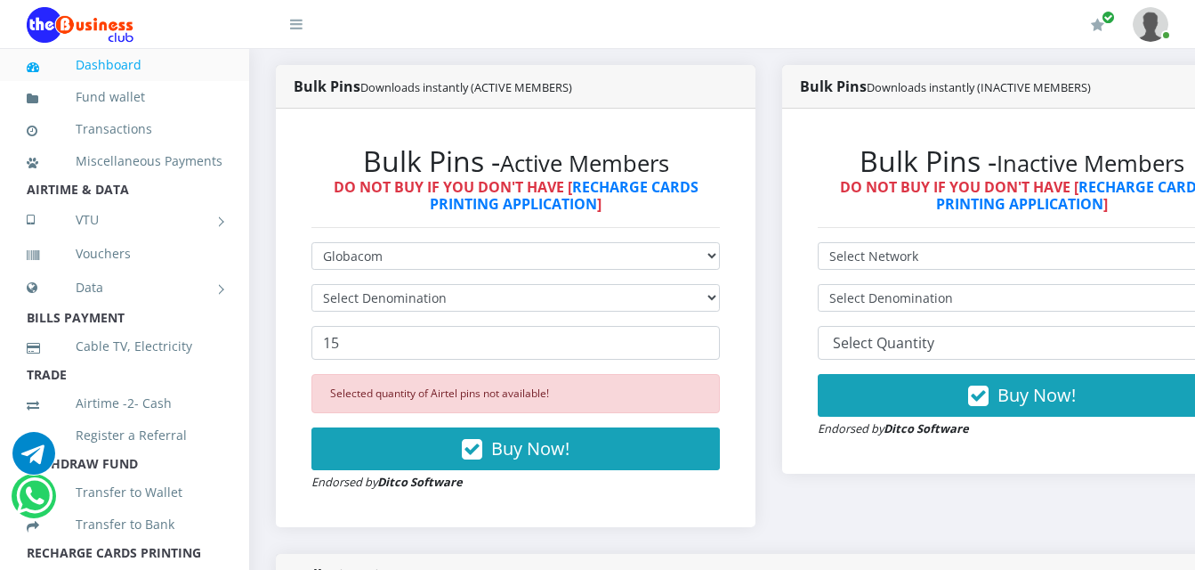
click at [684, 279] on form "Select Network MTN Globacom 9Mobile Airtel Select Denomination 15 Selected quan…" at bounding box center [516, 366] width 409 height 249
drag, startPoint x: 684, startPoint y: 279, endPoint x: 684, endPoint y: 293, distance: 14.3
click at [684, 293] on form "Select Network MTN Globacom 9Mobile Airtel Select Denomination 15 Selected quan…" at bounding box center [516, 366] width 409 height 249
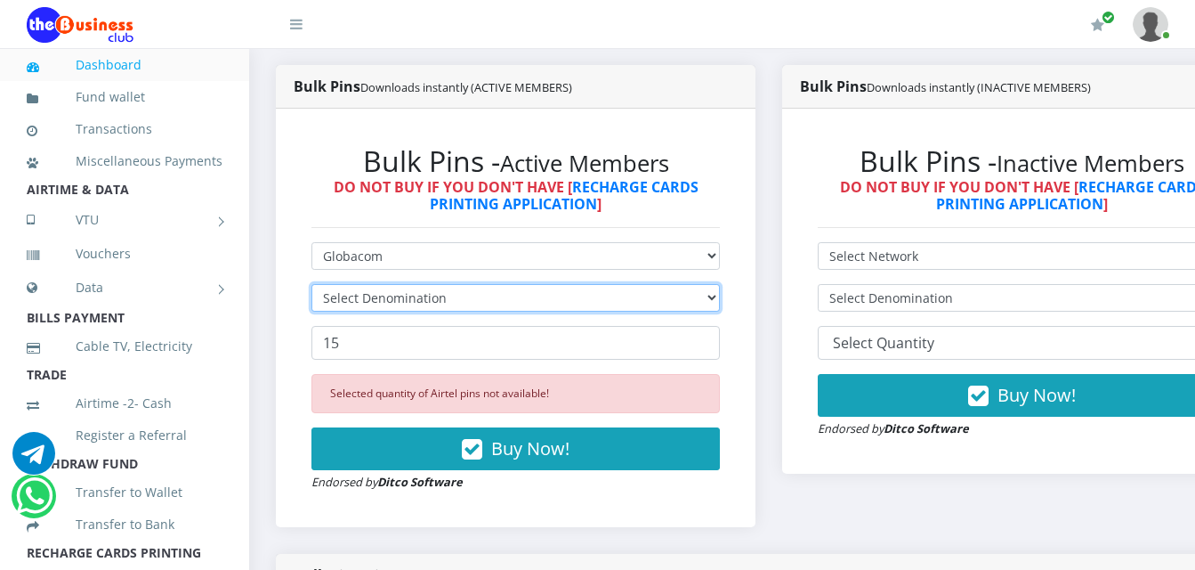
click at [682, 300] on select "Select Denomination" at bounding box center [516, 298] width 409 height 28
click at [682, 301] on select "Select Denomination" at bounding box center [516, 298] width 409 height 28
click at [720, 299] on select "Select Denomination" at bounding box center [516, 298] width 409 height 28
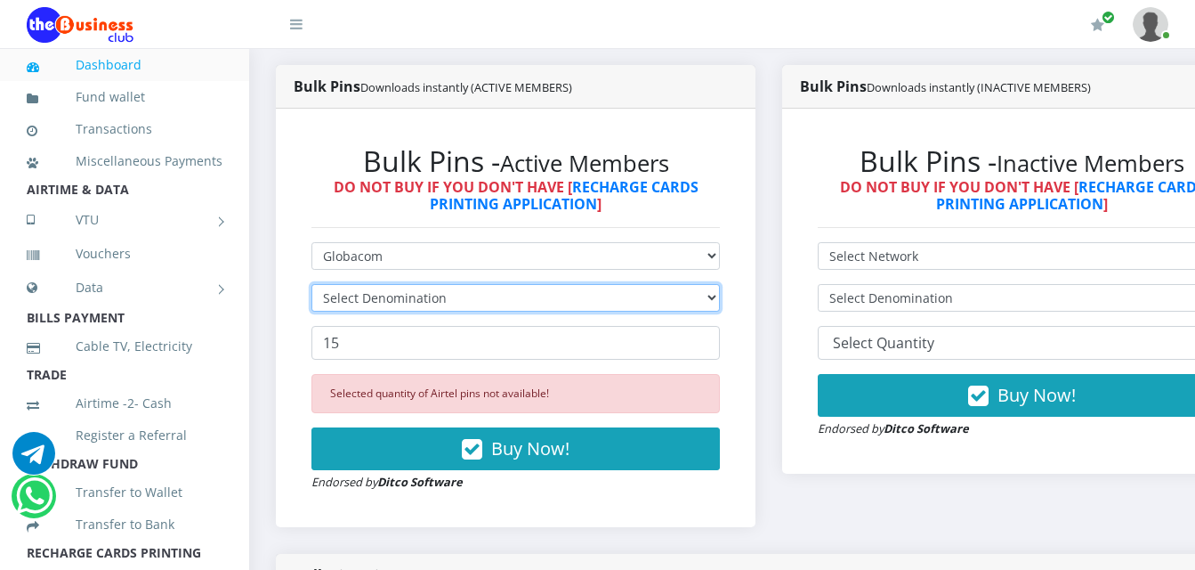
click at [720, 299] on select "Select Denomination" at bounding box center [516, 298] width 409 height 28
click at [720, 301] on select "Select Denomination" at bounding box center [516, 298] width 409 height 28
click at [720, 303] on select "Select Denomination" at bounding box center [516, 298] width 409 height 28
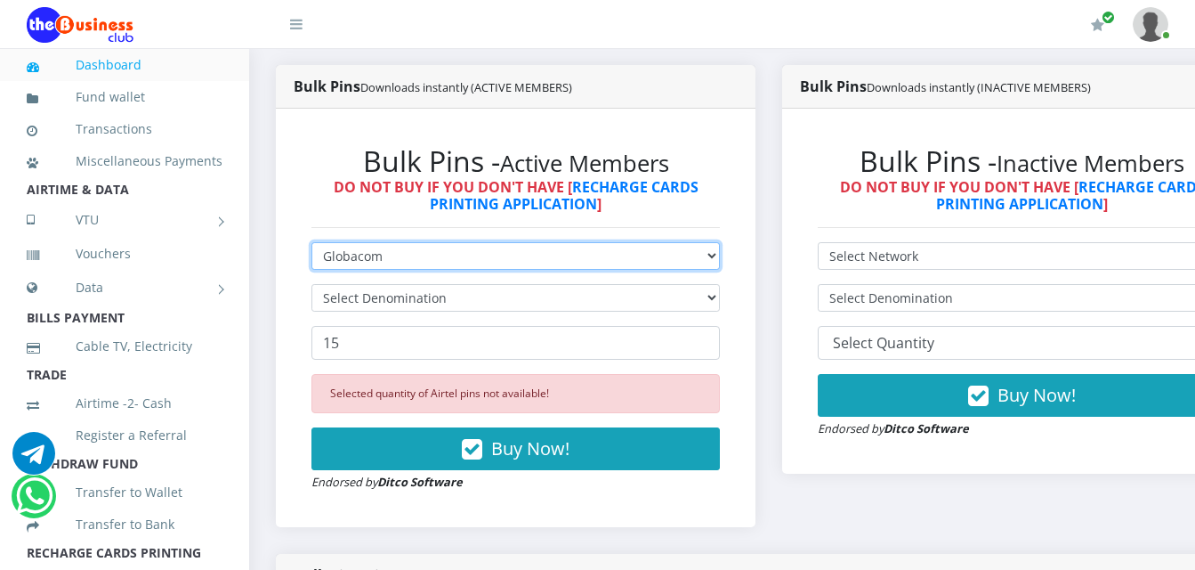
click at [639, 250] on select "Select Network MTN Globacom 9Mobile Airtel" at bounding box center [516, 256] width 409 height 28
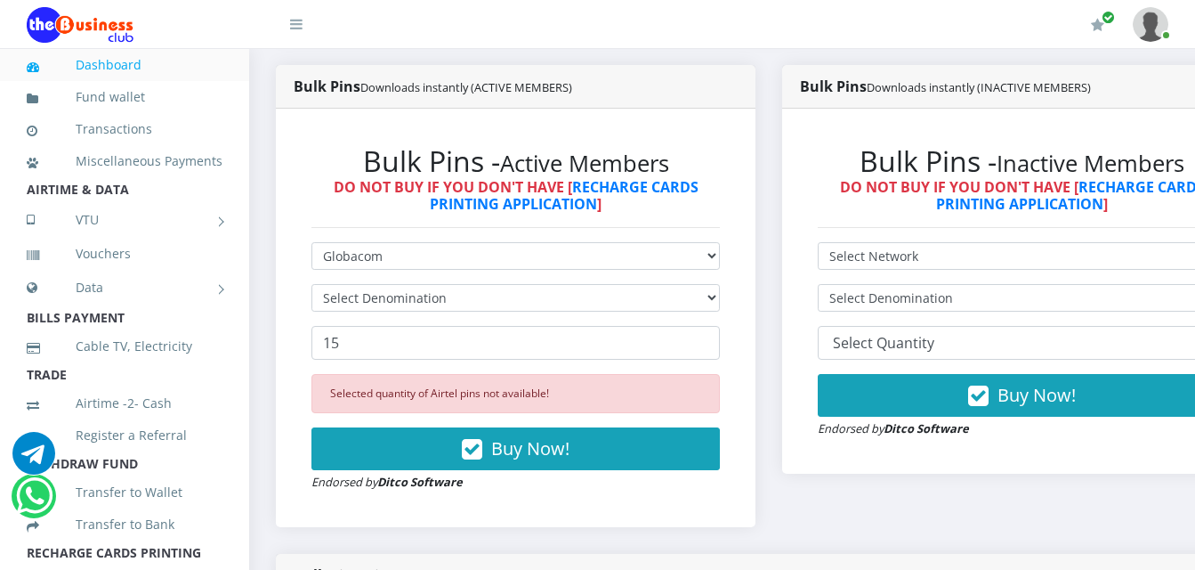
click at [650, 245] on div "Bulk Pins - Active Members DO NOT BUY IF YOU DON'T HAVE [ RECHARGE CARDS PRINTI…" at bounding box center [516, 317] width 444 height 383
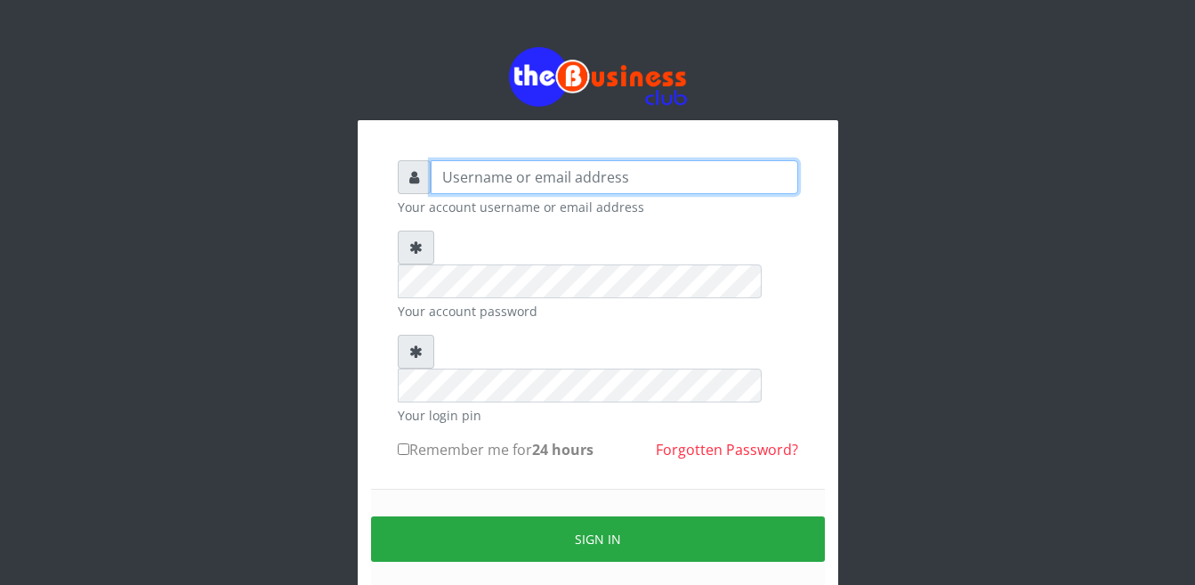
type input "Busybrain2"
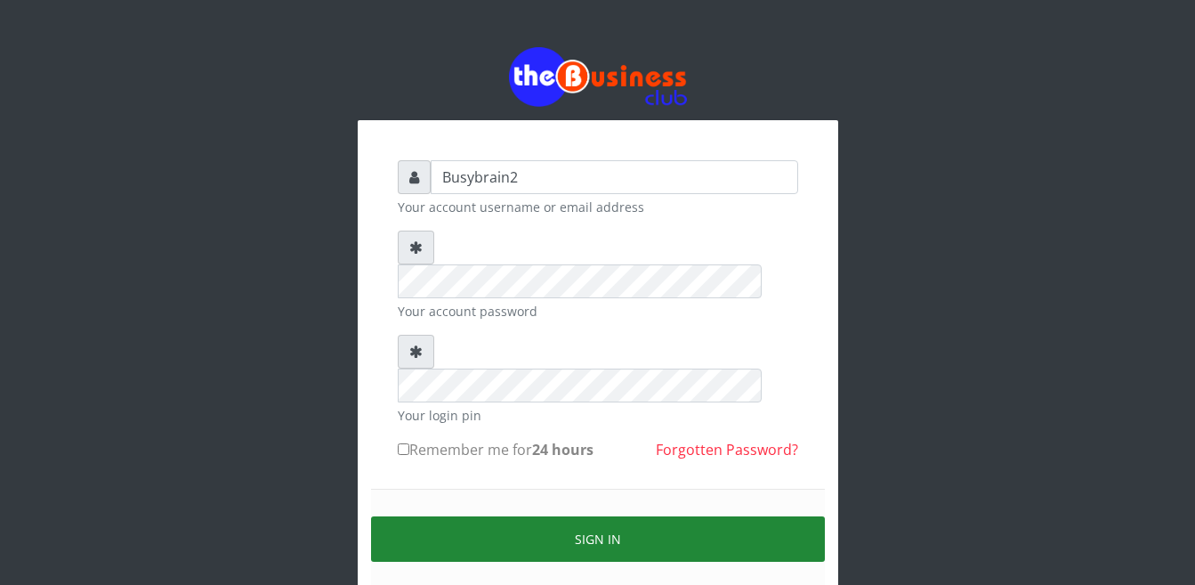
click at [556, 516] on button "Sign in" at bounding box center [598, 538] width 454 height 45
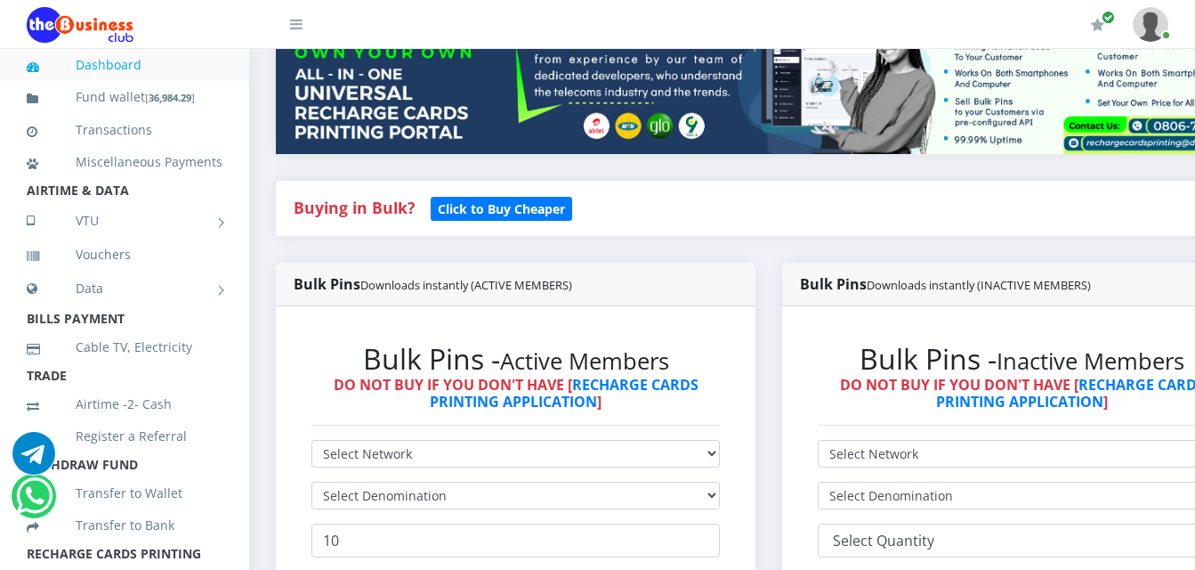
scroll to position [356, 0]
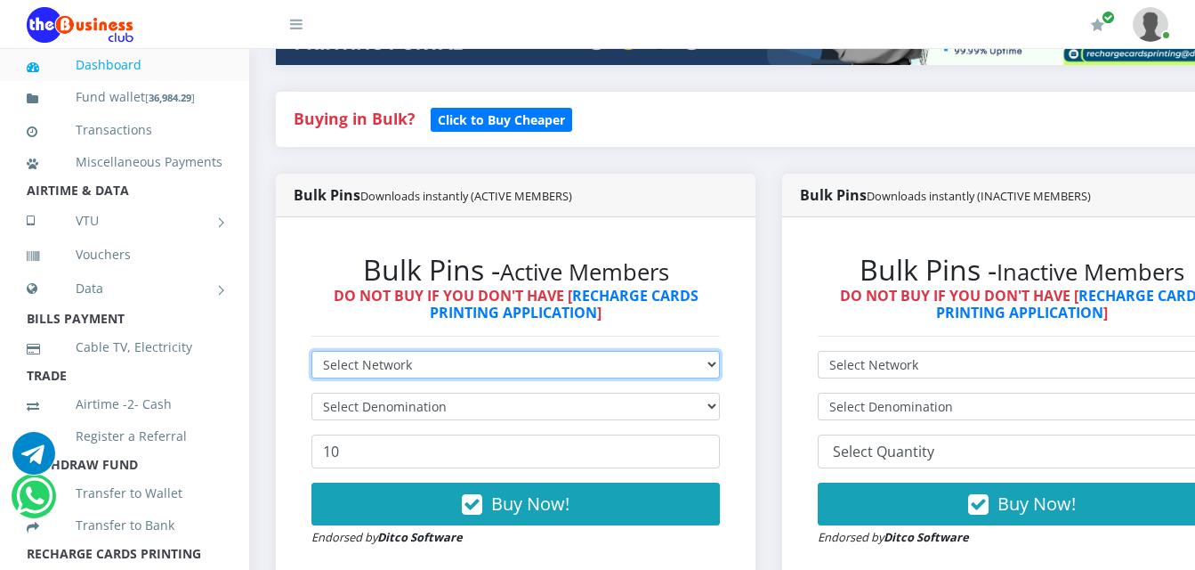
click at [528, 351] on select "Select Network MTN Globacom 9Mobile Airtel" at bounding box center [516, 365] width 409 height 28
select select "Glo"
click at [312, 351] on select "Select Network MTN Globacom 9Mobile Airtel" at bounding box center [516, 365] width 409 height 28
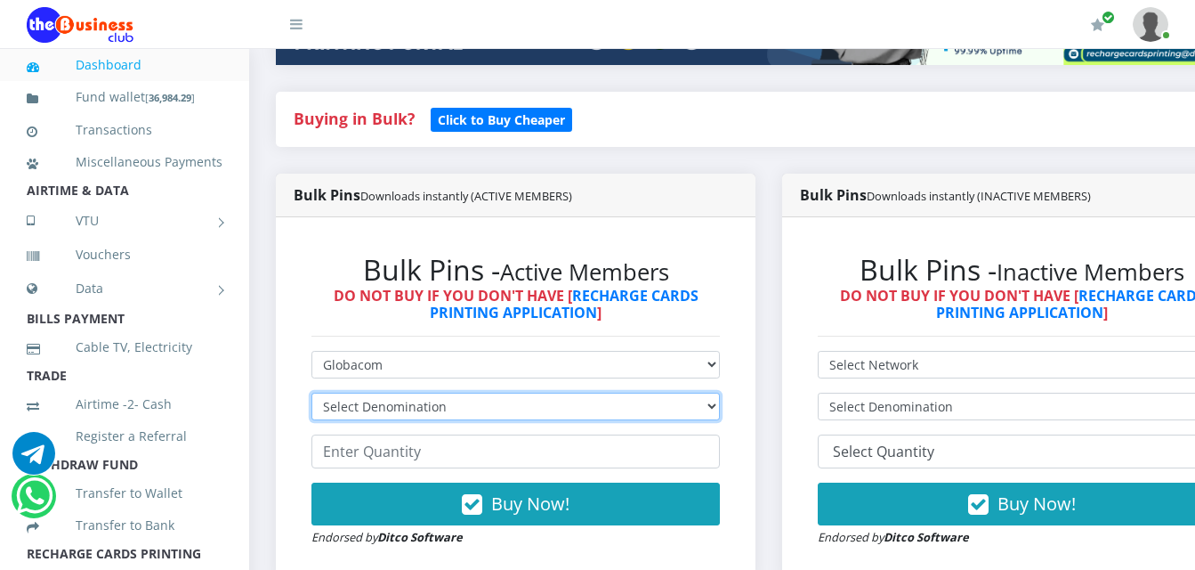
click at [518, 392] on select "Select Denomination Glo NGN100 - ₦96.55 Glo NGN200 - ₦193.10 Glo NGN500 - ₦482.…" at bounding box center [516, 406] width 409 height 28
select select "96.55-100"
click at [312, 392] on select "Select Denomination Glo NGN100 - ₦96.55 Glo NGN200 - ₦193.10 Glo NGN500 - ₦482.…" at bounding box center [516, 406] width 409 height 28
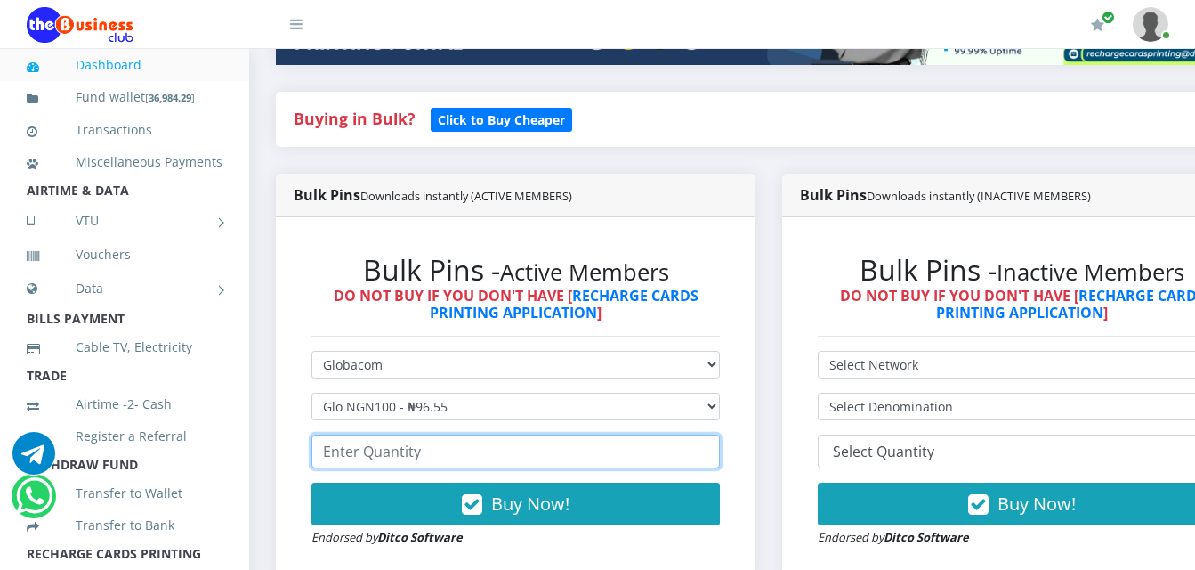
click at [491, 434] on input "number" at bounding box center [516, 451] width 409 height 34
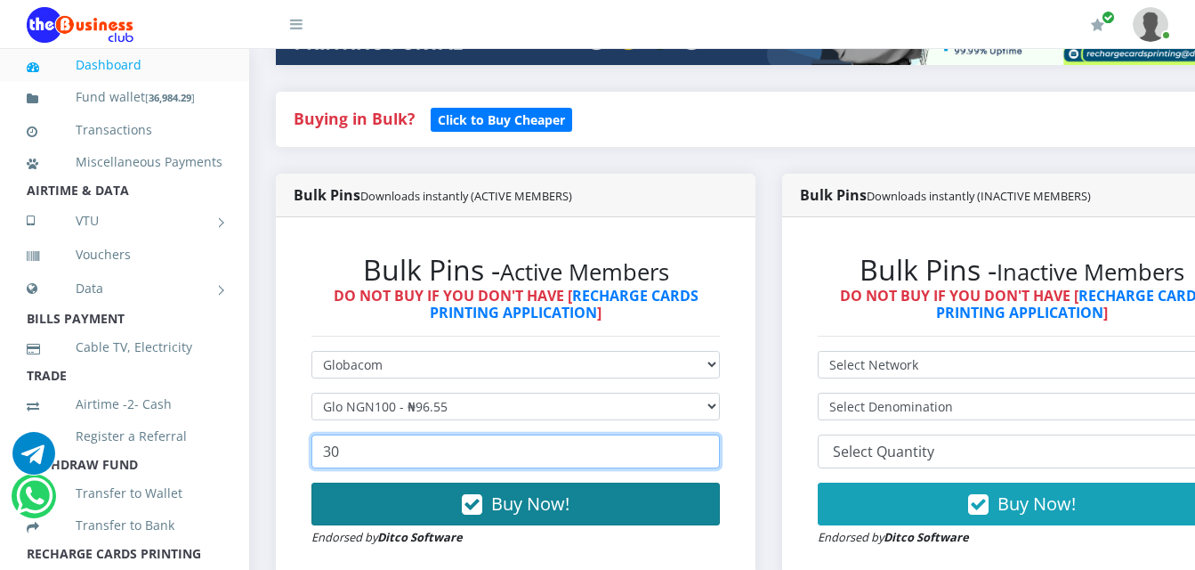
type input "30"
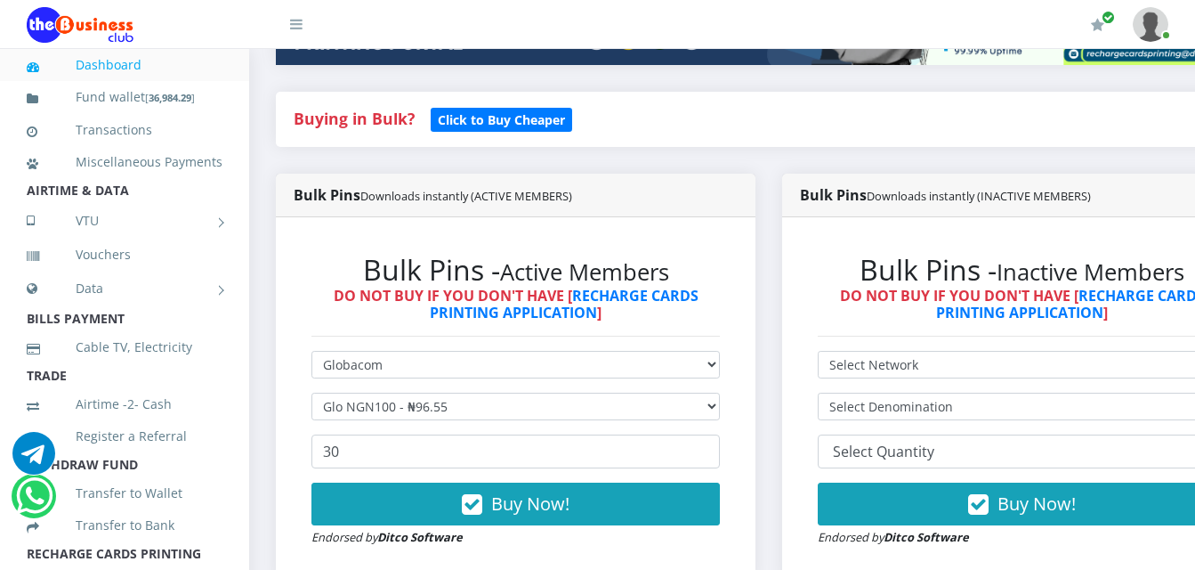
drag, startPoint x: 571, startPoint y: 472, endPoint x: 564, endPoint y: 465, distance: 10.1
click at [565, 482] on button "Buy Now!" at bounding box center [516, 503] width 409 height 43
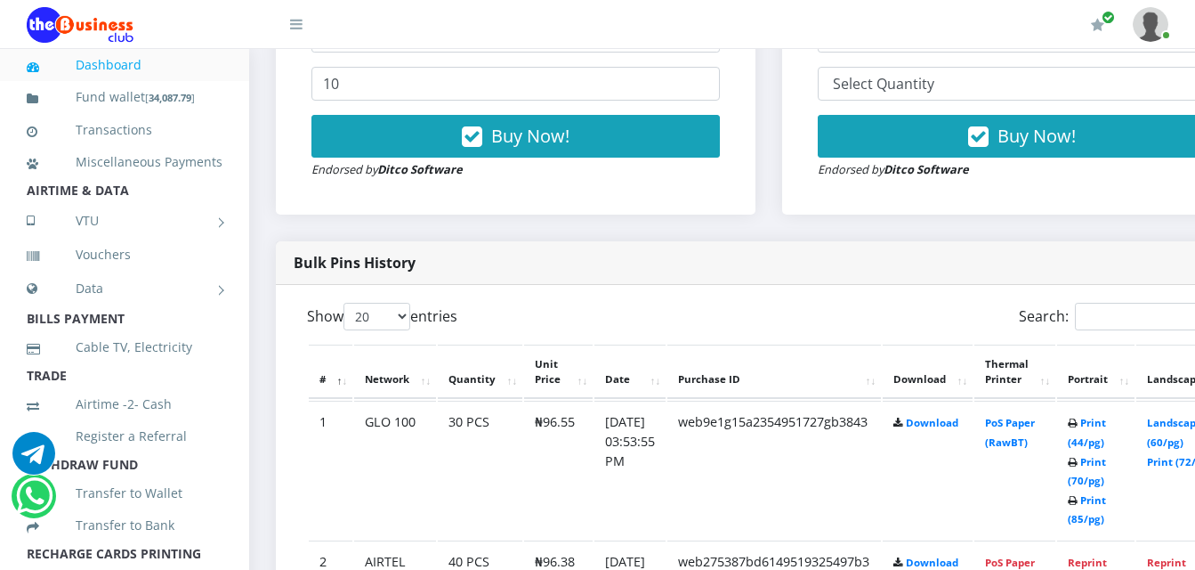
scroll to position [753, 0]
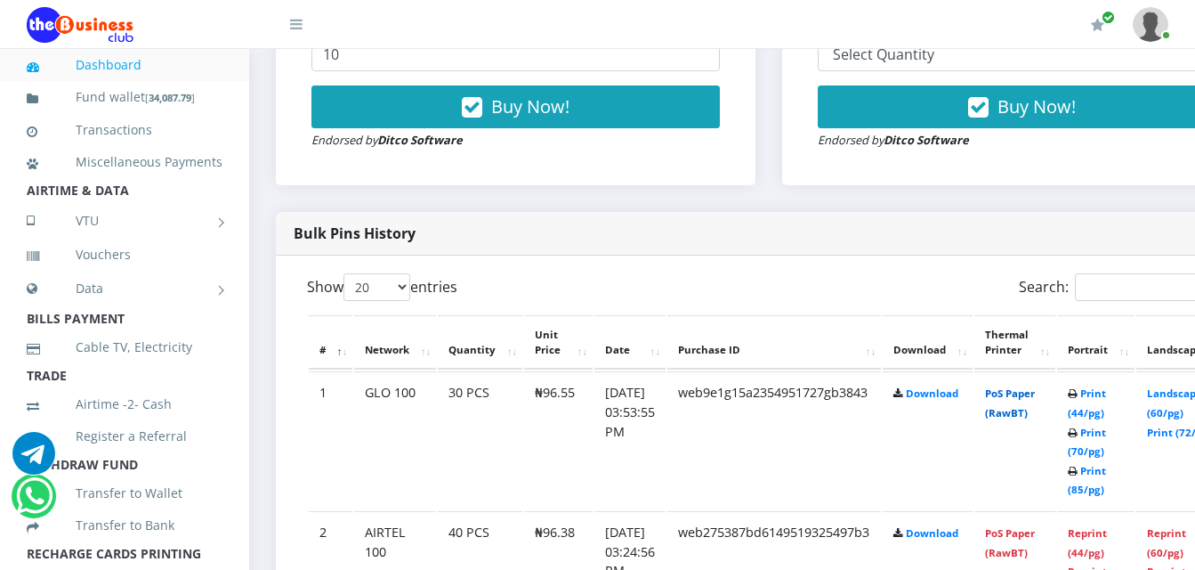
click at [1035, 391] on link "PoS Paper (RawBT)" at bounding box center [1010, 402] width 50 height 33
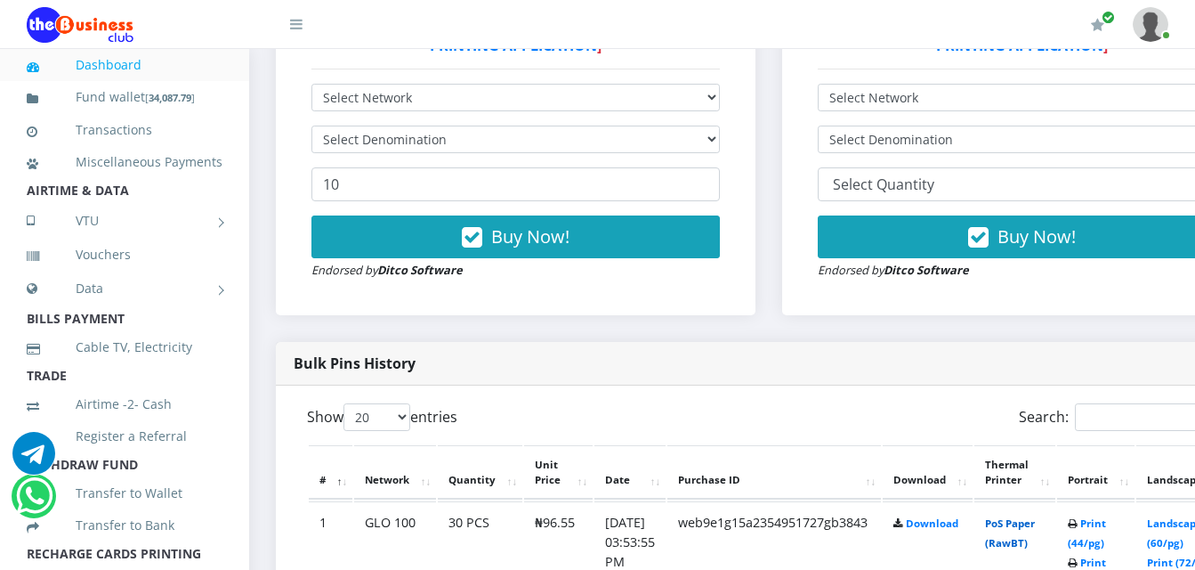
scroll to position [267, 0]
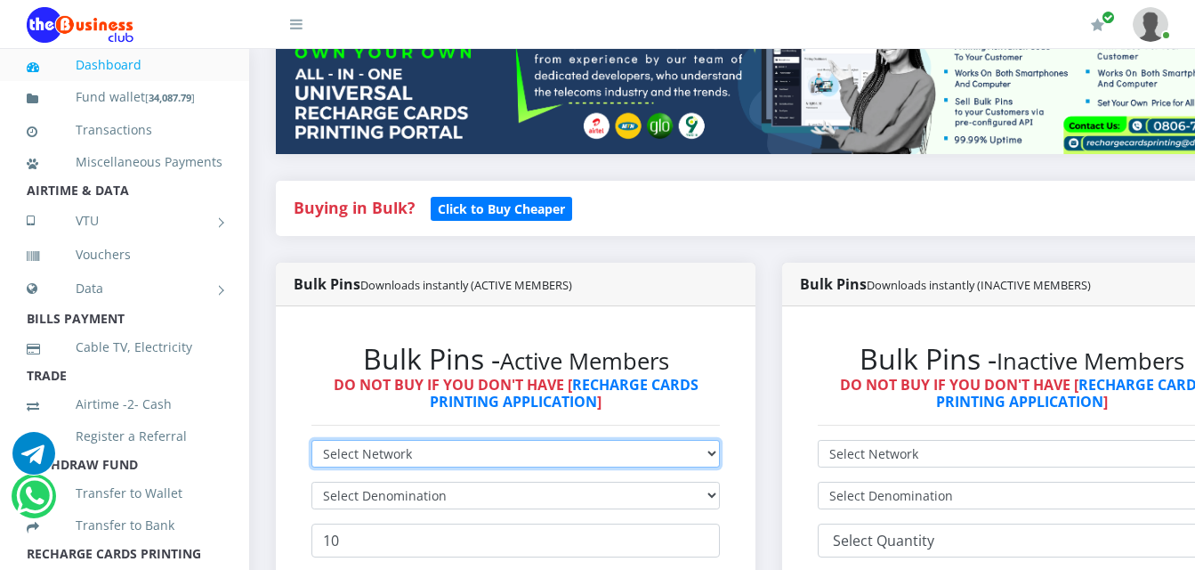
click at [449, 440] on select "Select Network MTN Globacom 9Mobile Airtel" at bounding box center [516, 454] width 409 height 28
select select "MTN"
click at [312, 440] on select "Select Network MTN Globacom 9Mobile Airtel" at bounding box center [516, 454] width 409 height 28
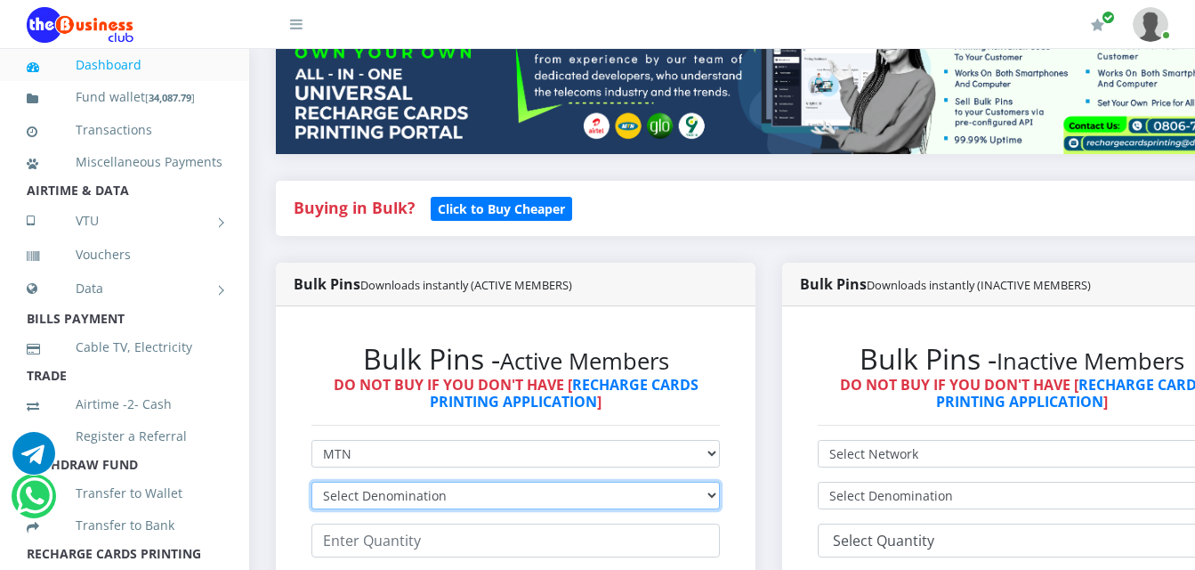
click at [458, 482] on select "Select Denomination MTN NGN100 - ₦96.99 MTN NGN200 - ₦193.98 MTN NGN400 - ₦387.…" at bounding box center [516, 496] width 409 height 28
select select "969.9-1000"
click at [312, 482] on select "Select Denomination MTN NGN100 - ₦96.99 MTN NGN200 - ₦193.98 MTN NGN400 - ₦387.…" at bounding box center [516, 496] width 409 height 28
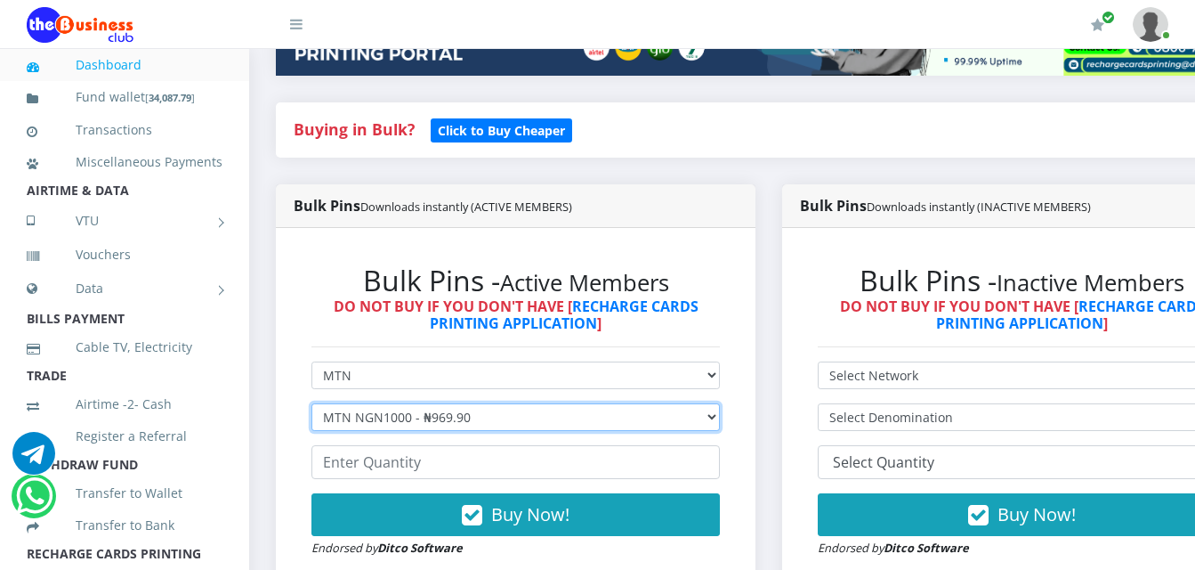
scroll to position [356, 0]
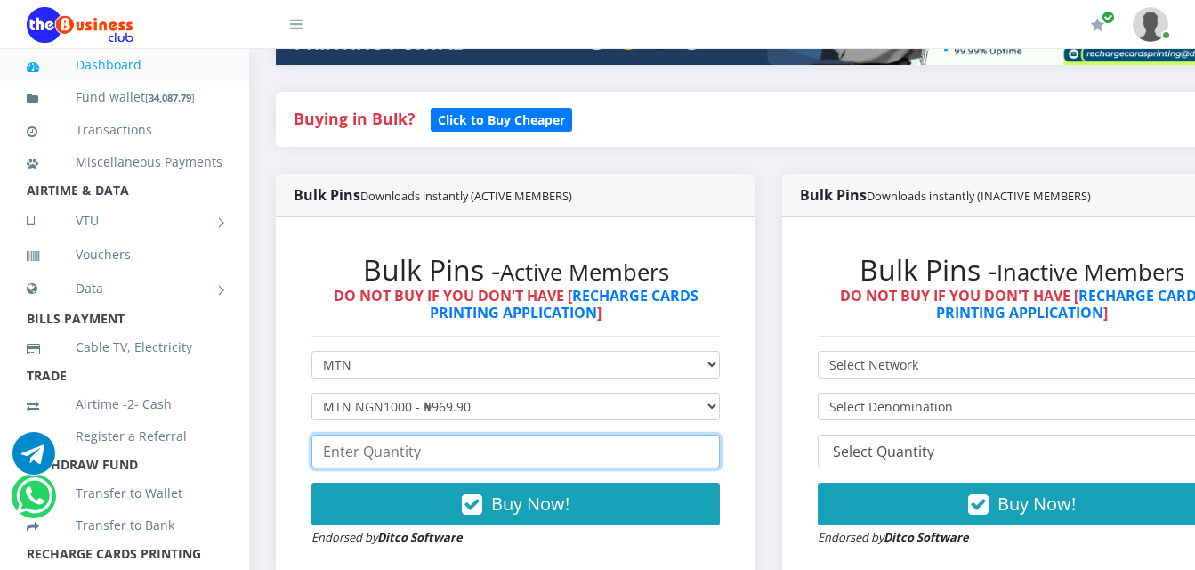
click at [481, 434] on input "number" at bounding box center [516, 451] width 409 height 34
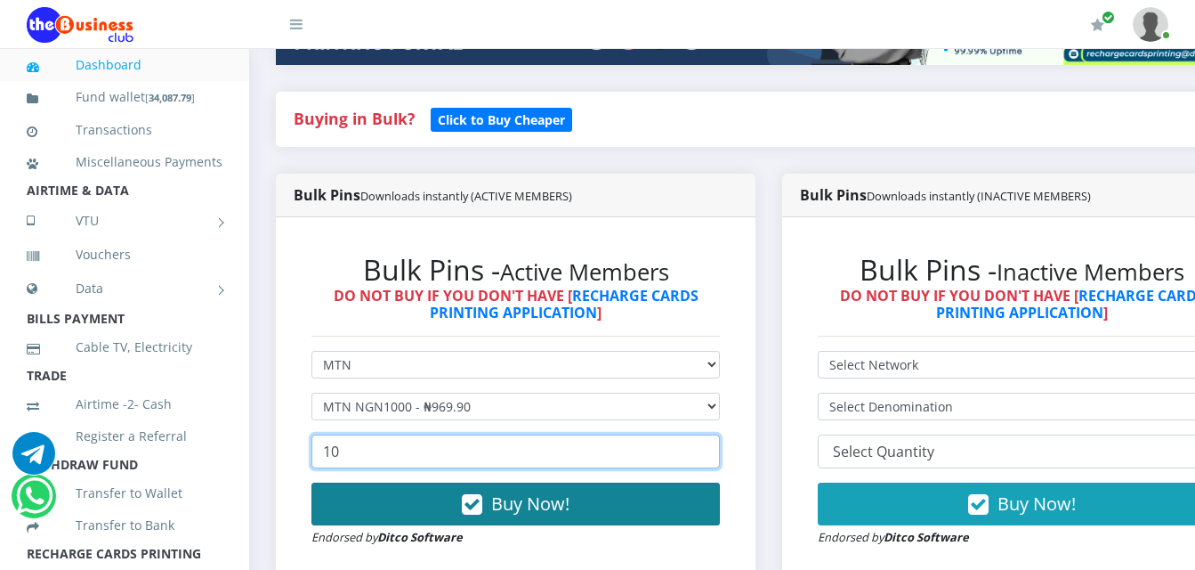
type input "10"
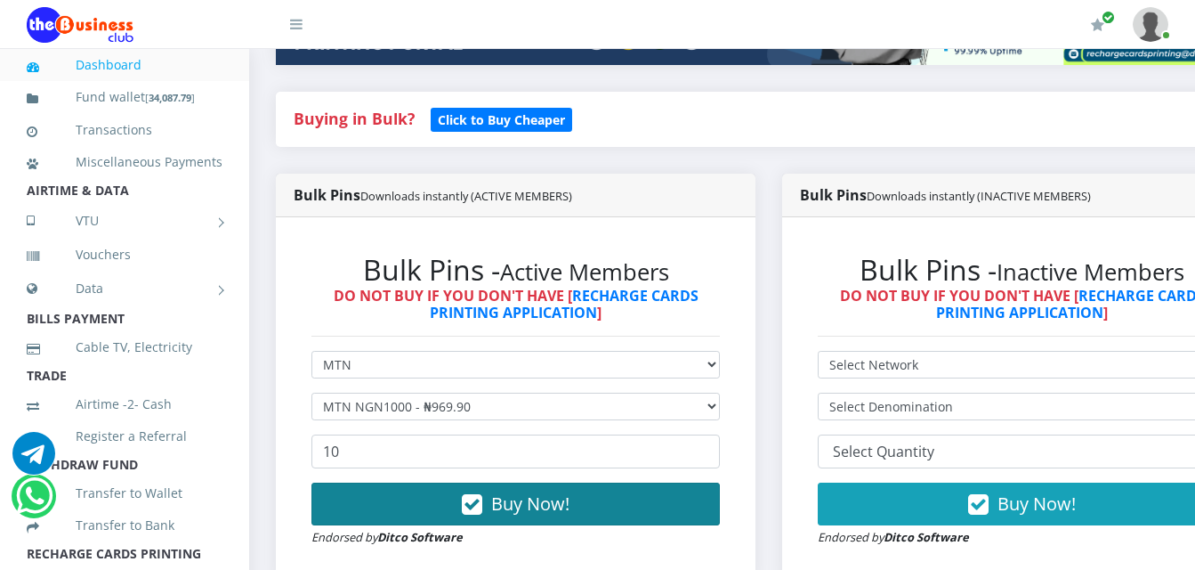
click at [447, 482] on button "Buy Now!" at bounding box center [516, 503] width 409 height 43
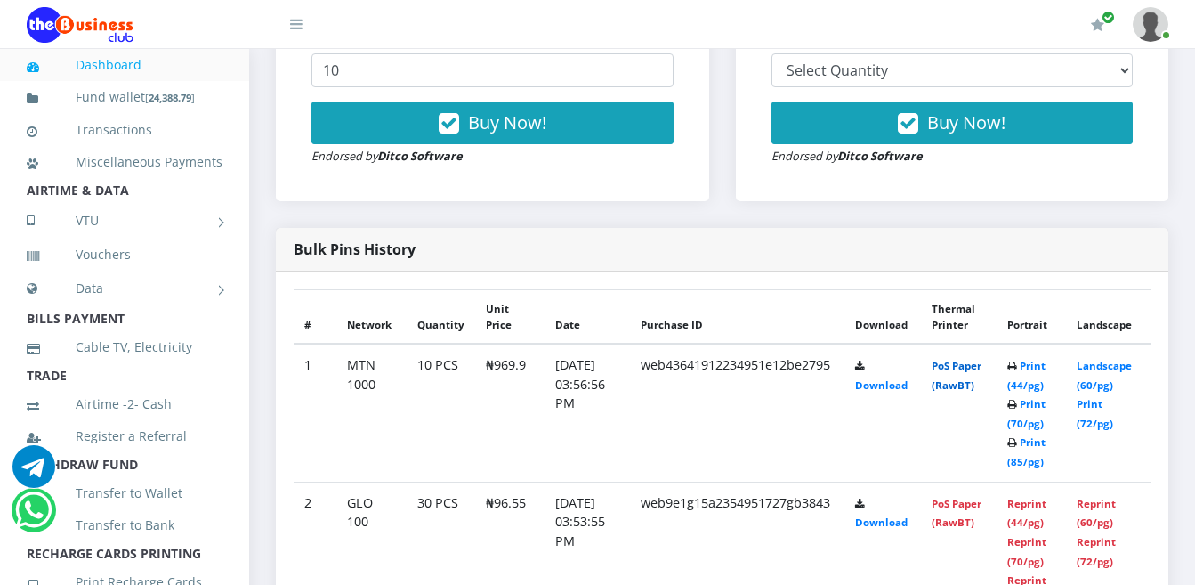
scroll to position [724, 0]
click at [959, 359] on link "PoS Paper (RawBT)" at bounding box center [957, 375] width 50 height 33
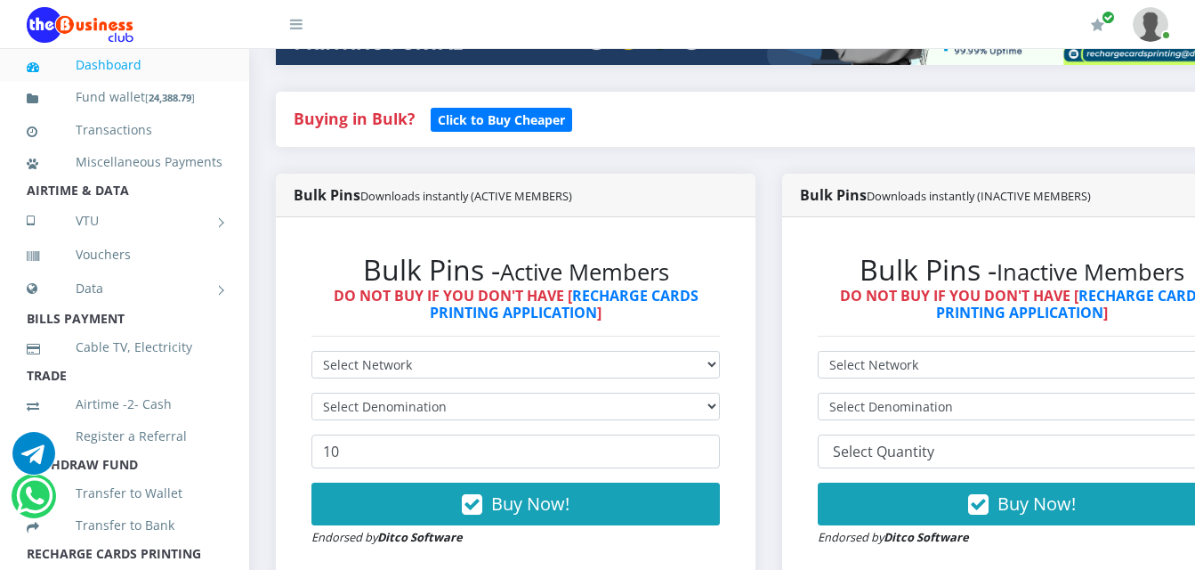
scroll to position [445, 0]
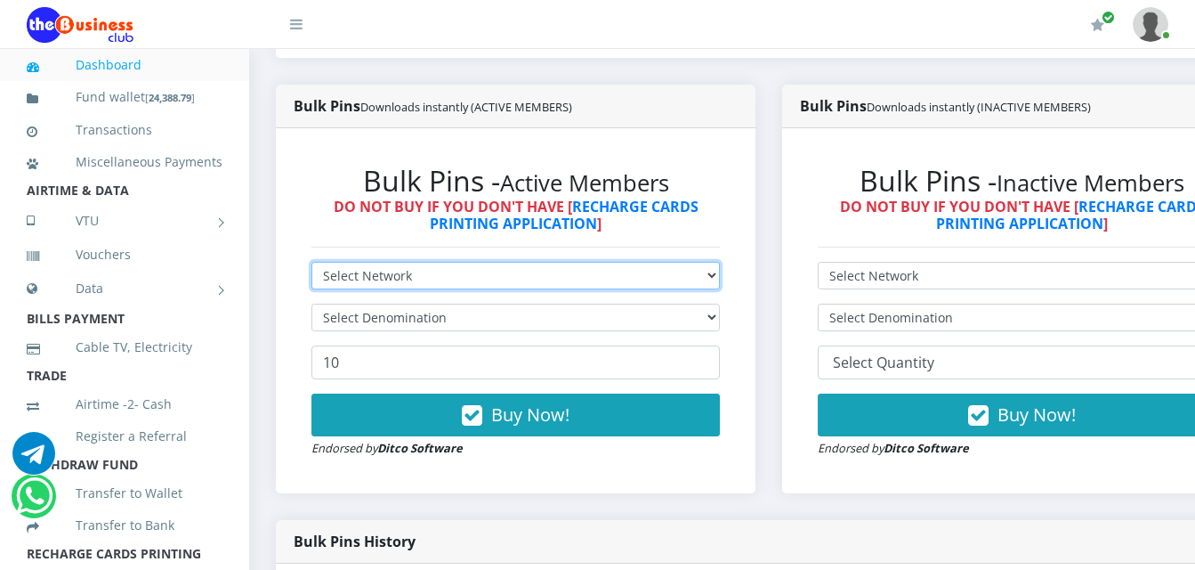
click at [459, 262] on select "Select Network MTN Globacom 9Mobile Airtel" at bounding box center [516, 276] width 409 height 28
select select "Airtel"
click at [312, 262] on select "Select Network MTN Globacom 9Mobile Airtel" at bounding box center [516, 276] width 409 height 28
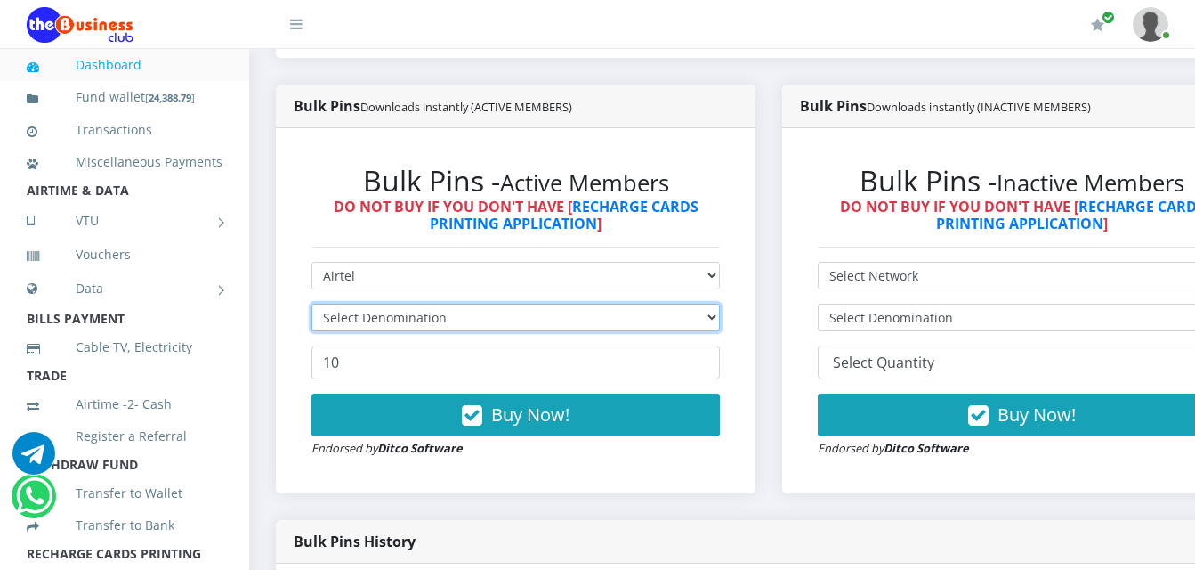
click at [457, 303] on select "Select Denomination" at bounding box center [516, 317] width 409 height 28
click at [458, 303] on select "Select Denomination" at bounding box center [516, 317] width 409 height 28
click at [463, 308] on select "Select Denomination" at bounding box center [516, 317] width 409 height 28
click at [463, 311] on select "Select Denomination" at bounding box center [516, 317] width 409 height 28
click at [477, 303] on select "Select Denomination" at bounding box center [516, 317] width 409 height 28
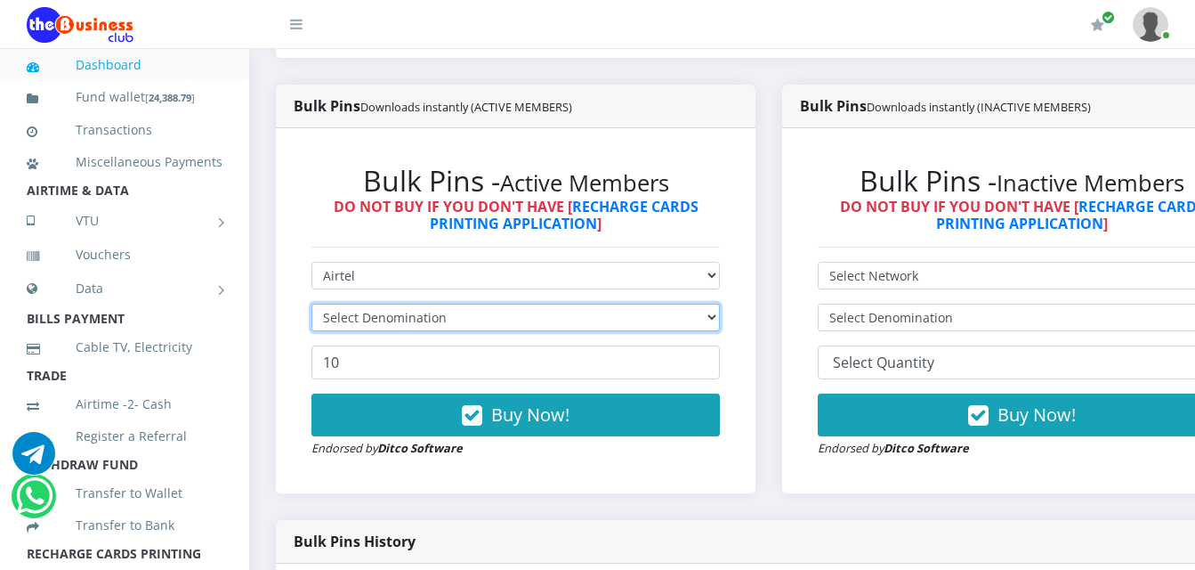
click at [478, 303] on select "Select Denomination" at bounding box center [516, 317] width 409 height 28
click at [482, 303] on select "Select Denomination" at bounding box center [516, 317] width 409 height 28
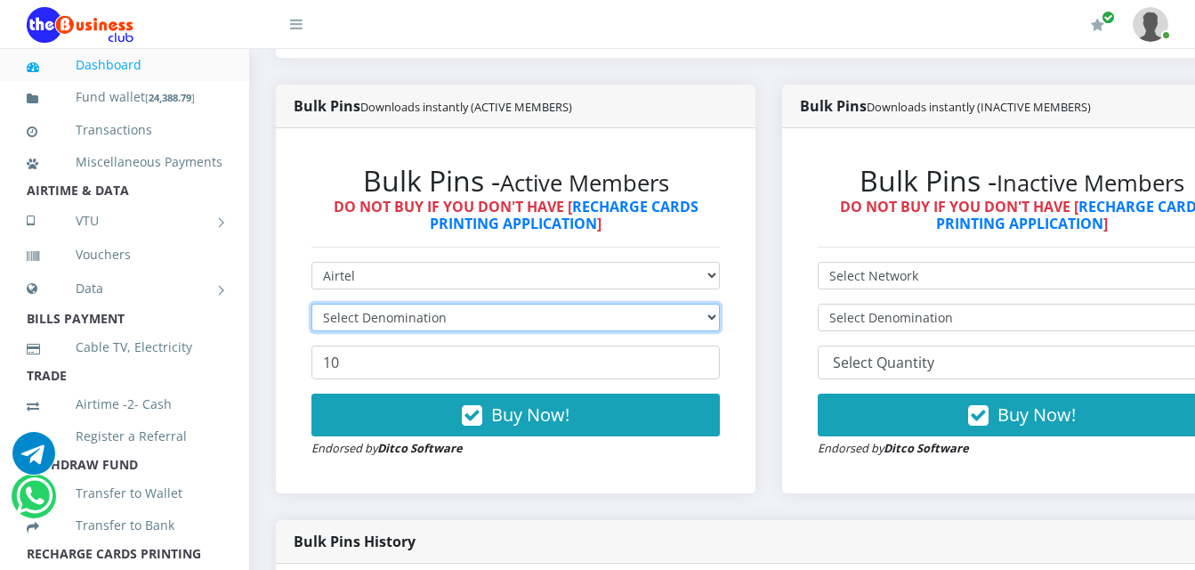
click at [484, 305] on select "Select Denomination" at bounding box center [516, 317] width 409 height 28
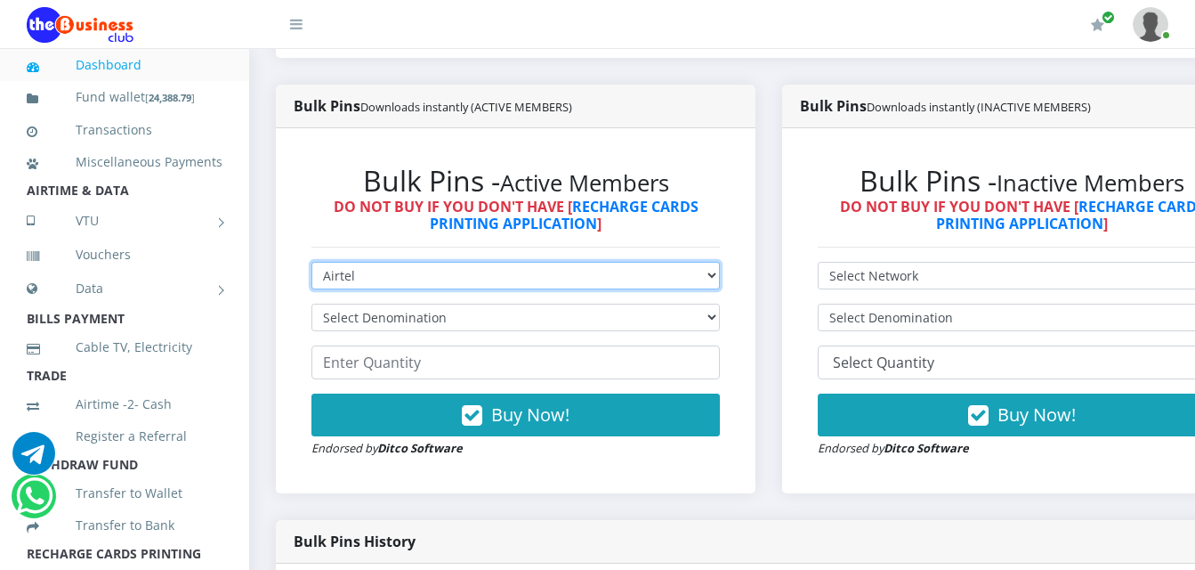
click at [556, 271] on select "Select Network MTN Globacom 9Mobile Airtel" at bounding box center [516, 276] width 409 height 28
click at [312, 262] on select "Select Network MTN Globacom 9Mobile Airtel" at bounding box center [516, 276] width 409 height 28
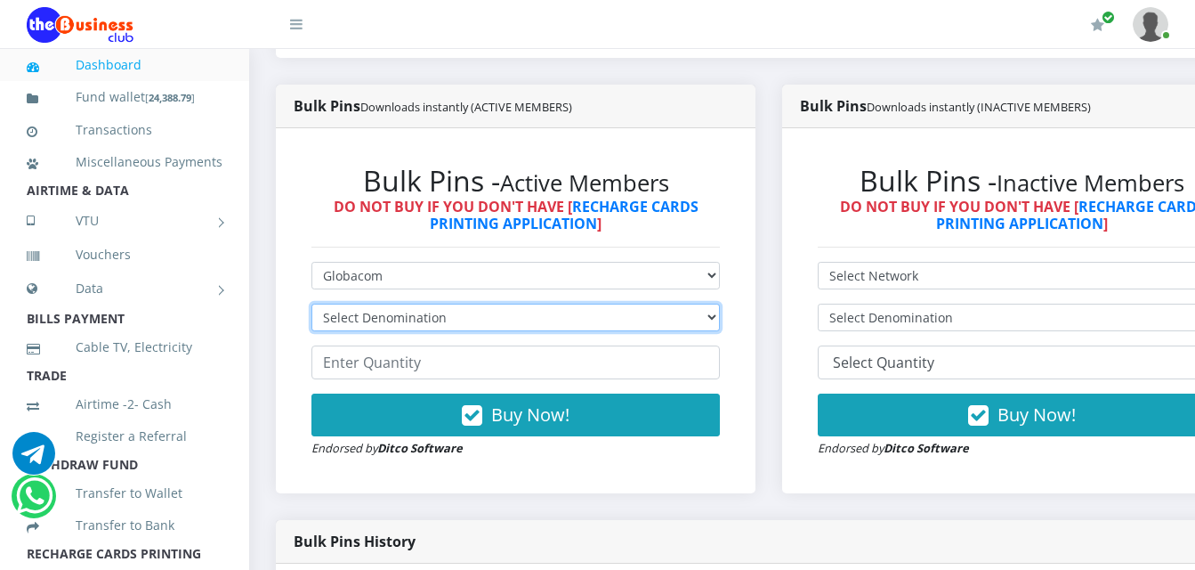
click at [538, 303] on select "Select Denomination" at bounding box center [516, 317] width 409 height 28
click at [538, 304] on select "Select Denomination" at bounding box center [516, 317] width 409 height 28
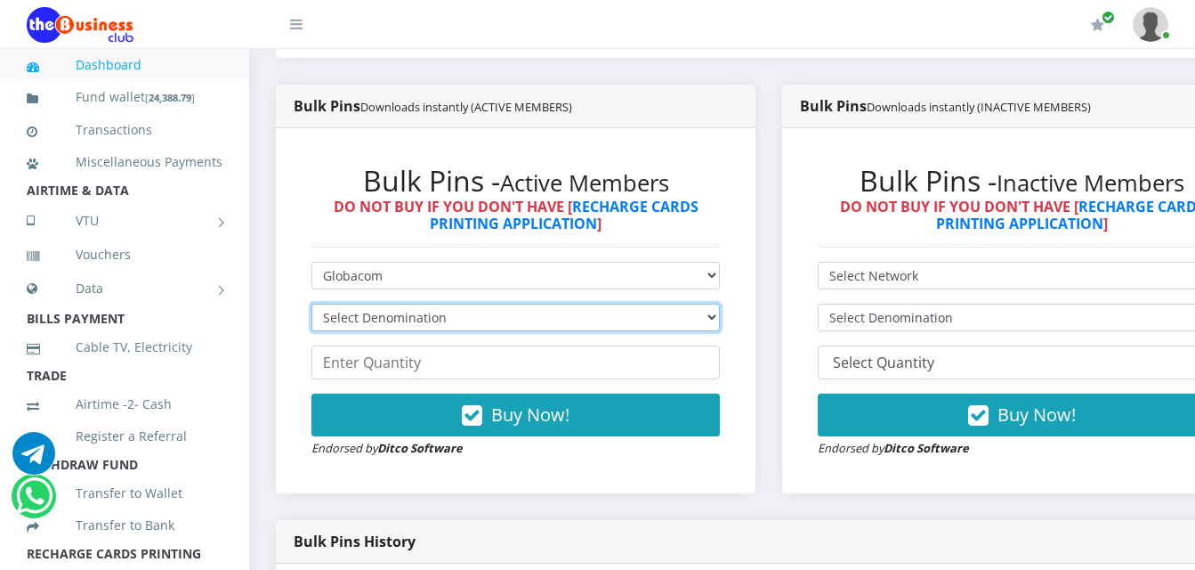
click at [518, 303] on select "Select Denomination" at bounding box center [516, 317] width 409 height 28
click at [517, 303] on select "Select Denomination" at bounding box center [516, 317] width 409 height 28
click at [515, 303] on select "Select Denomination" at bounding box center [516, 317] width 409 height 28
click at [512, 303] on select "Select Denomination" at bounding box center [516, 317] width 409 height 28
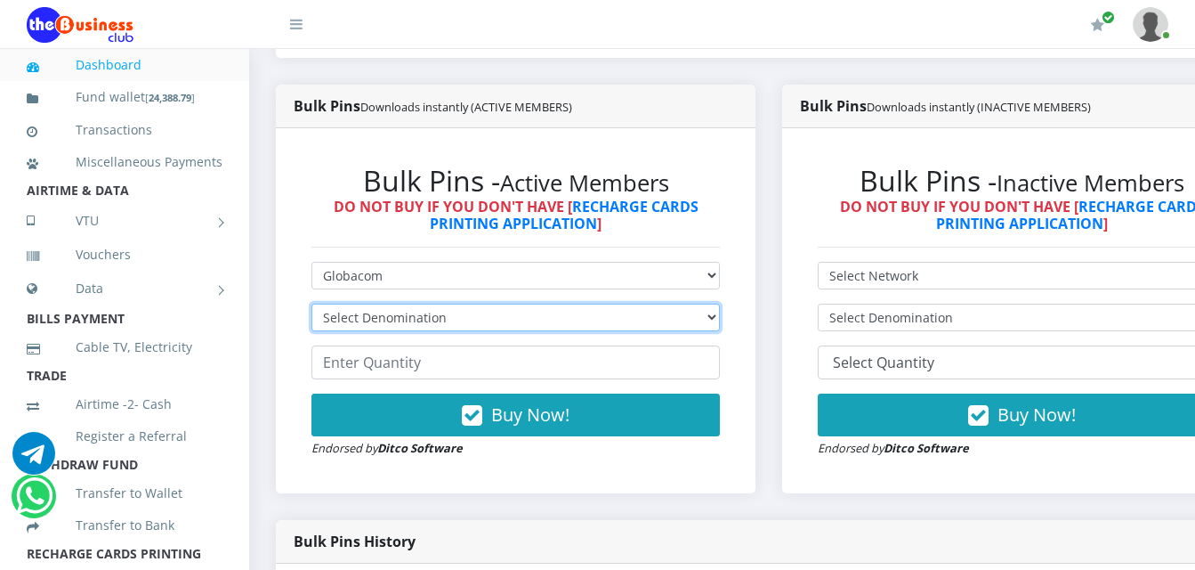
click at [514, 308] on select "Select Denomination" at bounding box center [516, 317] width 409 height 28
click at [512, 313] on select "Select Denomination" at bounding box center [516, 317] width 409 height 28
click at [509, 304] on select "Select Denomination" at bounding box center [516, 317] width 409 height 28
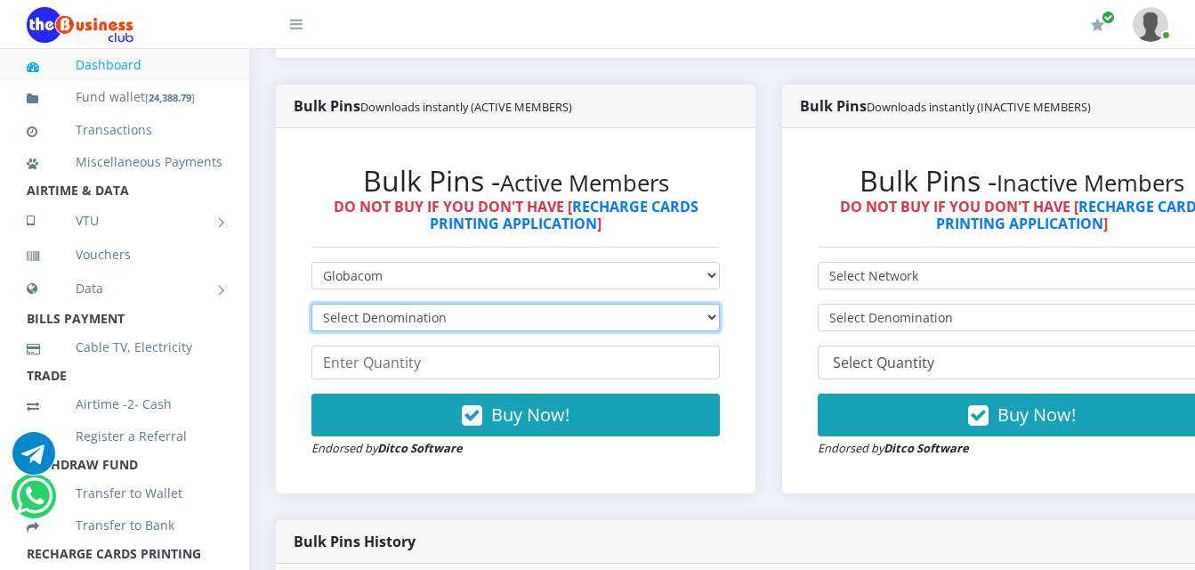
click at [509, 304] on select "Select Denomination" at bounding box center [516, 317] width 409 height 28
click at [510, 303] on select "Select Denomination" at bounding box center [516, 317] width 409 height 28
drag, startPoint x: 510, startPoint y: 303, endPoint x: 502, endPoint y: 278, distance: 26.2
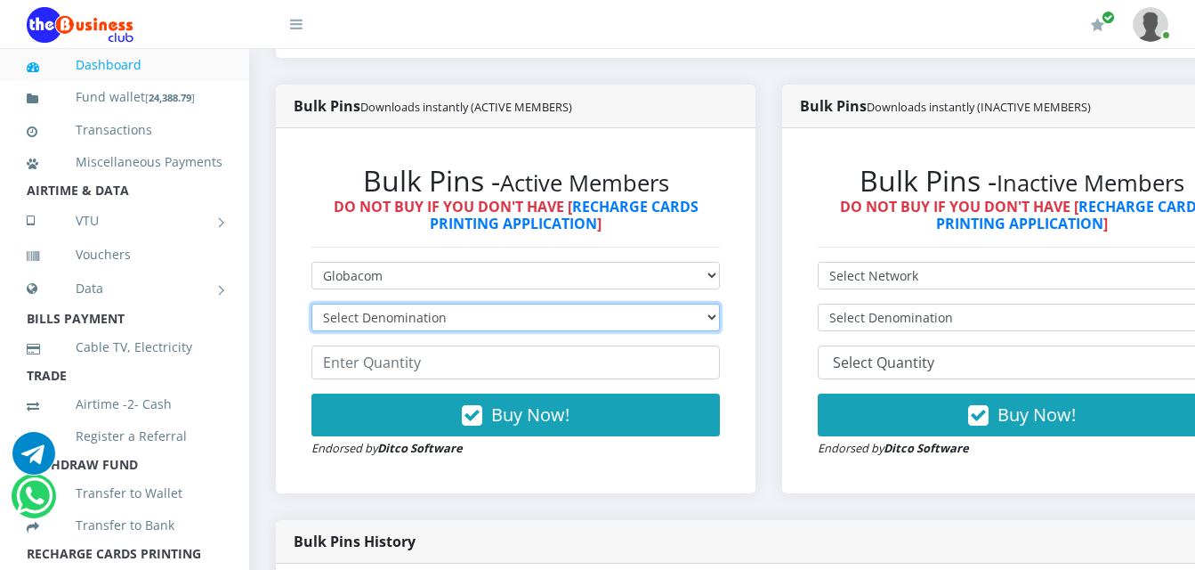
click at [510, 303] on select "Select Denomination" at bounding box center [516, 317] width 409 height 28
drag, startPoint x: 503, startPoint y: 295, endPoint x: 494, endPoint y: 297, distance: 9.1
click at [498, 303] on select "Select Denomination" at bounding box center [516, 317] width 409 height 28
click at [638, 303] on select "Select Denomination" at bounding box center [516, 317] width 409 height 28
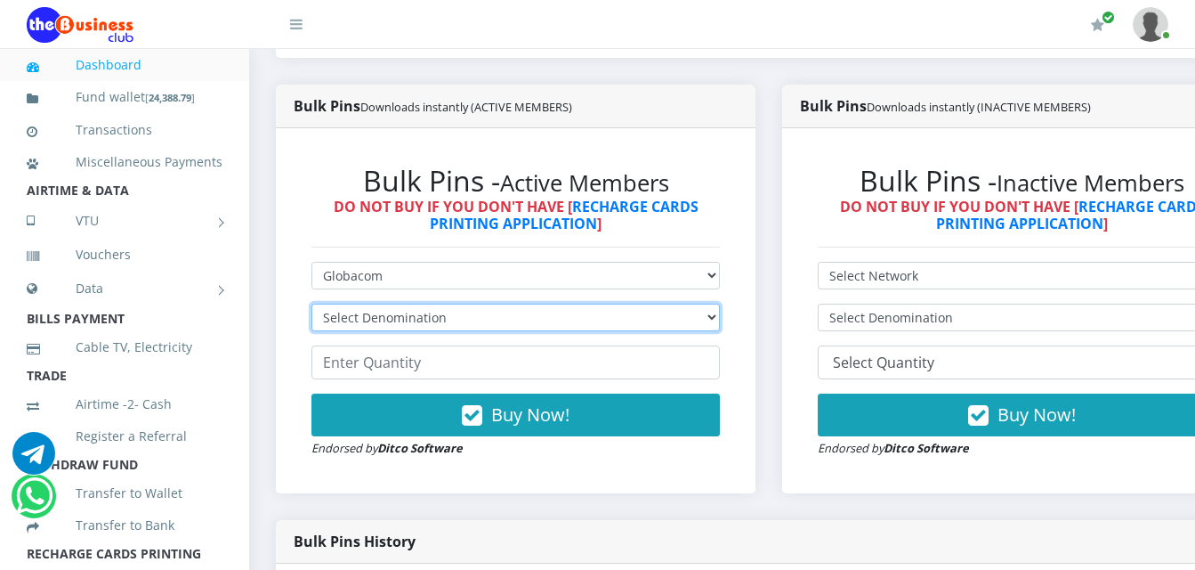
click at [638, 303] on select "Select Denomination" at bounding box center [516, 317] width 409 height 28
click at [637, 303] on select "Select Denomination" at bounding box center [516, 317] width 409 height 28
click at [635, 303] on select "Select Denomination" at bounding box center [516, 317] width 409 height 28
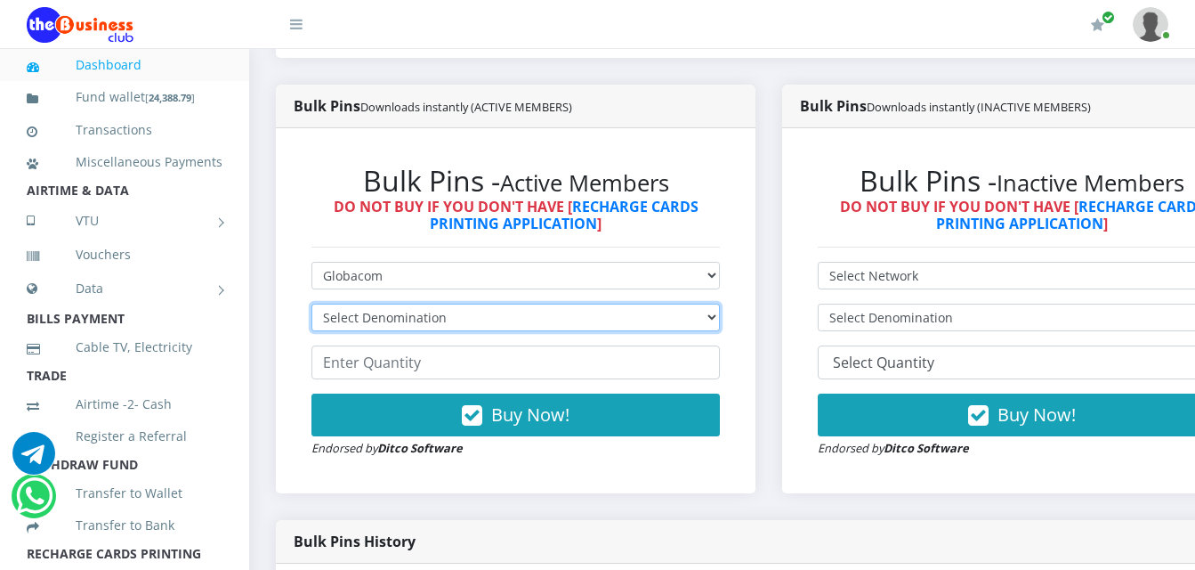
click at [635, 303] on select "Select Denomination" at bounding box center [516, 317] width 409 height 28
click at [633, 303] on select "Select Denomination" at bounding box center [516, 317] width 409 height 28
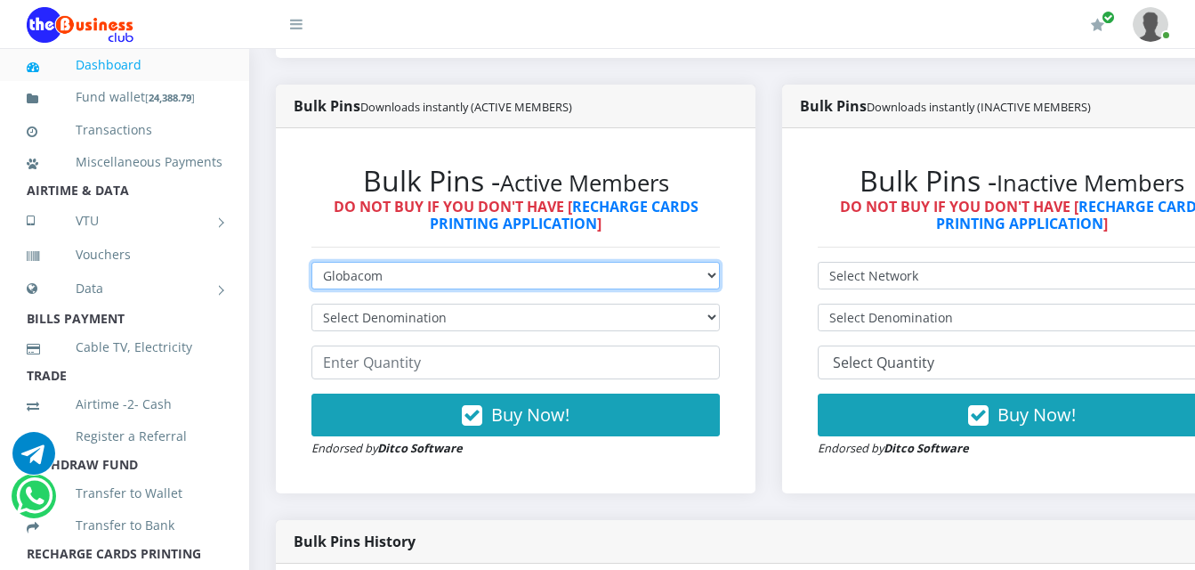
click at [639, 262] on select "Select Network MTN Globacom 9Mobile Airtel" at bounding box center [516, 276] width 409 height 28
select select "MTN"
click at [312, 262] on select "Select Network MTN Globacom 9Mobile Airtel" at bounding box center [516, 276] width 409 height 28
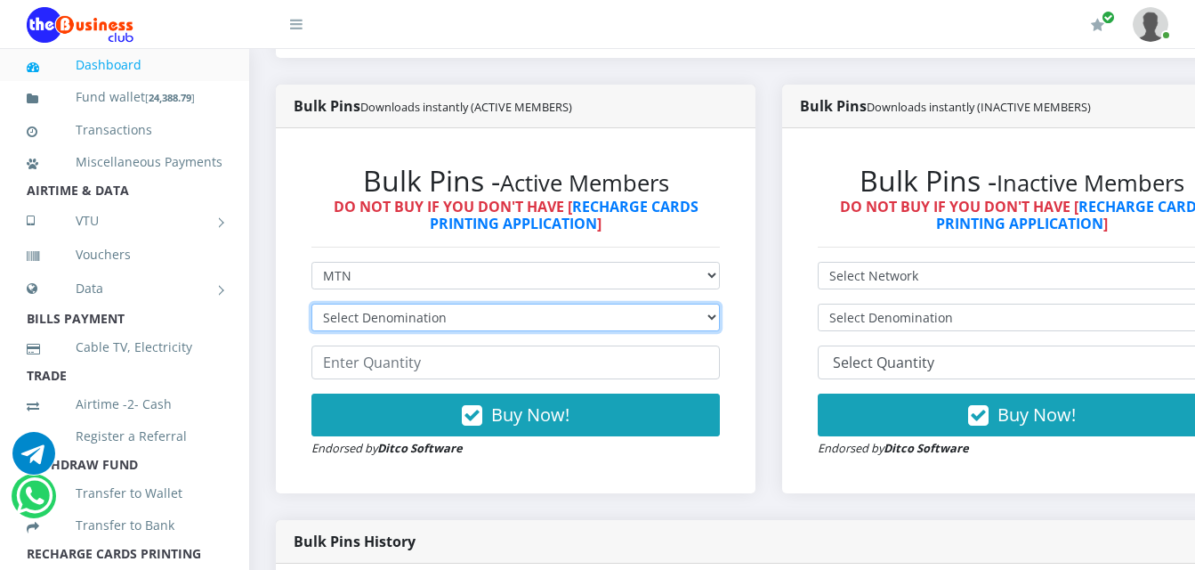
click at [653, 303] on select "Select Denomination" at bounding box center [516, 317] width 409 height 28
click at [654, 303] on select "Select Denomination" at bounding box center [516, 317] width 409 height 28
